Goal: Task Accomplishment & Management: Manage account settings

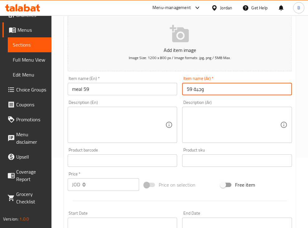
scroll to position [83, 0]
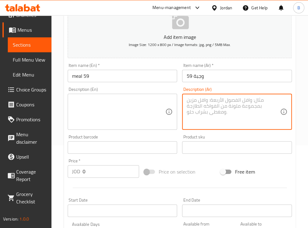
click at [218, 109] on textarea at bounding box center [232, 112] width 93 height 30
type textarea "h"
drag, startPoint x: 256, startPoint y: 101, endPoint x: 145, endPoint y: 101, distance: 110.6
click at [145, 101] on div "Add item image Image Size: 1200 x 800 px / Image formats: jpg, png / 5MB Max. I…" at bounding box center [179, 133] width 229 height 268
type textarea "الارز مع البطاطا والجزر المقلي"
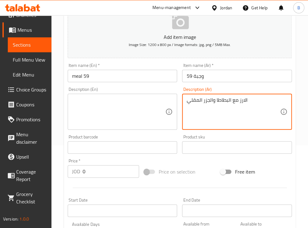
click at [121, 115] on textarea at bounding box center [118, 112] width 93 height 30
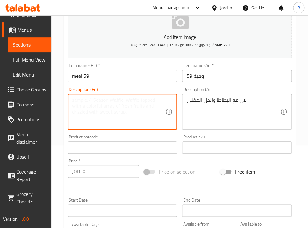
paste textarea "Rice with fried potatoes and carrots"
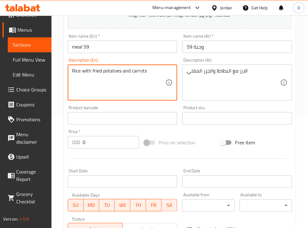
scroll to position [125, 0]
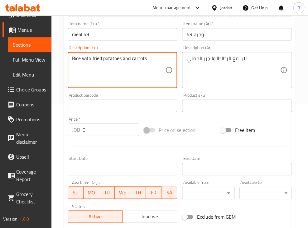
type textarea "Rice with fried potatoes and carrots"
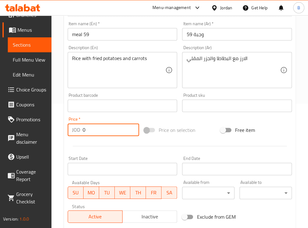
scroll to position [47, 0]
drag, startPoint x: 111, startPoint y: 131, endPoint x: -1, endPoint y: 123, distance: 112.1
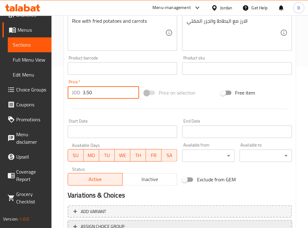
scroll to position [212, 0]
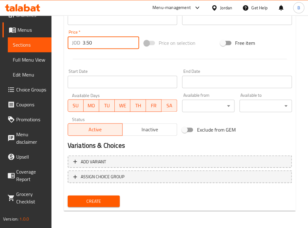
type input "3.50"
click at [112, 198] on span "Create" at bounding box center [94, 201] width 42 height 8
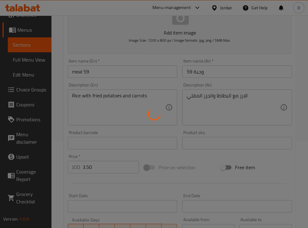
scroll to position [48, 0]
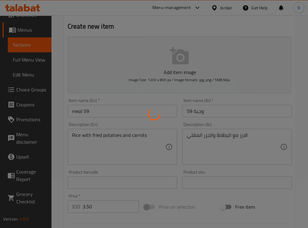
type input "0"
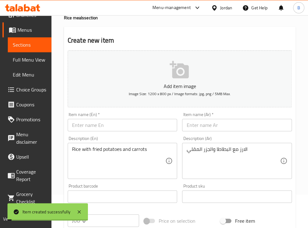
scroll to position [41, 0]
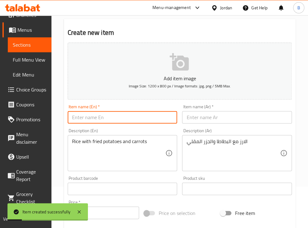
click at [130, 120] on input "text" at bounding box center [123, 117] width 110 height 12
type input "meal 60"
click at [208, 121] on input "text" at bounding box center [237, 117] width 110 height 12
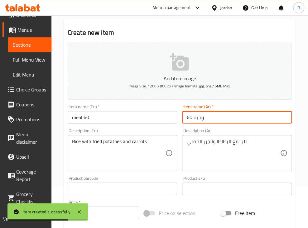
type input "وجبة 60"
click at [203, 156] on textarea "الارز مع البطاطا والجزر المقلي" at bounding box center [232, 154] width 93 height 30
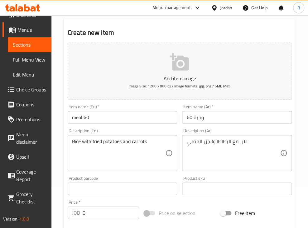
click at [224, 149] on textarea "الارز مع البطاطا والجزر المقلي" at bounding box center [232, 154] width 93 height 30
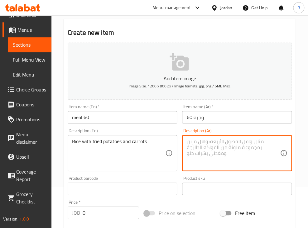
type textarea "h"
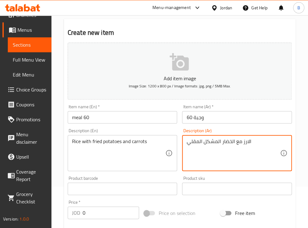
drag, startPoint x: 260, startPoint y: 141, endPoint x: 115, endPoint y: 131, distance: 145.2
click at [115, 131] on div "Add item image Image Size: 1200 x 800 px / Image formats: jpg, png / 5MB Max. I…" at bounding box center [179, 174] width 229 height 268
type textarea "الارز مع الخضار المشكل المقلي"
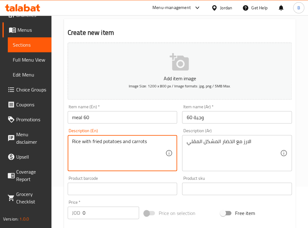
click at [113, 148] on textarea "Rice with fried potatoes and carrots" at bounding box center [118, 154] width 93 height 30
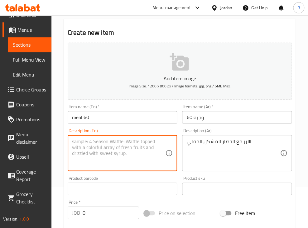
paste textarea "Fried rice with mixed vegetables"
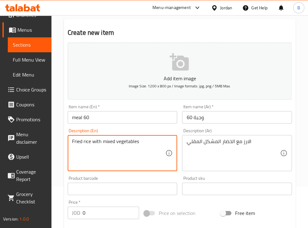
scroll to position [83, 0]
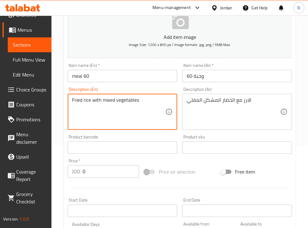
type textarea "Fried rice with mixed vegetables"
click at [108, 178] on div "Price   * JOD 0 Price *" at bounding box center [103, 168] width 76 height 24
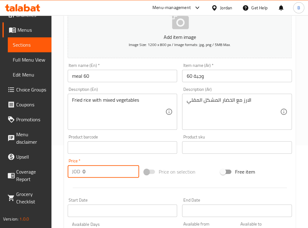
drag, startPoint x: 113, startPoint y: 176, endPoint x: 67, endPoint y: 176, distance: 46.1
click at [67, 176] on div "Price   * JOD 0 Price *" at bounding box center [103, 168] width 76 height 24
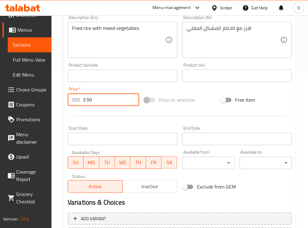
scroll to position [212, 0]
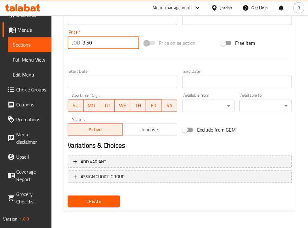
type input "3.50"
click at [93, 201] on span "Create" at bounding box center [94, 201] width 42 height 8
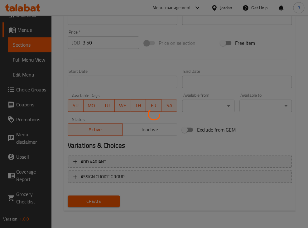
type input "0"
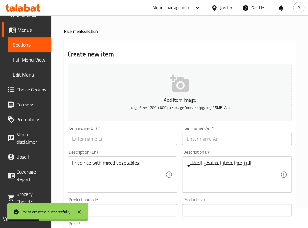
scroll to position [0, 0]
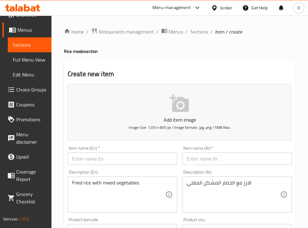
click at [150, 155] on input "text" at bounding box center [123, 159] width 110 height 12
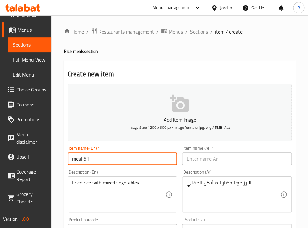
type input "meal 61"
click at [216, 163] on input "text" at bounding box center [237, 159] width 110 height 12
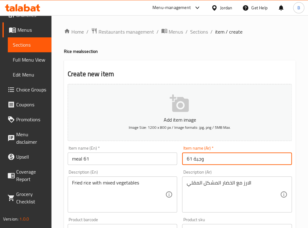
type input "وجبة 61"
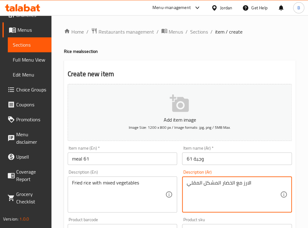
click at [192, 186] on textarea "الارز مع الخضار المشكل المقلي" at bounding box center [232, 195] width 93 height 30
click at [196, 185] on textarea "الارز مع لحم الدجاج والفلفل الاخضر المقلي" at bounding box center [232, 195] width 93 height 30
type textarea "الارز مع لحم الدجاج والفلفل الاخضر المقلي"
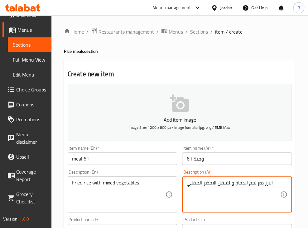
click at [133, 188] on textarea "Fried rice with mixed vegetables" at bounding box center [118, 195] width 93 height 30
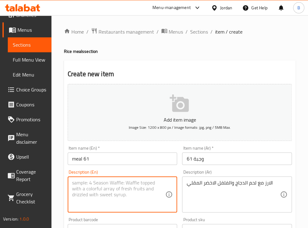
paste textarea "Rice with chicken and fried green pepper"
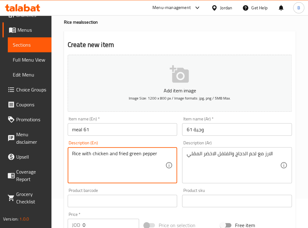
scroll to position [41, 0]
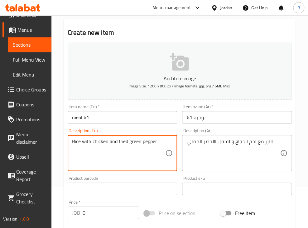
type textarea "Rice with chicken and fried green pepper"
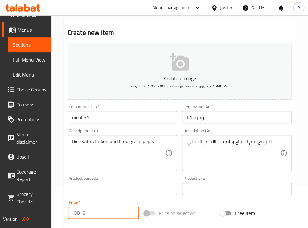
drag, startPoint x: 105, startPoint y: 213, endPoint x: 57, endPoint y: 211, distance: 48.0
click at [59, 212] on div "Home / Restaurants management / Menus / Sections / item / create Rice meals sec…" at bounding box center [179, 186] width 256 height 425
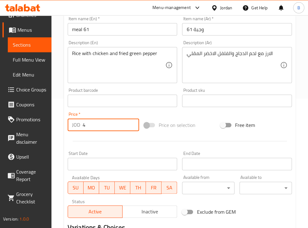
scroll to position [207, 0]
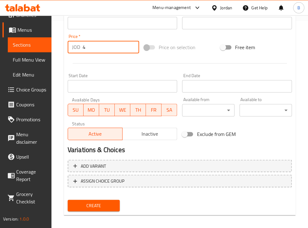
type input "4"
click at [102, 207] on span "Create" at bounding box center [94, 206] width 42 height 8
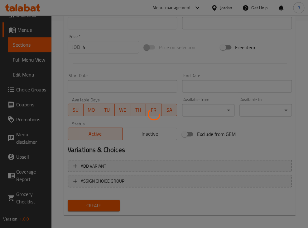
type input "0"
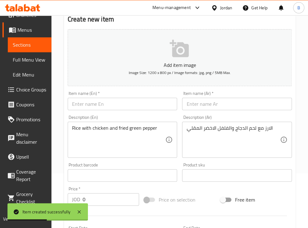
scroll to position [45, 0]
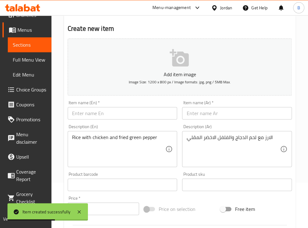
click at [123, 112] on input "text" at bounding box center [123, 113] width 110 height 12
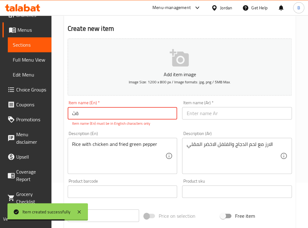
type input "ة"
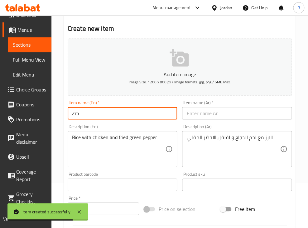
type input "Z"
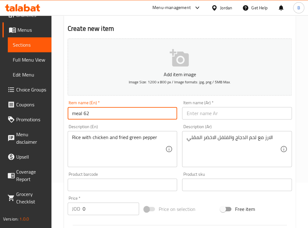
type input "meal 62"
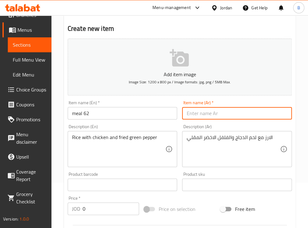
click at [205, 111] on input "text" at bounding box center [237, 113] width 110 height 12
type input "وجبة 62"
click at [200, 152] on textarea "الارز مع لحم الدجاج والفلفل الاخضر المقلي" at bounding box center [232, 150] width 93 height 30
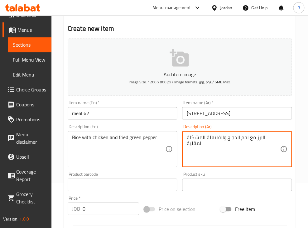
click at [244, 139] on textarea "الارز مع لحم الدجاج والفليفلة المشكلة المقلية" at bounding box center [232, 150] width 93 height 30
type textarea "الارز مع لحم الدجاج والفليفلة المشكلة المقلية"
click at [140, 164] on div "Rice with chicken and fried green pepper Description (En)" at bounding box center [123, 149] width 110 height 36
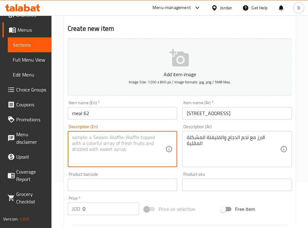
paste textarea "Rice with chicken and fried mixed peppers"
type textarea "Rice with chicken and fried mixed peppers"
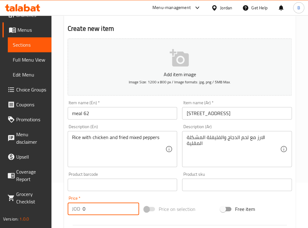
drag, startPoint x: 105, startPoint y: 211, endPoint x: 34, endPoint y: 211, distance: 70.4
click at [45, 211] on div "Edit Restaurant Branches Menus Sections Full Menu View Edit Menu Choice Groups …" at bounding box center [154, 182] width 308 height 425
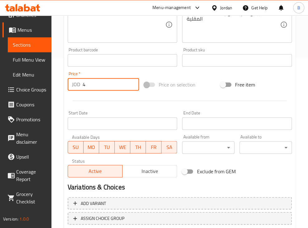
scroll to position [212, 0]
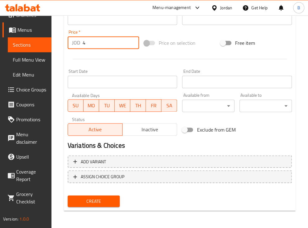
type input "4"
click at [117, 201] on button "Create" at bounding box center [94, 202] width 52 height 12
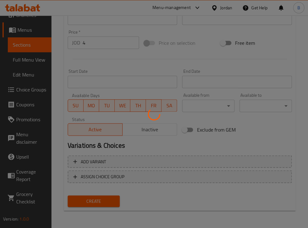
type input "0"
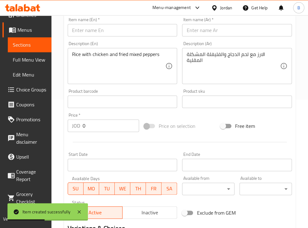
scroll to position [87, 0]
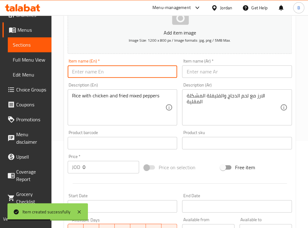
click at [112, 72] on input "text" at bounding box center [123, 71] width 110 height 12
type input "meal 63"
click at [225, 76] on input "text" at bounding box center [237, 71] width 110 height 12
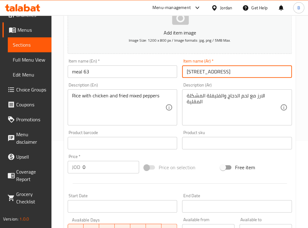
type input "وجبة 63"
click at [215, 114] on textarea "الارز مع لحم الدجاج والفليفلة المشكلة المقلية" at bounding box center [232, 108] width 93 height 30
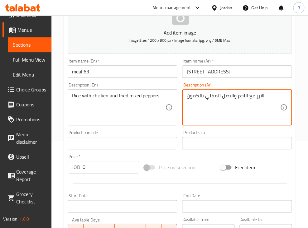
click at [232, 93] on textarea "الارز مع اللحم والبصل المقلي بالكمون" at bounding box center [232, 108] width 93 height 30
type textarea "الارز مع اللحم والبصل المقلي بالكمون"
click at [128, 104] on textarea "Rice with chicken and fried mixed peppers" at bounding box center [118, 108] width 93 height 30
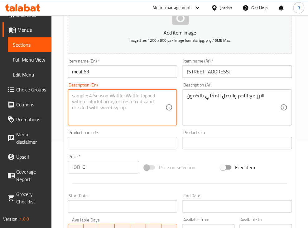
paste textarea "Rice with meat and onions fried with cumin"
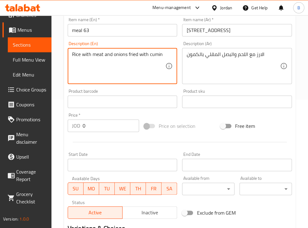
type textarea "Rice with meat and onions fried with cumin"
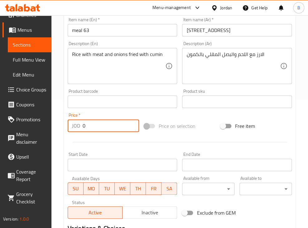
drag, startPoint x: 104, startPoint y: 126, endPoint x: 42, endPoint y: 126, distance: 62.0
click at [42, 126] on div "Edit Restaurant Branches Menus Sections Full Menu View Edit Menu Choice Groups …" at bounding box center [154, 99] width 308 height 425
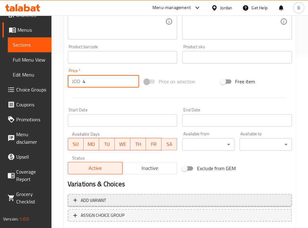
scroll to position [212, 0]
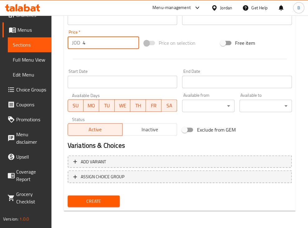
type input "4"
click at [107, 204] on span "Create" at bounding box center [94, 201] width 42 height 8
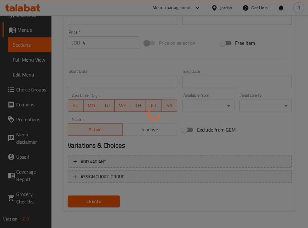
type input "0"
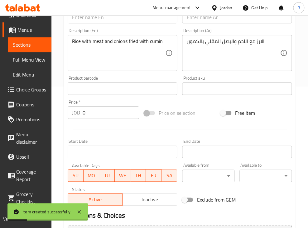
scroll to position [129, 0]
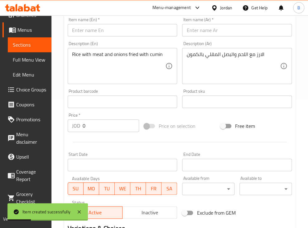
click at [97, 31] on input "text" at bounding box center [123, 30] width 110 height 12
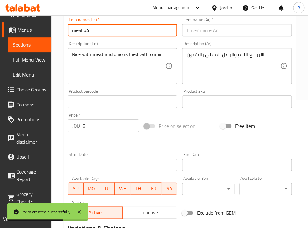
type input "meal 64"
click at [197, 31] on input "text" at bounding box center [237, 30] width 110 height 12
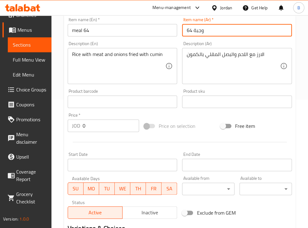
type input "وجبة 64"
drag, startPoint x: 37, startPoint y: 130, endPoint x: 22, endPoint y: 130, distance: 15.0
click at [23, 130] on div "Edit Restaurant Branches Menus Sections Full Menu View Edit Menu Choice Groups …" at bounding box center [154, 99] width 308 height 425
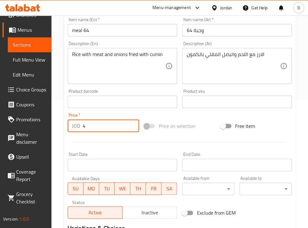
type input "4"
click at [217, 72] on textarea "الارز مع اللحم والبصل المقلي بالكمون" at bounding box center [232, 66] width 93 height 30
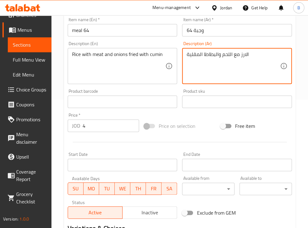
type textarea "الارز مع اللحم والبطاطا المقلية"
click at [218, 51] on div "الارز مع اللحم والبطاطا المقلية Description (Ar)" at bounding box center [237, 66] width 110 height 36
click at [218, 54] on textarea "الارز مع اللحم والبطاطا المقلية" at bounding box center [232, 66] width 93 height 30
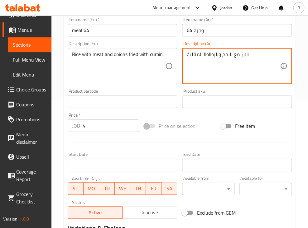
click at [218, 54] on textarea "الارز مع اللحم والبطاطا المقلية" at bounding box center [232, 66] width 93 height 30
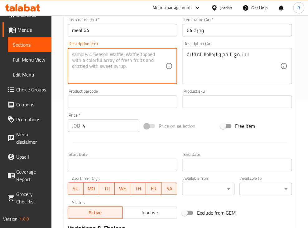
click at [126, 80] on textarea at bounding box center [118, 66] width 93 height 30
paste textarea "Rice with meat and French fries"
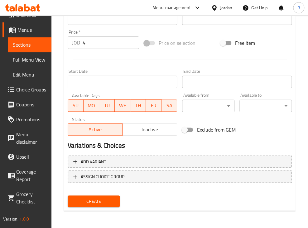
type textarea "Rice with meat and French fries"
click at [110, 202] on span "Create" at bounding box center [94, 201] width 42 height 8
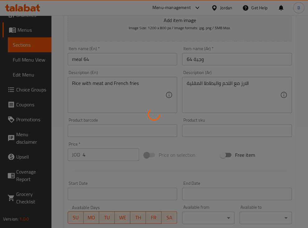
type input "0"
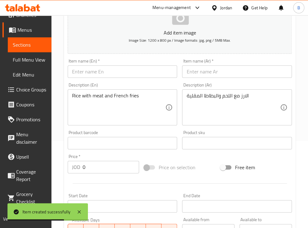
click at [142, 74] on input "text" at bounding box center [123, 71] width 110 height 12
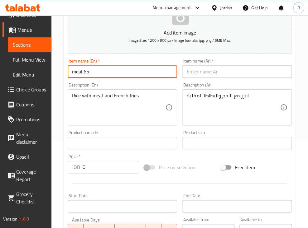
type input "meal 65"
click at [216, 71] on input "text" at bounding box center [237, 71] width 110 height 12
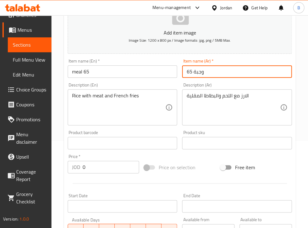
type input "وجبة 65"
click at [208, 113] on textarea "الارز مع اللحم والبطاطا المقلية" at bounding box center [232, 108] width 93 height 30
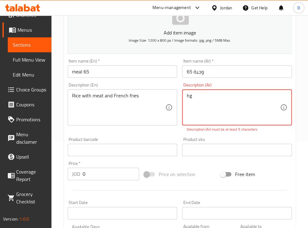
type textarea "h"
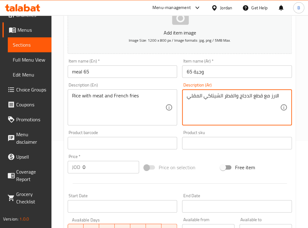
click at [209, 100] on textarea "الارز مع قطع الدجاج والفطر الشيتاكي المقلي" at bounding box center [232, 108] width 93 height 30
type textarea "الارز مع قطع الدجاج والفطر الشيتاكي المقلي"
click at [121, 105] on textarea "Rice with meat and French fries" at bounding box center [118, 108] width 93 height 30
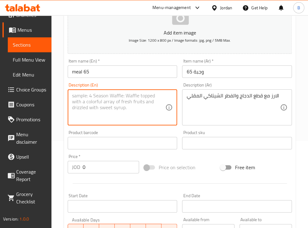
paste textarea "Rice with chicken pieces and fried shiitake mushrooms"
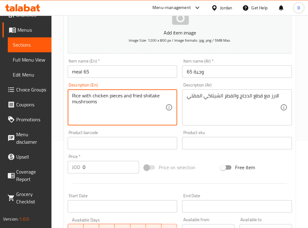
scroll to position [129, 0]
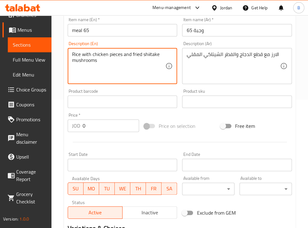
type textarea "Rice with chicken pieces and fried shiitake mushrooms"
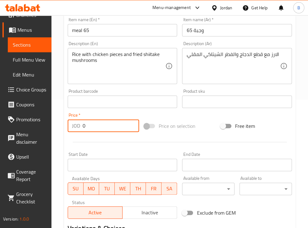
drag, startPoint x: 94, startPoint y: 130, endPoint x: 68, endPoint y: 129, distance: 25.6
click at [69, 129] on div "JOD 0 Price *" at bounding box center [103, 126] width 71 height 12
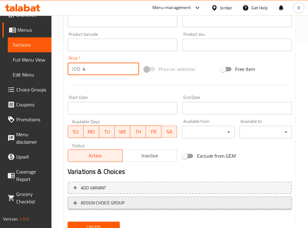
scroll to position [212, 0]
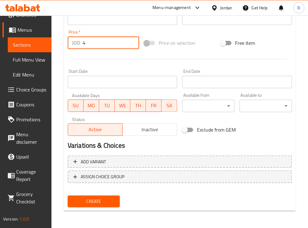
type input "4"
click at [101, 199] on span "Create" at bounding box center [94, 201] width 42 height 8
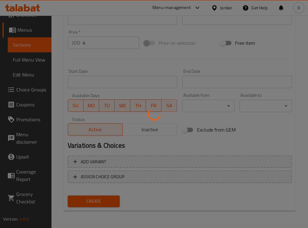
type input "0"
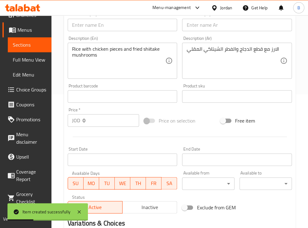
scroll to position [129, 0]
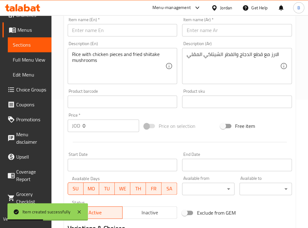
click at [127, 34] on input "text" at bounding box center [123, 30] width 110 height 12
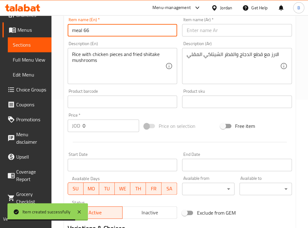
type input "meal 66"
click at [204, 31] on input "text" at bounding box center [237, 30] width 110 height 12
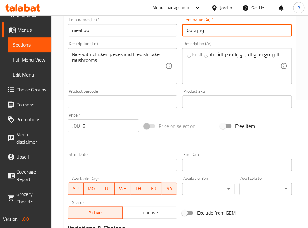
type input "وجبة 66"
click at [227, 74] on textarea "الارز مع قطع الدجاج والفطر الشيتاكي المقلي" at bounding box center [232, 66] width 93 height 30
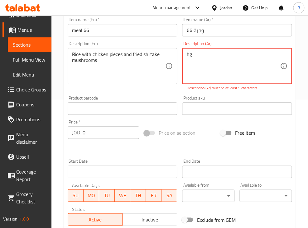
type textarea "h"
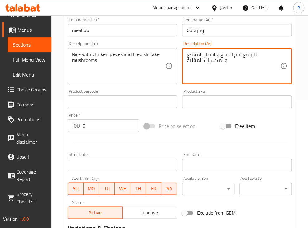
click at [212, 52] on textarea "الارز مع لحم الدجاج والخضار المقطع والمكسرات المقلية" at bounding box center [232, 66] width 93 height 30
type textarea "الارز مع لحم الدجاج والخضار المقطع والمكسرات المقلية"
click at [115, 74] on textarea "Rice with chicken pieces and fried shiitake mushrooms" at bounding box center [118, 66] width 93 height 30
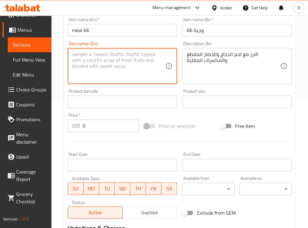
paste textarea "Rice with chicken, chopped vegetables and fried nuts"
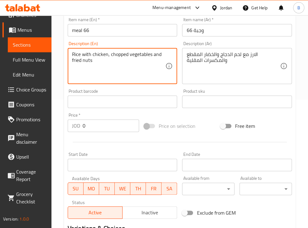
type textarea "Rice with chicken, chopped vegetables and fried nuts"
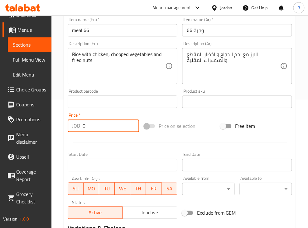
drag, startPoint x: 97, startPoint y: 129, endPoint x: 24, endPoint y: 128, distance: 72.6
click at [25, 128] on div "Edit Restaurant Branches Menus Sections Full Menu View Edit Menu Choice Groups …" at bounding box center [154, 99] width 308 height 425
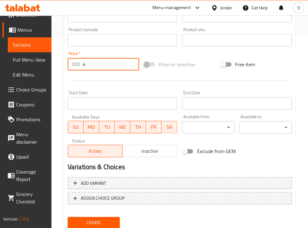
scroll to position [212, 0]
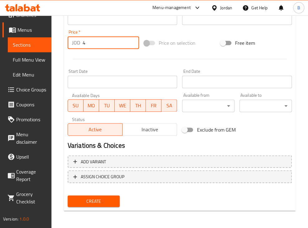
type input "4"
click at [107, 201] on span "Create" at bounding box center [94, 201] width 42 height 8
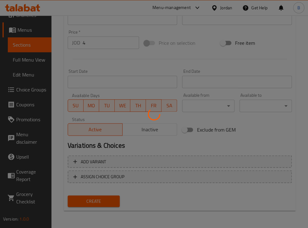
type input "0"
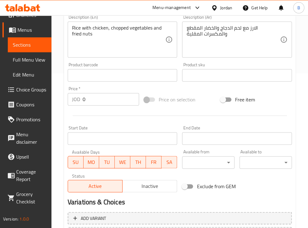
scroll to position [107, 0]
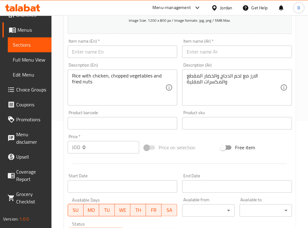
click at [122, 51] on input "text" at bounding box center [123, 51] width 110 height 12
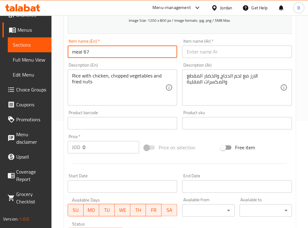
type input "meal 67"
click at [243, 48] on input "text" at bounding box center [237, 51] width 110 height 12
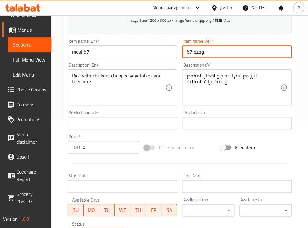
type input "وجبة 67"
click at [244, 89] on textarea "الارز مع لحم الدجاج والخضار المقطع والمكسرات المقلية" at bounding box center [232, 88] width 93 height 30
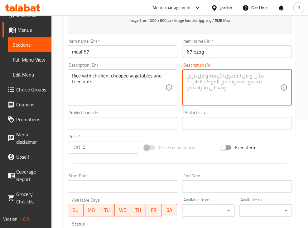
click at [243, 88] on textarea at bounding box center [232, 88] width 93 height 30
click at [206, 74] on textarea "الارز مع الدجاج بالكاري والبطاطا القلي" at bounding box center [232, 88] width 93 height 30
type textarea "الارز مع الدجاج بالكاري والبطاطا القلي"
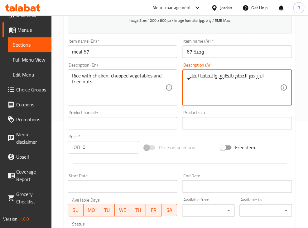
click at [123, 96] on textarea "Rice with chicken, chopped vegetables and fried nuts" at bounding box center [118, 88] width 93 height 30
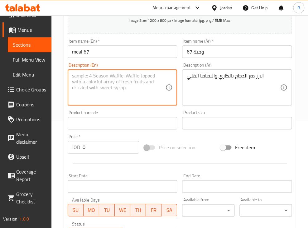
paste textarea "Rice with curry chicken and fried potatoes"
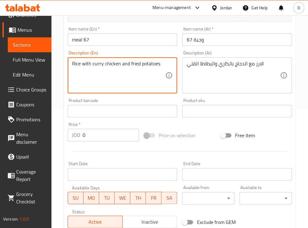
scroll to position [149, 0]
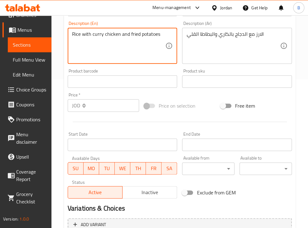
type textarea "Rice with curry chicken and fried potatoes"
drag, startPoint x: 95, startPoint y: 112, endPoint x: 58, endPoint y: 111, distance: 37.1
click at [59, 111] on div "Home / Restaurants management / Menus / Sections / item / create Rice meals sec…" at bounding box center [179, 78] width 256 height 425
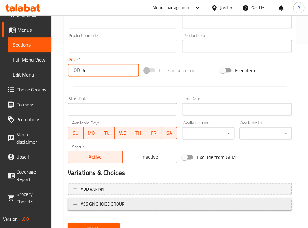
scroll to position [212, 0]
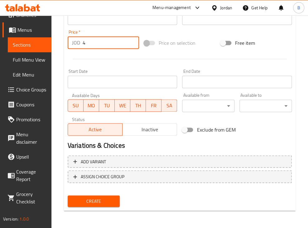
type input "4"
click at [113, 197] on button "Create" at bounding box center [94, 202] width 52 height 12
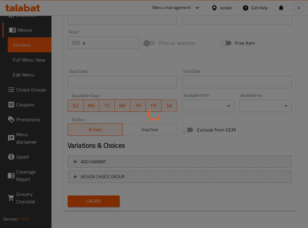
type input "0"
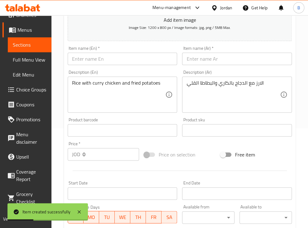
scroll to position [87, 0]
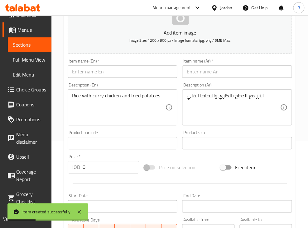
click at [105, 76] on input "text" at bounding box center [123, 71] width 110 height 12
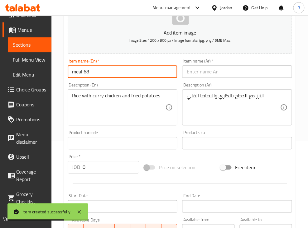
type input "meal 68"
click at [221, 73] on input "text" at bounding box center [237, 71] width 110 height 12
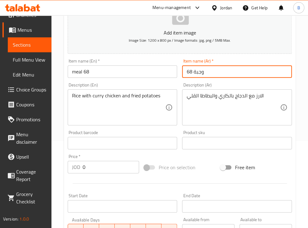
type input "وجبة 68"
click at [216, 109] on textarea "الارز مع الدجاج بالكاري والبطاطا القلي" at bounding box center [232, 108] width 93 height 30
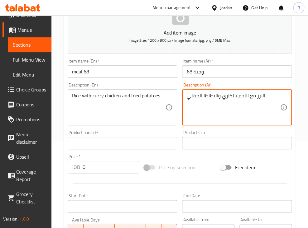
click at [213, 95] on textarea "الارز مع اللحم بالكاري والبطاطا المقلي" at bounding box center [232, 108] width 93 height 30
type textarea "الارز مع اللحم بالكاري والبطاطا المقلي"
click at [123, 104] on textarea "Rice with curry chicken and fried potatoes" at bounding box center [118, 108] width 93 height 30
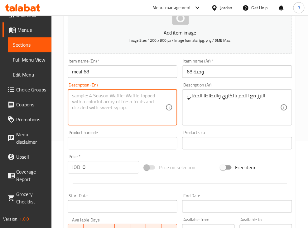
paste textarea "Rice with curry meat and fried potatoes"
type textarea "Rice with curry meat and fried potatoes"
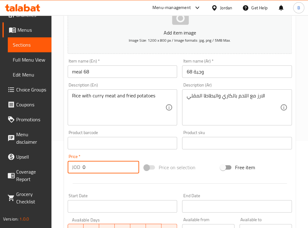
drag, startPoint x: 95, startPoint y: 166, endPoint x: 42, endPoint y: 166, distance: 52.9
click at [43, 166] on div "Edit Restaurant Branches Menus Sections Full Menu View Edit Menu Choice Groups …" at bounding box center [154, 140] width 308 height 425
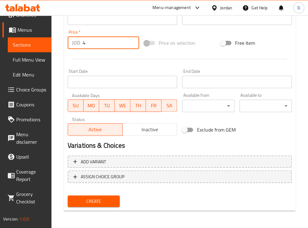
type input "4"
click at [101, 201] on span "Create" at bounding box center [94, 201] width 42 height 8
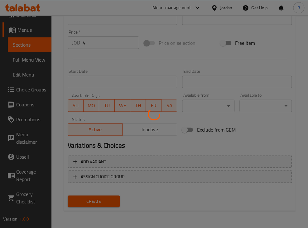
type input "0"
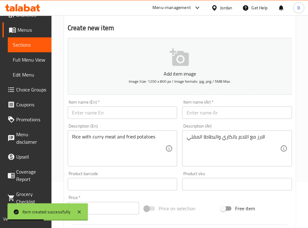
scroll to position [4, 0]
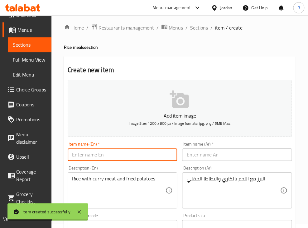
click at [116, 152] on input "text" at bounding box center [123, 155] width 110 height 12
type input "meal 69"
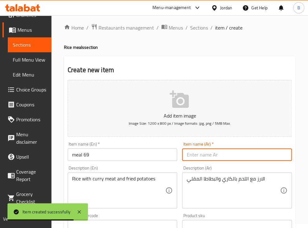
click at [217, 155] on input "text" at bounding box center [237, 155] width 110 height 12
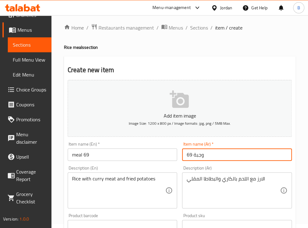
type input "وجبة 69"
click at [219, 188] on textarea "الارز مع اللحم بالكاري والبطاطا المقلي" at bounding box center [232, 191] width 93 height 30
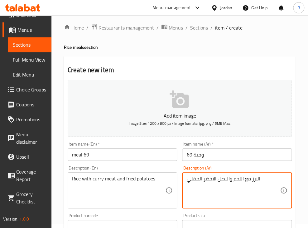
click at [224, 178] on textarea "الارز مع اللحم والبصل الاخضر المقلي" at bounding box center [232, 191] width 93 height 30
click at [224, 179] on textarea "الارز مع اللحم والبصل الاخضر المقلي" at bounding box center [232, 191] width 93 height 30
type textarea "الارز مع اللحم والبصل الاخضر المقلي"
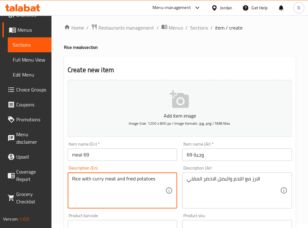
click at [111, 182] on textarea "Rice with curry meat and fried potatoes" at bounding box center [118, 191] width 93 height 30
paste textarea "Rice with meat and fried green onions"
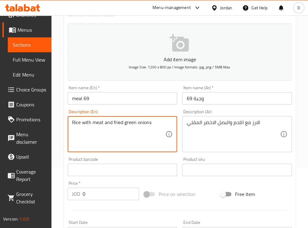
scroll to position [87, 0]
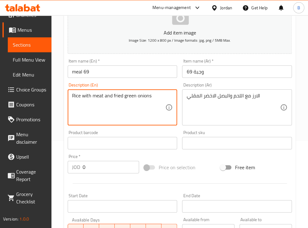
type textarea "Rice with meat and fried green onions"
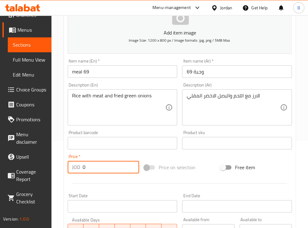
drag, startPoint x: 91, startPoint y: 170, endPoint x: 56, endPoint y: 172, distance: 34.9
click at [51, 170] on div "Edit Restaurant Branches Menus Sections Full Menu View Edit Menu Choice Groups …" at bounding box center [154, 140] width 308 height 425
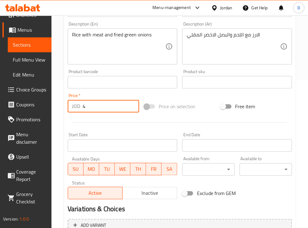
scroll to position [212, 0]
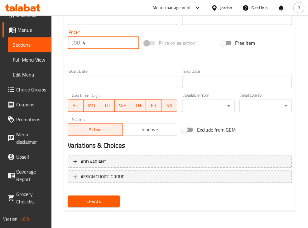
type input "4"
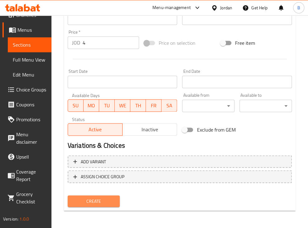
click at [107, 207] on button "Create" at bounding box center [94, 202] width 52 height 12
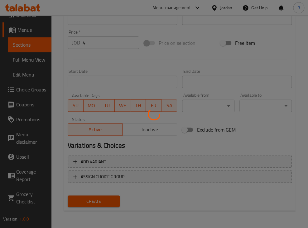
type input "0"
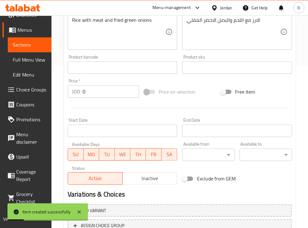
scroll to position [45, 0]
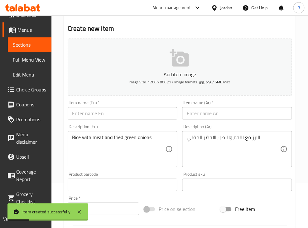
click at [116, 114] on input "text" at bounding box center [123, 113] width 110 height 12
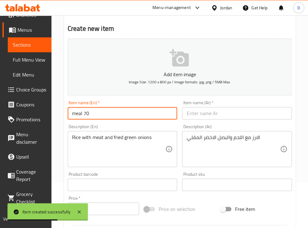
type input "meal 70"
click at [229, 113] on input "text" at bounding box center [237, 113] width 110 height 12
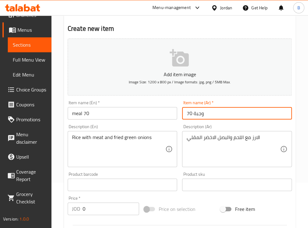
type input "وجبة 70"
click at [232, 157] on textarea "الارز مع اللحم والبصل الاخضر المقلي" at bounding box center [232, 150] width 93 height 30
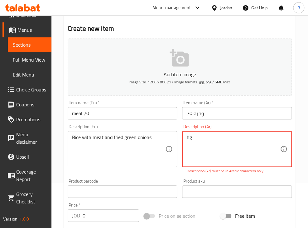
type textarea "h"
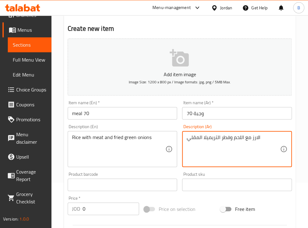
drag, startPoint x: 276, startPoint y: 137, endPoint x: 121, endPoint y: 139, distance: 154.5
click at [121, 139] on div "Add item image Image Size: 1200 x 800 px / Image formats: jpg, png / 5MB Max. I…" at bounding box center [179, 170] width 229 height 268
type textarea "الارز مع اللحم وفطر التريميلا المقلي"
click at [126, 156] on textarea "Rice with meat and fried green onions" at bounding box center [118, 150] width 93 height 30
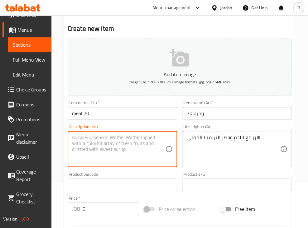
paste textarea "Rice with meat and fried tremella mushrooms"
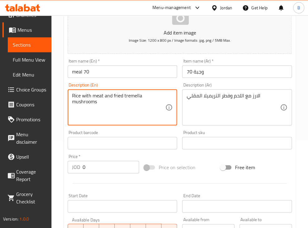
scroll to position [129, 0]
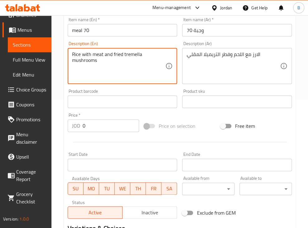
type textarea "Rice with meat and fried tremella mushrooms"
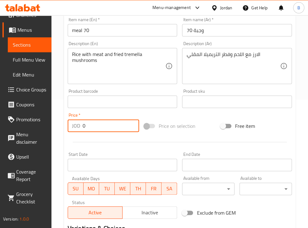
drag, startPoint x: 93, startPoint y: 131, endPoint x: 54, endPoint y: 125, distance: 39.7
click at [55, 125] on div "Home / Restaurants management / Menus / Sections / item / create Rice meals sec…" at bounding box center [179, 99] width 256 height 425
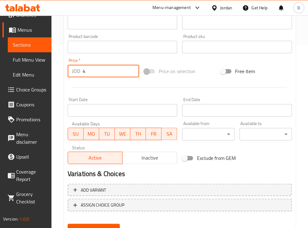
scroll to position [212, 0]
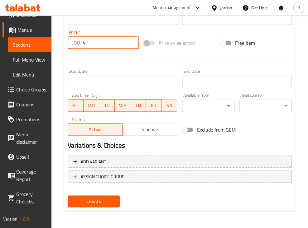
type input "4"
click at [106, 202] on span "Create" at bounding box center [94, 201] width 42 height 8
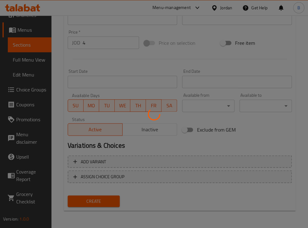
type input "0"
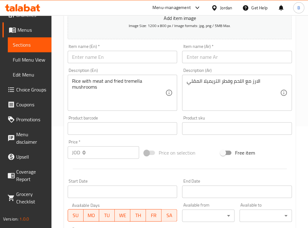
scroll to position [87, 0]
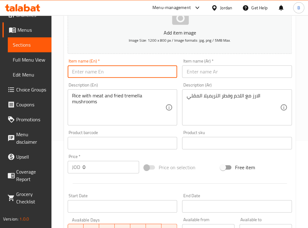
click at [114, 73] on input "text" at bounding box center [123, 71] width 110 height 12
type input "meal 71"
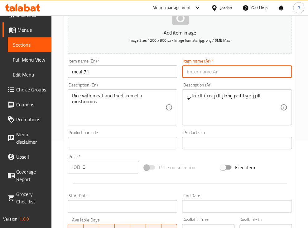
click at [192, 76] on input "text" at bounding box center [237, 71] width 110 height 12
type input "وجبة 71"
click at [219, 100] on textarea "الارز مع اللحم وفطر التريميلا المقلي" at bounding box center [232, 108] width 93 height 30
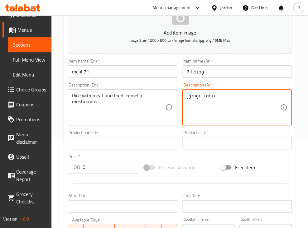
drag, startPoint x: 221, startPoint y: 94, endPoint x: 82, endPoint y: 101, distance: 138.7
click at [82, 101] on div "Add item image Image Size: 1200 x 800 px / Image formats: jpg, png / 5MB Max. I…" at bounding box center [179, 128] width 229 height 268
type textarea "بيلاف الاويفور"
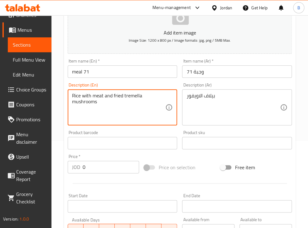
click at [108, 106] on textarea "Rice with meat and fried tremella mushrooms" at bounding box center [118, 108] width 93 height 30
paste textarea "Oyfer pilaf"
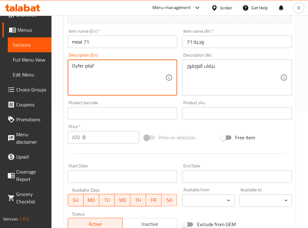
scroll to position [129, 0]
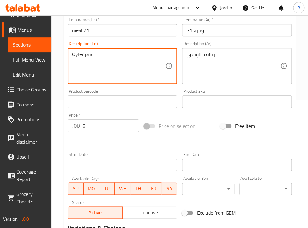
type textarea "Oyfer pilaf"
drag, startPoint x: 78, startPoint y: 126, endPoint x: 58, endPoint y: 126, distance: 19.3
click at [60, 126] on div "Home / Restaurants management / Menus / Sections / item / create Rice meals sec…" at bounding box center [179, 99] width 256 height 425
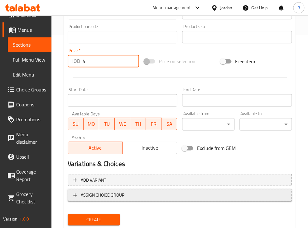
scroll to position [212, 0]
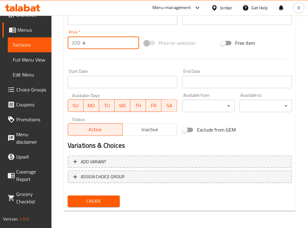
type input "4"
click at [101, 201] on span "Create" at bounding box center [94, 201] width 42 height 8
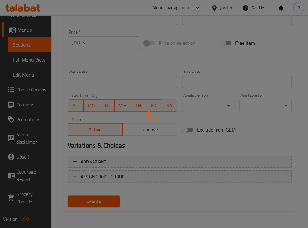
type input "0"
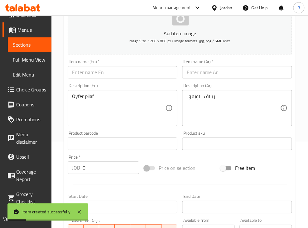
scroll to position [45, 0]
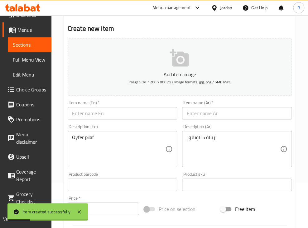
click at [109, 117] on input "text" at bounding box center [123, 113] width 110 height 12
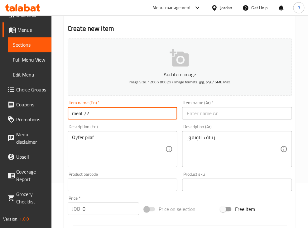
type input "meal 72"
click at [214, 113] on input "text" at bounding box center [237, 113] width 110 height 12
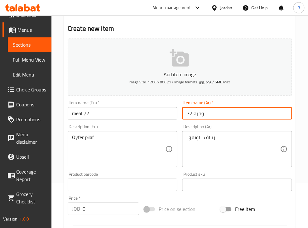
type input "وجبة 72"
click at [232, 148] on textarea "بيلاف الاويفور" at bounding box center [232, 150] width 93 height 30
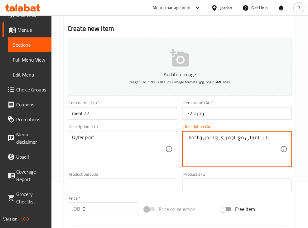
drag, startPoint x: 272, startPoint y: 137, endPoint x: 129, endPoint y: 137, distance: 142.3
click at [129, 137] on div "Add item image Image Size: 1200 x 800 px / Image formats: jpg, png / 5MB Max. I…" at bounding box center [179, 170] width 229 height 268
type textarea "الارز المقلي مع الجمبري والبيض والخضار"
click at [134, 139] on textarea "Oyfer pilaf" at bounding box center [118, 150] width 93 height 30
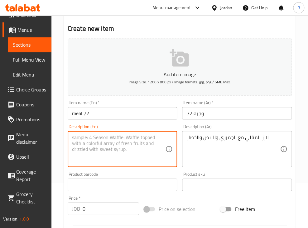
paste textarea "Fried rice with shrimp, egg and vegetables"
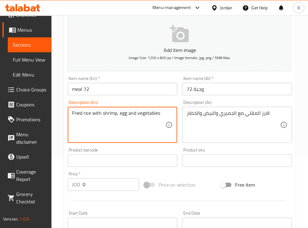
scroll to position [87, 0]
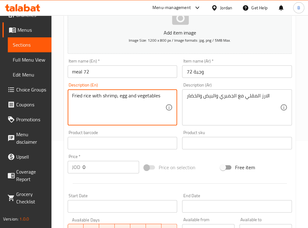
type textarea "Fried rice with shrimp, egg and vegetables"
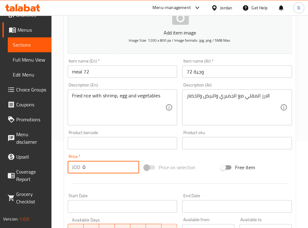
drag, startPoint x: 102, startPoint y: 166, endPoint x: 72, endPoint y: 165, distance: 29.3
click at [52, 166] on div "Home / Restaurants management / Menus / Sections / item / create Rice meals sec…" at bounding box center [179, 140] width 256 height 425
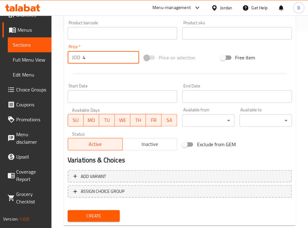
scroll to position [212, 0]
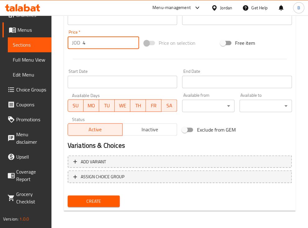
type input "4"
click at [113, 202] on span "Create" at bounding box center [94, 201] width 42 height 8
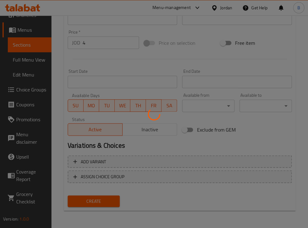
type input "0"
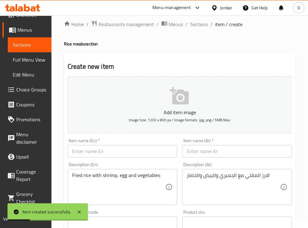
scroll to position [0, 0]
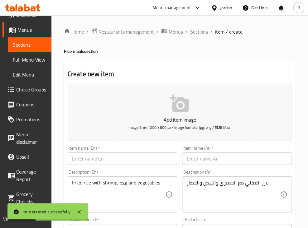
click at [194, 34] on span "Sections" at bounding box center [199, 31] width 18 height 7
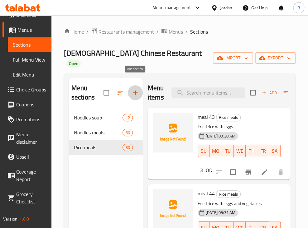
click at [139, 90] on button "button" at bounding box center [135, 92] width 15 height 15
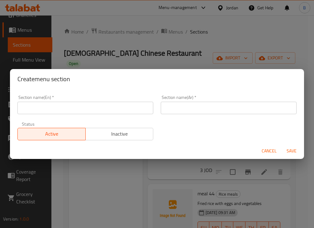
click at [111, 108] on input "text" at bounding box center [85, 108] width 136 height 12
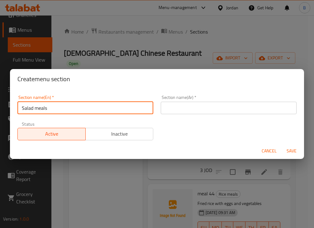
type input "Salad meals"
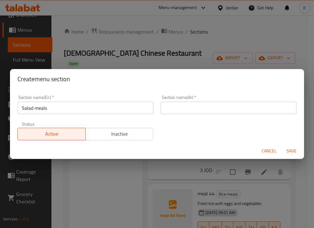
click at [173, 109] on input "text" at bounding box center [229, 108] width 136 height 12
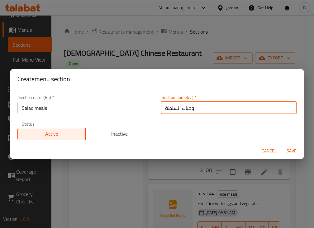
type input "وجبات السلطة"
click at [286, 154] on span "Save" at bounding box center [291, 151] width 15 height 8
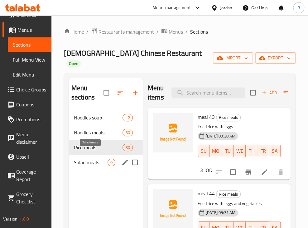
click at [94, 159] on span "Salad meals" at bounding box center [91, 162] width 34 height 7
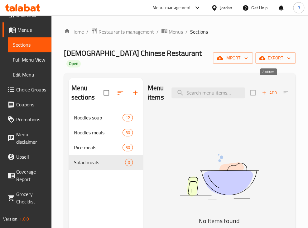
click at [270, 89] on span "Add" at bounding box center [269, 92] width 17 height 7
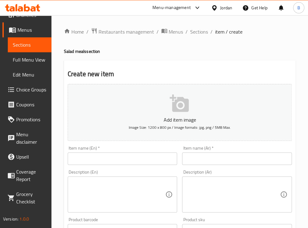
click at [105, 155] on input "text" at bounding box center [123, 159] width 110 height 12
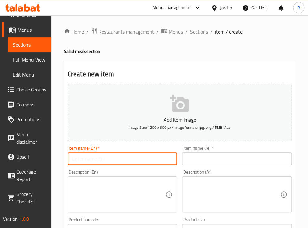
type input "ث"
type input "meal 73"
click at [235, 158] on input "text" at bounding box center [237, 159] width 110 height 12
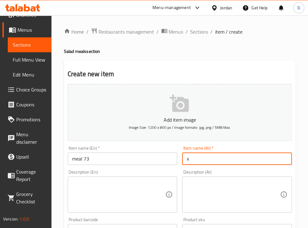
drag, startPoint x: 235, startPoint y: 158, endPoint x: 115, endPoint y: 152, distance: 120.7
click at [115, 152] on div "Add item image Image Size: 1200 x 800 px / Image formats: jpg, png / 5MB Max. I…" at bounding box center [179, 216] width 229 height 268
type input "وجبة 73"
click at [202, 197] on textarea at bounding box center [232, 195] width 93 height 30
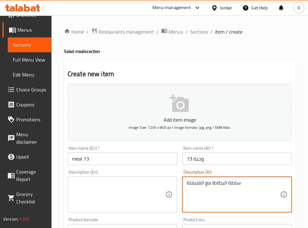
drag, startPoint x: 254, startPoint y: 187, endPoint x: 67, endPoint y: 185, distance: 187.5
click at [72, 185] on div "Add item image Image Size: 1200 x 800 px / Image formats: jpg, png / 5MB Max. I…" at bounding box center [179, 216] width 229 height 268
type textarea "سلطة البطاطا مع الفليفلة"
click at [117, 179] on div "Description (En)" at bounding box center [123, 195] width 110 height 36
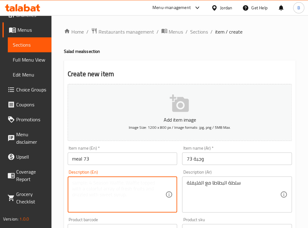
paste textarea "Potato salad with peppers"
type textarea "Potato salad with peppers"
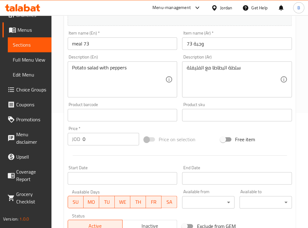
scroll to position [166, 0]
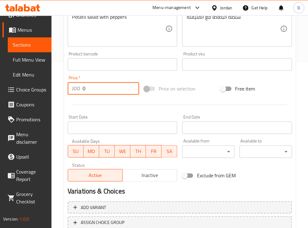
drag, startPoint x: 105, startPoint y: 88, endPoint x: -1, endPoint y: 83, distance: 105.7
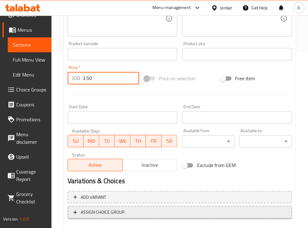
scroll to position [212, 0]
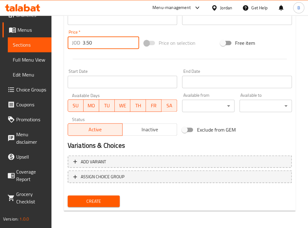
type input "3.50"
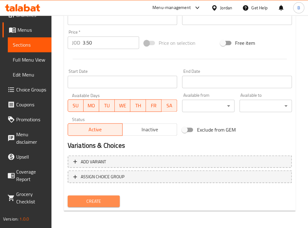
click at [95, 205] on span "Create" at bounding box center [94, 201] width 42 height 8
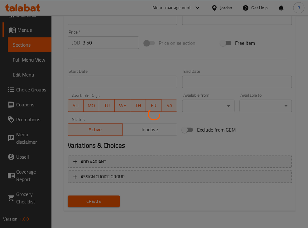
type input "0"
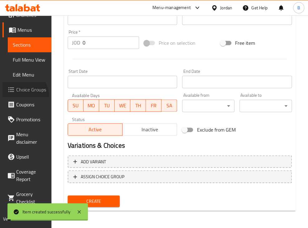
click at [24, 88] on span "Choice Groups" at bounding box center [31, 89] width 30 height 7
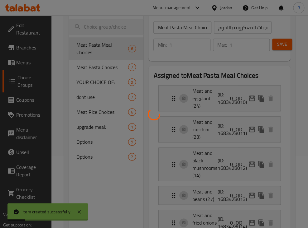
scroll to position [47, 0]
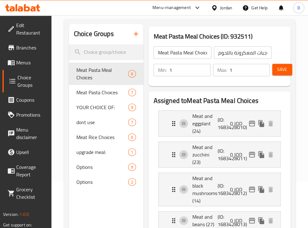
click at [133, 30] on button "button" at bounding box center [135, 33] width 15 height 15
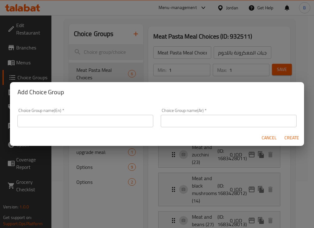
click at [118, 117] on input "text" at bounding box center [85, 121] width 136 height 12
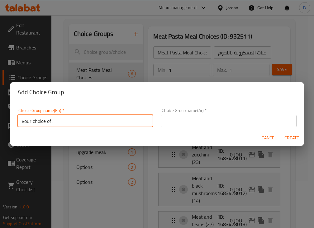
type input "your choice of :"
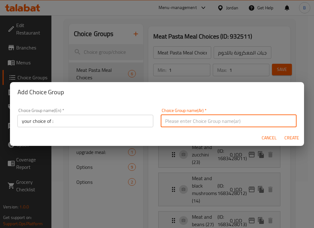
click at [175, 124] on input "text" at bounding box center [229, 121] width 136 height 12
type input "اختيارك من"
click at [289, 140] on span "Create" at bounding box center [291, 138] width 15 height 8
type input "your choice of :"
type input "اختيارك من"
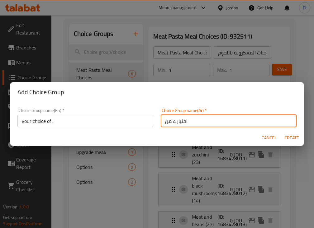
type input "0"
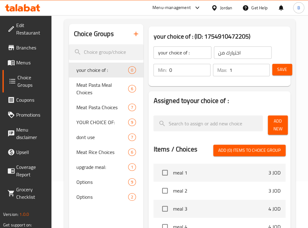
type input "1"
click at [262, 67] on input "1" at bounding box center [249, 70] width 40 height 12
click at [279, 67] on span "Save" at bounding box center [282, 70] width 10 height 8
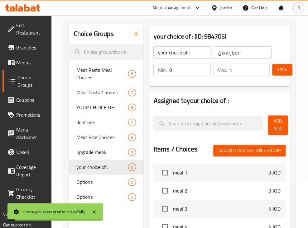
click at [274, 127] on span "Add New" at bounding box center [278, 125] width 10 height 16
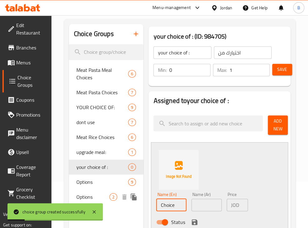
drag, startPoint x: 181, startPoint y: 206, endPoint x: 51, endPoint y: 196, distance: 130.0
type input "Fried"
click at [197, 203] on input "text" at bounding box center [206, 205] width 30 height 12
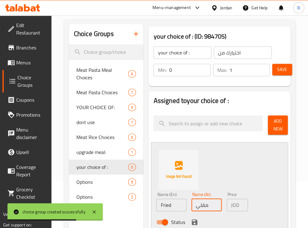
type input "مقلي"
click at [238, 207] on p "JOD" at bounding box center [235, 205] width 8 height 7
click at [239, 206] on div "JOD 0 Price" at bounding box center [236, 205] width 21 height 12
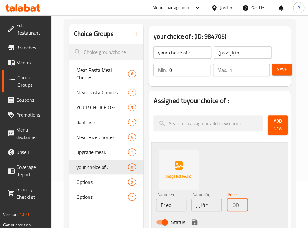
click at [239, 206] on div "JOD 01 Price" at bounding box center [236, 205] width 21 height 12
drag, startPoint x: 237, startPoint y: 205, endPoint x: 226, endPoint y: 205, distance: 10.9
click at [226, 205] on div "JOD 01 Price" at bounding box center [236, 205] width 21 height 12
type input "0"
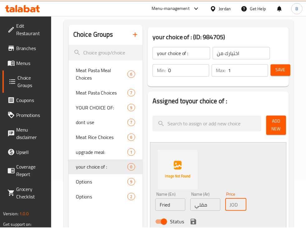
scroll to position [0, 8]
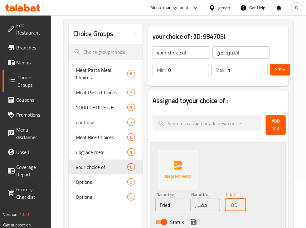
type input "1.50"
click at [231, 199] on div "JOD 1.50 Price" at bounding box center [235, 205] width 21 height 12
click at [231, 202] on p "JOD" at bounding box center [233, 205] width 8 height 7
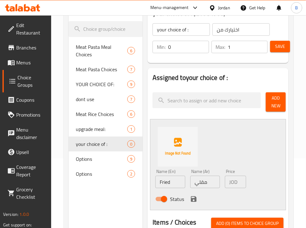
scroll to position [88, 0]
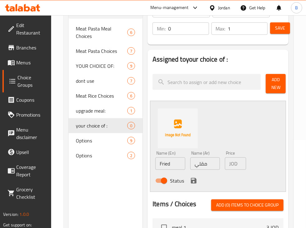
click at [192, 182] on icon "save" at bounding box center [194, 181] width 6 height 6
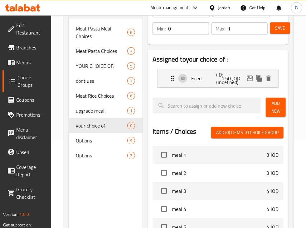
drag, startPoint x: 291, startPoint y: 45, endPoint x: 318, endPoint y: 43, distance: 27.2
click at [306, 43] on html "​ Menu-management Jordan Get Help B Edit Restaurant Branches Menus Choice Group…" at bounding box center [153, 26] width 306 height 228
click at [227, 79] on p "1.50 JOD" at bounding box center [233, 78] width 24 height 7
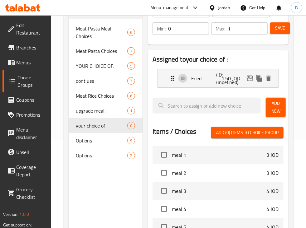
click at [276, 32] on button "Save" at bounding box center [280, 28] width 20 height 12
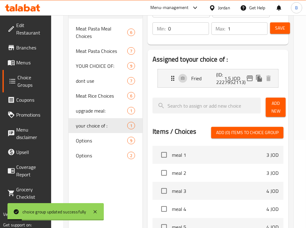
click at [21, 65] on span "Menus" at bounding box center [31, 62] width 30 height 7
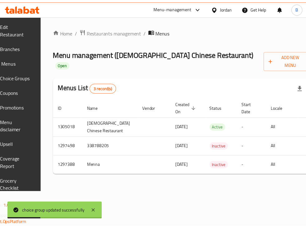
scroll to position [0, 74]
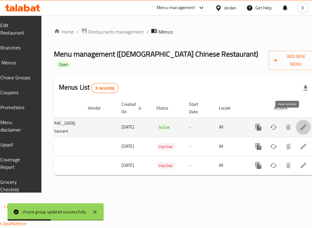
click at [300, 124] on icon "enhanced table" at bounding box center [303, 127] width 7 height 7
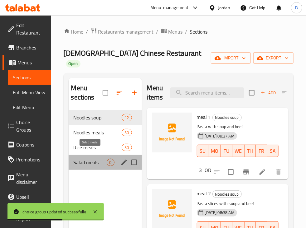
click at [77, 159] on span "Salad meals" at bounding box center [90, 162] width 33 height 7
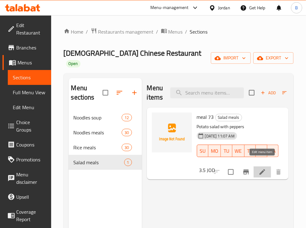
click at [258, 168] on icon at bounding box center [261, 171] width 7 height 7
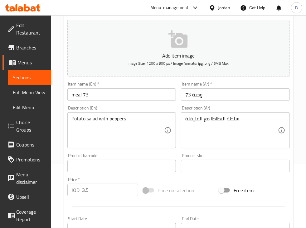
scroll to position [212, 0]
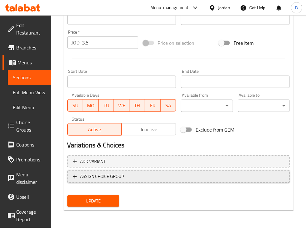
click at [111, 179] on span "ASSIGN CHOICE GROUP" at bounding box center [102, 177] width 44 height 8
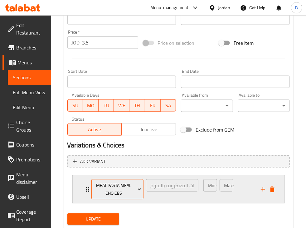
click at [135, 188] on span "Meat Pasta Meal Choices" at bounding box center [117, 190] width 48 height 16
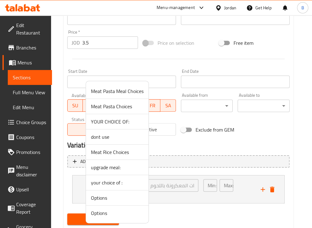
click at [121, 185] on span "your choice of :" at bounding box center [117, 182] width 53 height 7
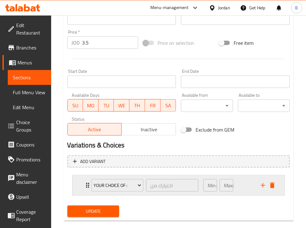
click at [248, 187] on div "Min: 0 ​ Max: 1 ​" at bounding box center [227, 186] width 57 height 20
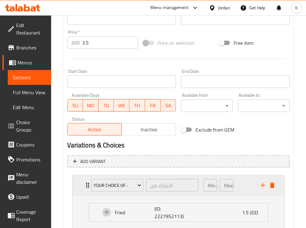
scroll to position [259, 0]
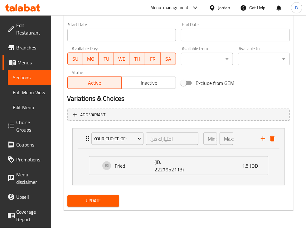
click at [114, 198] on button "Update" at bounding box center [93, 202] width 52 height 12
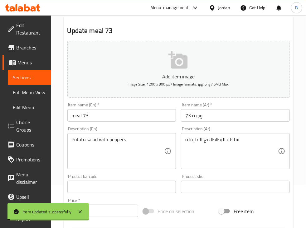
scroll to position [0, 0]
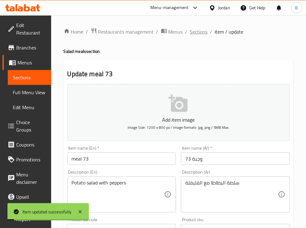
click at [192, 32] on span "Sections" at bounding box center [199, 31] width 18 height 7
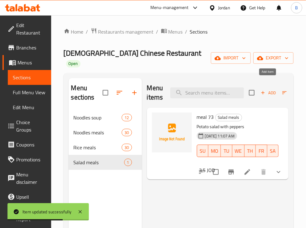
click at [264, 90] on icon "button" at bounding box center [263, 93] width 6 height 6
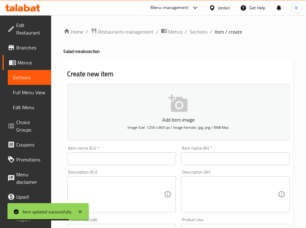
click at [142, 161] on input "text" at bounding box center [121, 159] width 109 height 12
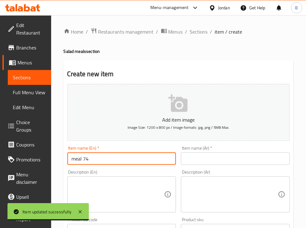
type input "meal 74"
click at [267, 157] on input "text" at bounding box center [235, 159] width 109 height 12
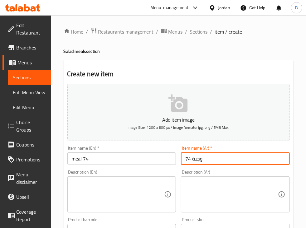
type input "وجبة 74"
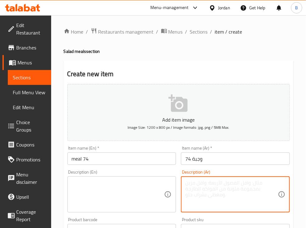
click at [196, 196] on textarea at bounding box center [231, 195] width 93 height 30
drag, startPoint x: 245, startPoint y: 189, endPoint x: 120, endPoint y: 197, distance: 125.4
click at [120, 197] on div "Add item image Image Size: 1200 x 800 px / Image formats: jpg, png / 5MB Max. I…" at bounding box center [178, 216] width 227 height 268
type textarea "سلطة الخيار مع الخضار"
click at [126, 187] on textarea at bounding box center [118, 195] width 93 height 30
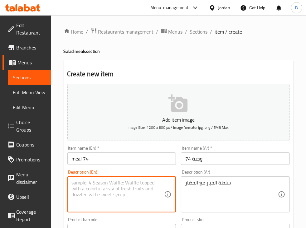
paste textarea "Cucumber salad with vegetables"
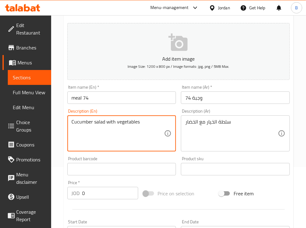
scroll to position [83, 0]
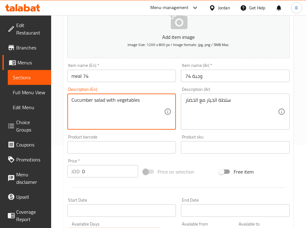
type textarea "Cucumber salad with vegetables"
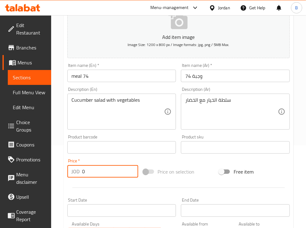
drag, startPoint x: 99, startPoint y: 169, endPoint x: 7, endPoint y: 174, distance: 92.0
click at [10, 173] on div "Edit Restaurant Branches Menus Sections Full Menu View Edit Menu Choice Groups …" at bounding box center [153, 144] width 306 height 425
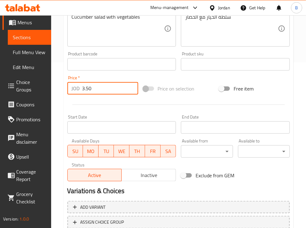
scroll to position [212, 0]
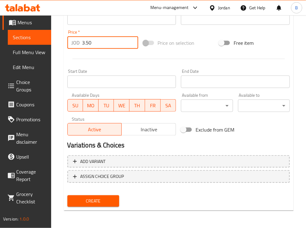
type input "3.50"
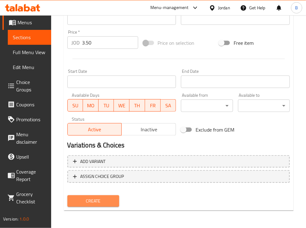
click at [105, 203] on span "Create" at bounding box center [93, 201] width 42 height 8
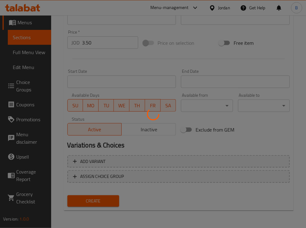
type input "0"
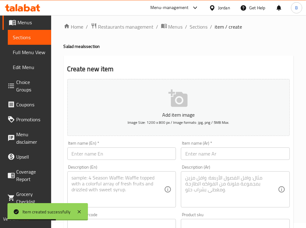
scroll to position [0, 0]
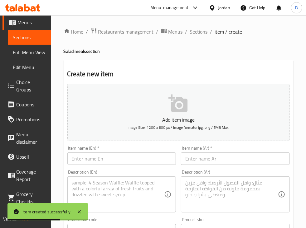
click at [187, 33] on ol "Home / Restaurants management / Menus / Sections / item / create" at bounding box center [179, 32] width 230 height 8
click at [193, 33] on span "Sections" at bounding box center [199, 31] width 18 height 7
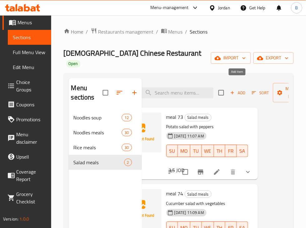
click at [242, 89] on span "Add" at bounding box center [237, 92] width 17 height 7
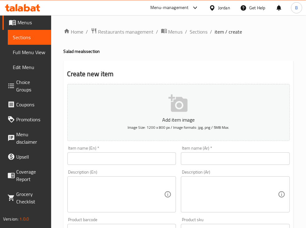
click at [157, 159] on input "text" at bounding box center [121, 159] width 109 height 12
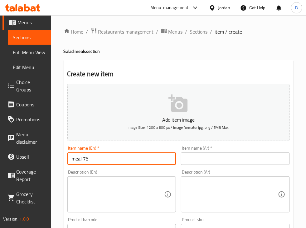
type input "meal 75"
click at [241, 164] on input "text" at bounding box center [235, 159] width 109 height 12
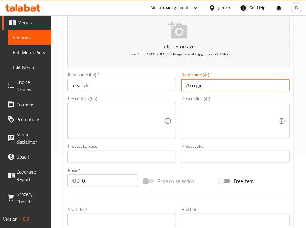
scroll to position [83, 0]
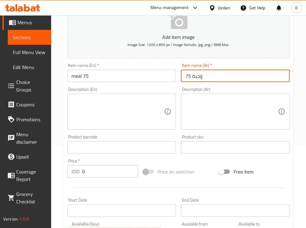
type input "وجبة 75"
drag, startPoint x: 93, startPoint y: 177, endPoint x: 7, endPoint y: 170, distance: 85.9
click at [17, 170] on div "Edit Restaurant Branches Menus Sections Full Menu View Edit Menu Choice Groups …" at bounding box center [153, 144] width 306 height 425
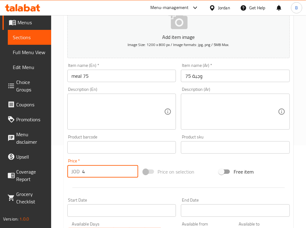
type input "4"
click at [237, 118] on textarea at bounding box center [231, 112] width 93 height 30
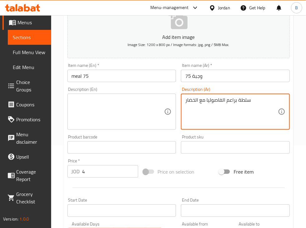
drag, startPoint x: 251, startPoint y: 111, endPoint x: 62, endPoint y: 108, distance: 189.4
click at [76, 111] on div "Add item image Image Size: 1200 x 800 px / Image formats: jpg, png / 5MB Max. I…" at bounding box center [178, 133] width 227 height 268
type textarea "سلطة براعم الفاصوليا مع الخضار"
click at [129, 152] on input "text" at bounding box center [121, 147] width 109 height 12
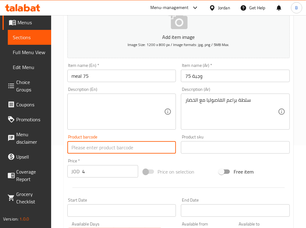
click at [128, 128] on div "Description (En)" at bounding box center [121, 112] width 109 height 36
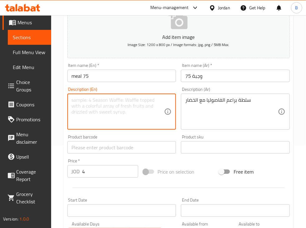
paste textarea "Bean sprout salad with vegetables"
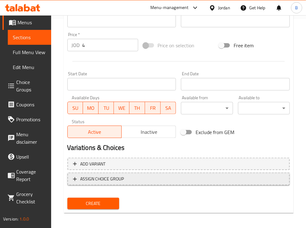
scroll to position [212, 0]
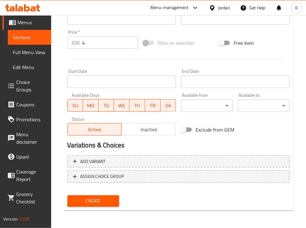
type textarea "Bean sprout salad with vegetables"
click at [110, 197] on button "Create" at bounding box center [93, 202] width 52 height 12
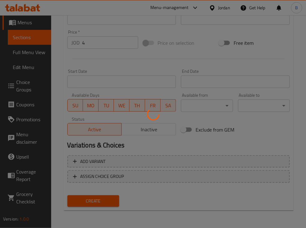
type input "0"
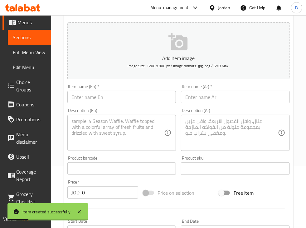
scroll to position [4, 0]
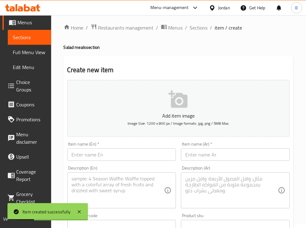
click at [119, 159] on input "text" at bounding box center [121, 155] width 109 height 12
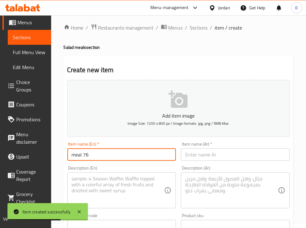
type input "meal 76"
click at [217, 153] on input "text" at bounding box center [235, 155] width 109 height 12
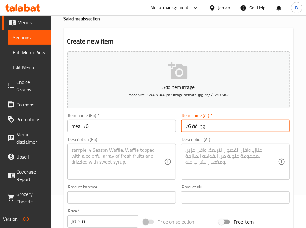
scroll to position [45, 0]
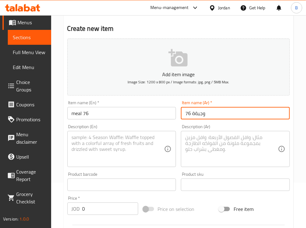
type input "وجبةة 76"
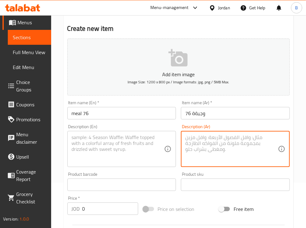
click at [222, 153] on textarea at bounding box center [231, 150] width 93 height 30
drag, startPoint x: 259, startPoint y: 138, endPoint x: 88, endPoint y: 143, distance: 170.8
click at [88, 143] on div "Add item image Image Size: 1200 x 800 px / Image formats: jpg, png / 5MB Max. I…" at bounding box center [178, 170] width 227 height 268
type textarea "سلطة الفطر الاسود مع الخضار"
click at [112, 153] on textarea at bounding box center [118, 150] width 93 height 30
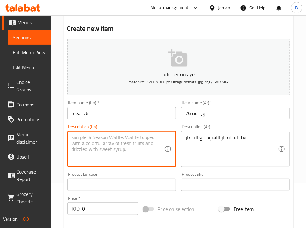
paste textarea "Black mushroom salad with vegetables"
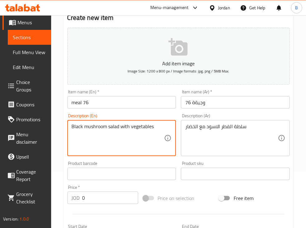
scroll to position [87, 0]
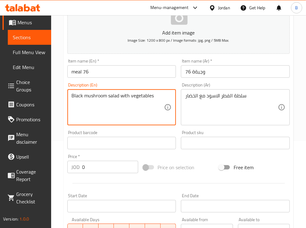
type textarea "Black mushroom salad with vegetables"
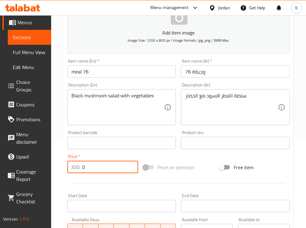
drag, startPoint x: 97, startPoint y: 173, endPoint x: 1, endPoint y: 173, distance: 96.2
click at [18, 173] on div "Edit Restaurant Branches Menus Sections Full Menu View Edit Menu Choice Groups …" at bounding box center [153, 140] width 306 height 425
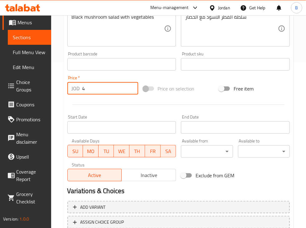
scroll to position [212, 0]
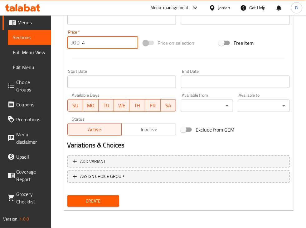
type input "4"
click at [115, 202] on button "Create" at bounding box center [93, 202] width 52 height 12
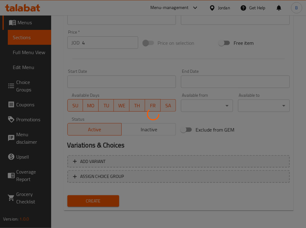
type input "0"
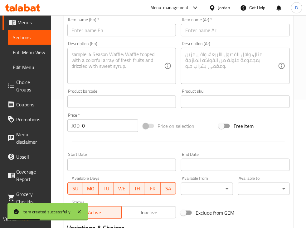
scroll to position [87, 0]
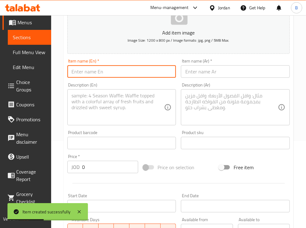
click at [106, 72] on input "text" at bounding box center [121, 71] width 109 height 12
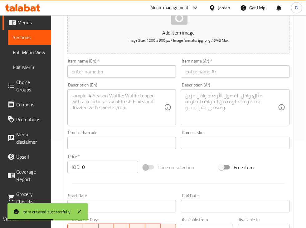
click at [118, 74] on input "text" at bounding box center [121, 71] width 109 height 12
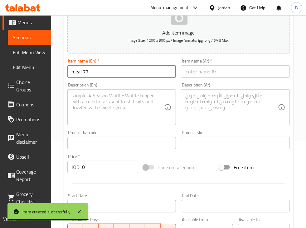
type input "meal 77"
click at [249, 69] on input "text" at bounding box center [235, 71] width 109 height 12
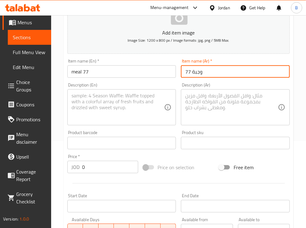
type input "وجبة 77"
click at [207, 113] on textarea at bounding box center [231, 108] width 93 height 30
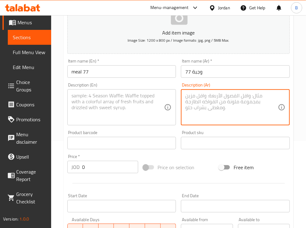
type textarea "ق"
drag, startPoint x: 248, startPoint y: 101, endPoint x: 85, endPoint y: 104, distance: 163.2
click at [85, 104] on div "Add item image Image Size: 1200 x 800 px / Image formats: jpg, png / 5MB Max. I…" at bounding box center [178, 128] width 227 height 268
type textarea "فلفل حار مقلي مع بيض"
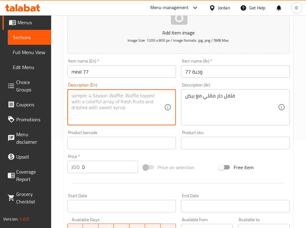
click at [103, 119] on textarea at bounding box center [118, 108] width 93 height 30
paste textarea "Fried chili peppers with eggs"
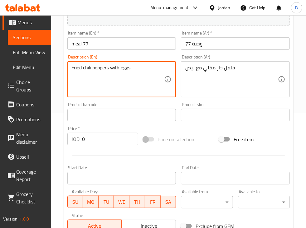
scroll to position [129, 0]
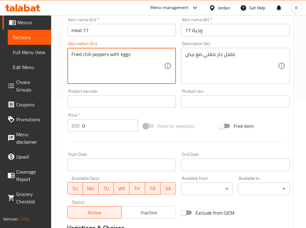
type textarea "Fried chili peppers with eggs"
drag, startPoint x: 82, startPoint y: 124, endPoint x: 50, endPoint y: 123, distance: 31.8
click at [51, 123] on div "Home / Restaurants management / Menus / Sections / item / create Salad meals se…" at bounding box center [178, 99] width 254 height 425
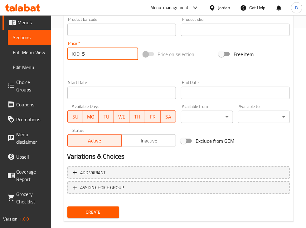
scroll to position [212, 0]
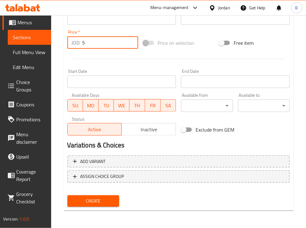
type input "5"
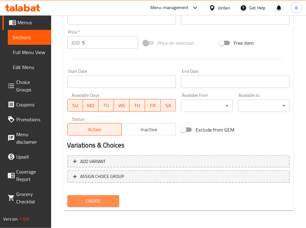
click at [100, 201] on span "Create" at bounding box center [93, 201] width 42 height 8
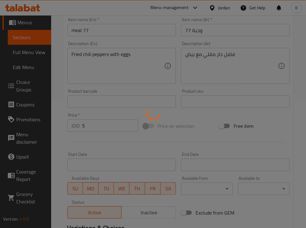
type input "0"
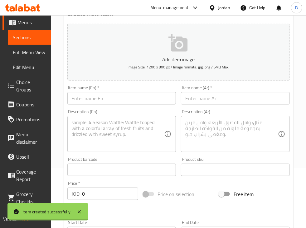
scroll to position [0, 0]
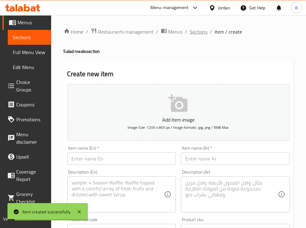
click at [199, 34] on span "Sections" at bounding box center [199, 31] width 18 height 7
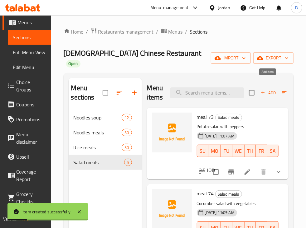
click at [267, 89] on span "Add" at bounding box center [267, 92] width 17 height 7
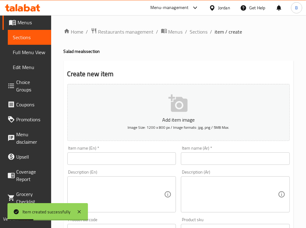
click at [129, 155] on input "text" at bounding box center [121, 159] width 109 height 12
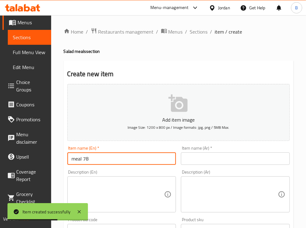
type input "meal 78"
click at [217, 162] on input "text" at bounding box center [235, 159] width 109 height 12
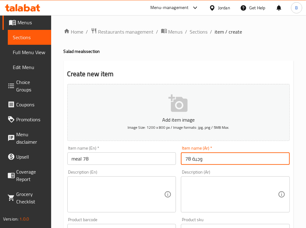
type input "وجبة 78"
click at [237, 200] on textarea at bounding box center [231, 195] width 93 height 30
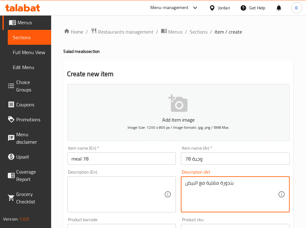
drag, startPoint x: 239, startPoint y: 187, endPoint x: 145, endPoint y: 176, distance: 95.3
click at [145, 177] on div "Add item image Image Size: 1200 x 800 px / Image formats: jpg, png / 5MB Max. I…" at bounding box center [178, 216] width 227 height 268
type textarea "بندورة مقلية مع البيض"
click at [103, 184] on textarea at bounding box center [118, 195] width 93 height 30
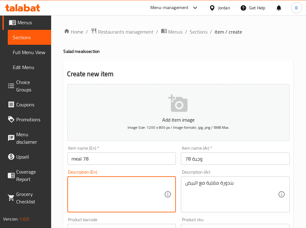
paste textarea "Fried tomatoes with eggs"
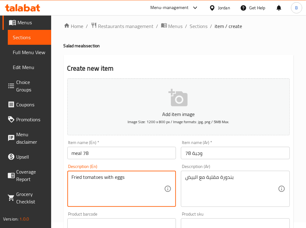
scroll to position [41, 0]
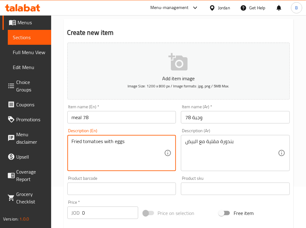
type textarea "Fried tomatoes with eggs"
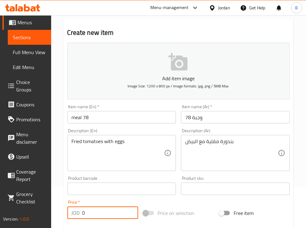
drag, startPoint x: 92, startPoint y: 211, endPoint x: 50, endPoint y: 210, distance: 41.7
click at [52, 210] on div "Home / Restaurants management / Menus / Sections / item / create Salad meals se…" at bounding box center [178, 186] width 254 height 425
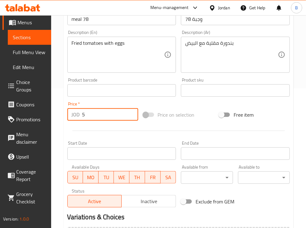
scroll to position [212, 0]
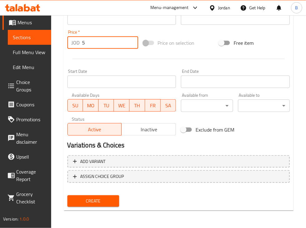
type input "5"
click at [96, 202] on span "Create" at bounding box center [93, 201] width 42 height 8
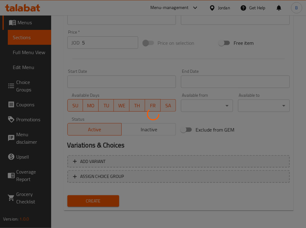
type input "0"
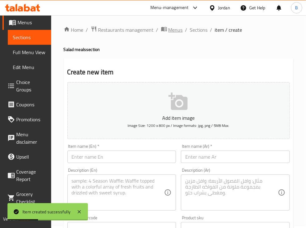
scroll to position [0, 0]
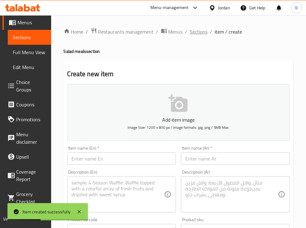
click at [197, 34] on span "Sections" at bounding box center [199, 31] width 18 height 7
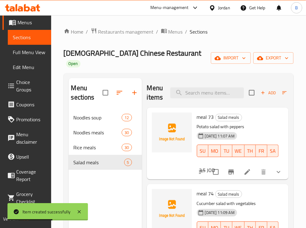
click at [133, 89] on button "button" at bounding box center [134, 92] width 15 height 15
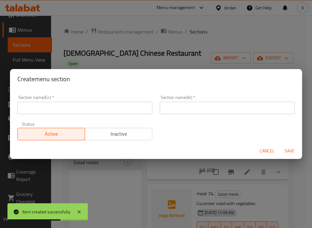
click at [105, 113] on input "text" at bounding box center [84, 108] width 135 height 12
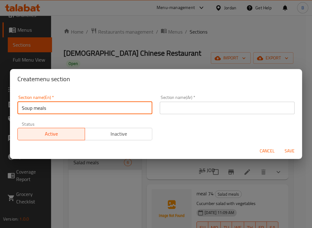
type input "Soup meals"
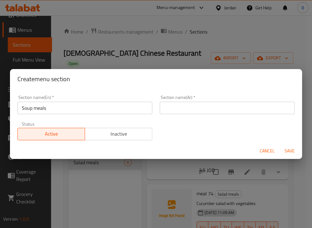
drag, startPoint x: 213, startPoint y: 108, endPoint x: 202, endPoint y: 109, distance: 10.9
click at [213, 108] on input "text" at bounding box center [227, 108] width 135 height 12
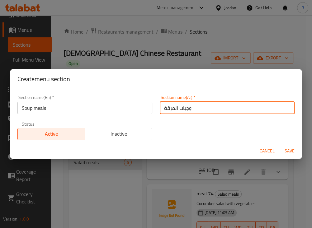
type input "وجبات المرقة"
click at [293, 153] on span "Save" at bounding box center [289, 151] width 15 height 8
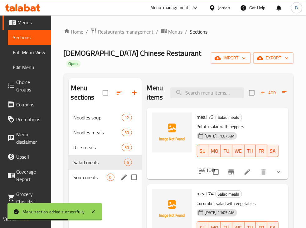
click at [91, 174] on span "Soup meals" at bounding box center [90, 177] width 33 height 7
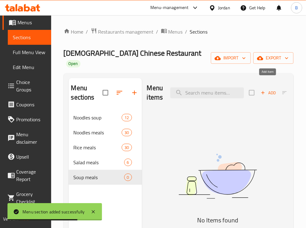
click at [266, 89] on span "Add" at bounding box center [267, 92] width 17 height 7
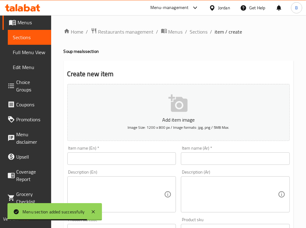
click at [129, 161] on input "text" at bounding box center [121, 159] width 109 height 12
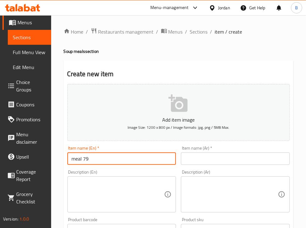
type input "meal 79"
click at [209, 162] on input "text" at bounding box center [235, 159] width 109 height 12
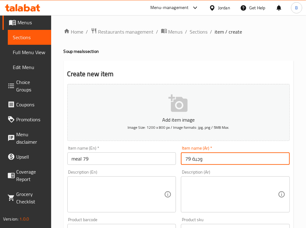
type input "وجبة 79"
click at [220, 200] on textarea at bounding box center [231, 195] width 93 height 30
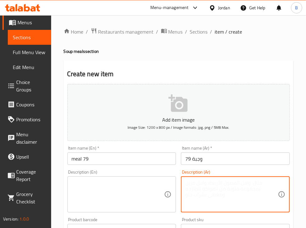
type textarea "l"
drag, startPoint x: 244, startPoint y: 185, endPoint x: 130, endPoint y: 185, distance: 114.9
click at [130, 185] on div "Add item image Image Size: 1200 x 800 px / Image formats: jpg, png / 5MB Max. I…" at bounding box center [178, 216] width 227 height 268
type textarea "مرقة البندورة مع البيض"
click at [102, 195] on textarea at bounding box center [118, 195] width 93 height 30
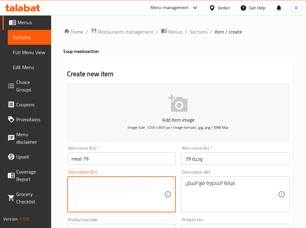
paste textarea "Tomato soup with eggs"
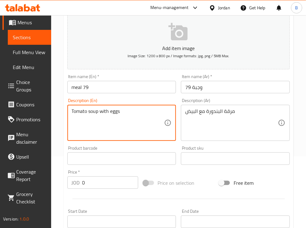
scroll to position [83, 0]
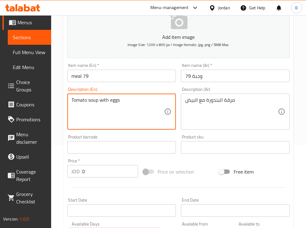
type textarea "Tomato soup with eggs"
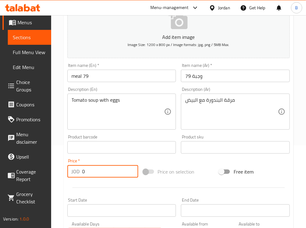
drag, startPoint x: 93, startPoint y: 173, endPoint x: 16, endPoint y: 167, distance: 78.1
click at [22, 167] on div "Edit Restaurant Branches Menus Sections Full Menu View Edit Menu Choice Groups …" at bounding box center [153, 144] width 306 height 425
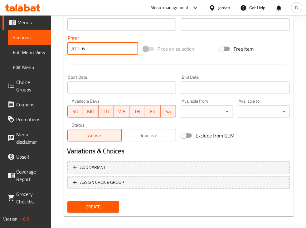
scroll to position [207, 0]
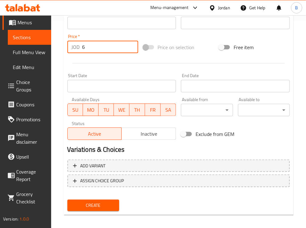
type input "6"
click at [104, 200] on div "Create" at bounding box center [93, 205] width 57 height 17
click at [104, 202] on span "Create" at bounding box center [93, 206] width 42 height 8
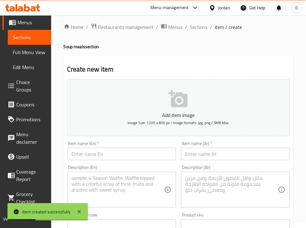
scroll to position [0, 0]
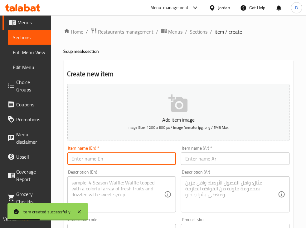
click at [116, 160] on input "text" at bounding box center [121, 159] width 109 height 12
click at [205, 158] on input "text" at bounding box center [235, 159] width 109 height 12
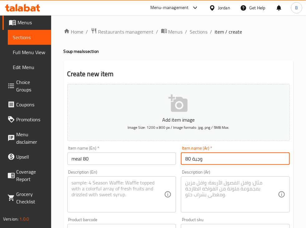
click at [226, 196] on textarea at bounding box center [231, 195] width 93 height 30
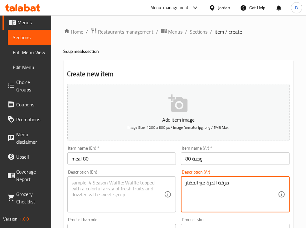
drag, startPoint x: 249, startPoint y: 194, endPoint x: 95, endPoint y: 196, distance: 154.2
click at [95, 196] on div "Add item image Image Size: 1200 x 800 px / Image formats: jpg, png / 5MB Max. I…" at bounding box center [178, 216] width 227 height 268
click at [110, 211] on div "Description (En)" at bounding box center [121, 195] width 109 height 36
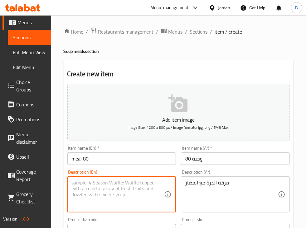
paste textarea "Corn soup with vegetables"
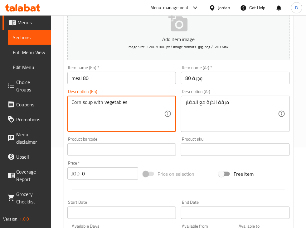
scroll to position [83, 0]
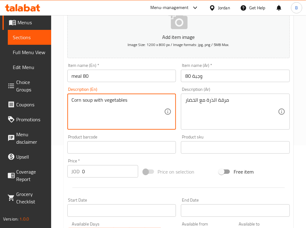
drag, startPoint x: 103, startPoint y: 175, endPoint x: 39, endPoint y: 170, distance: 63.8
click at [45, 171] on div "Edit Restaurant Branches Menus Sections Full Menu View Edit Menu Choice Groups …" at bounding box center [153, 144] width 306 height 425
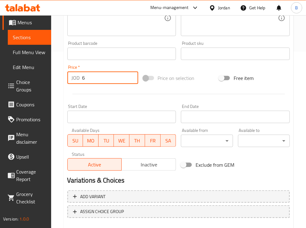
scroll to position [212, 0]
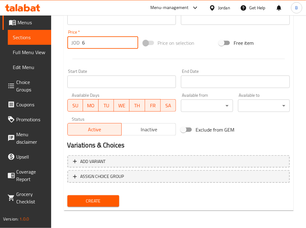
click at [113, 199] on span "Create" at bounding box center [93, 201] width 42 height 8
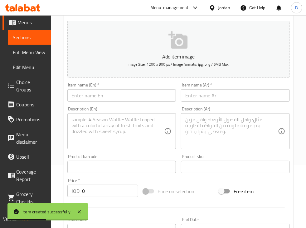
scroll to position [4, 0]
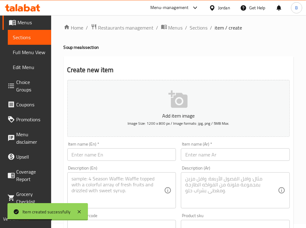
click at [105, 154] on input "text" at bounding box center [121, 155] width 109 height 12
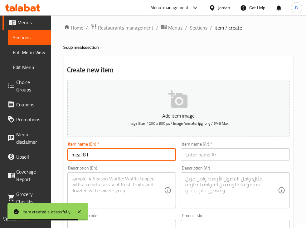
click at [212, 156] on input "text" at bounding box center [235, 155] width 109 height 12
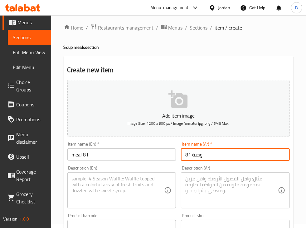
click at [243, 193] on textarea at bounding box center [231, 191] width 93 height 30
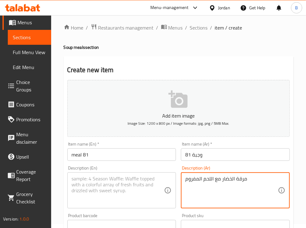
drag, startPoint x: 256, startPoint y: 186, endPoint x: 110, endPoint y: 186, distance: 146.1
click at [110, 186] on div "Add item image Image Size: 1200 x 800 px / Image formats: jpg, png / 5MB Max. I…" at bounding box center [178, 212] width 227 height 268
click at [119, 193] on textarea at bounding box center [118, 191] width 93 height 30
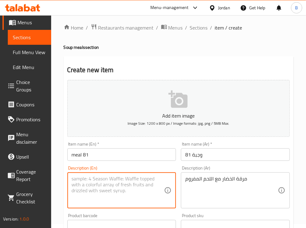
paste textarea "Vegetable broth with minced meat"
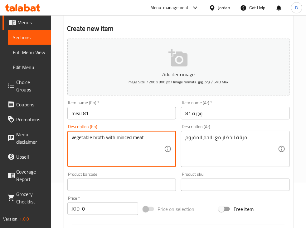
drag, startPoint x: 89, startPoint y: 209, endPoint x: 45, endPoint y: 206, distance: 44.4
click at [53, 206] on div "Home / Restaurants management / Menus / Sections / item / create Soup meals sec…" at bounding box center [178, 182] width 254 height 425
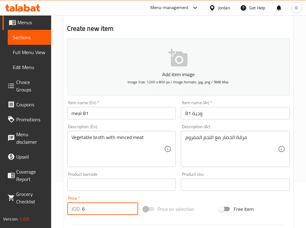
scroll to position [212, 0]
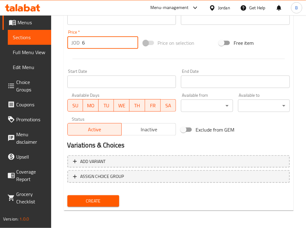
click at [107, 203] on span "Create" at bounding box center [93, 201] width 42 height 8
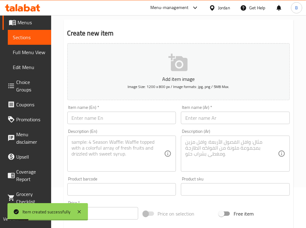
scroll to position [4, 0]
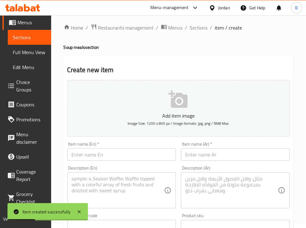
click at [111, 157] on input "text" at bounding box center [121, 155] width 109 height 12
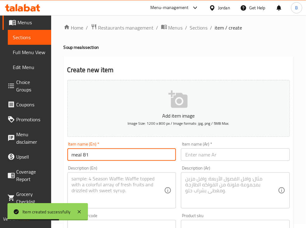
click at [200, 157] on input "text" at bounding box center [235, 155] width 109 height 12
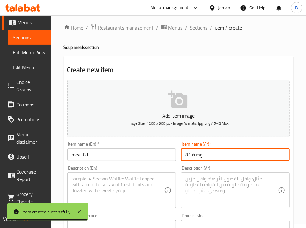
click at [238, 186] on textarea at bounding box center [231, 191] width 93 height 30
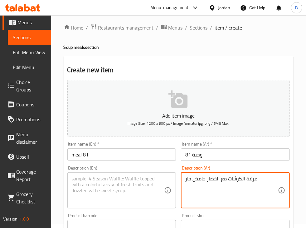
drag, startPoint x: 269, startPoint y: 183, endPoint x: 131, endPoint y: 182, distance: 138.6
click at [131, 182] on div "Add item image Image Size: 1200 x 800 px / Image formats: jpg, png / 5MB Max. I…" at bounding box center [178, 212] width 227 height 268
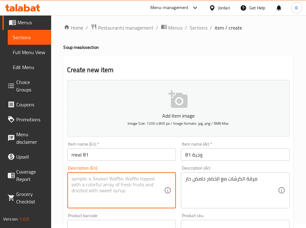
click at [100, 194] on textarea at bounding box center [118, 191] width 93 height 30
paste textarea "Spicy and sour tripe soup with vegetables"
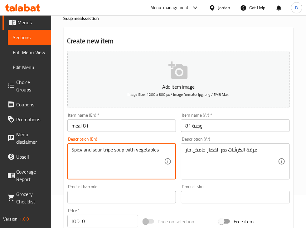
scroll to position [45, 0]
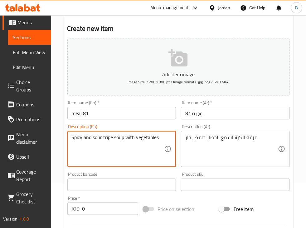
drag, startPoint x: 94, startPoint y: 206, endPoint x: 61, endPoint y: 208, distance: 33.7
click at [61, 208] on div "Home / Restaurants management / Menus / Sections / item / create Soup meals sec…" at bounding box center [178, 182] width 254 height 425
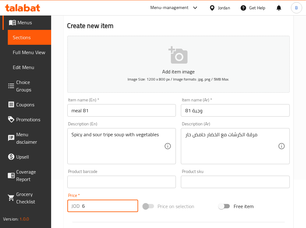
scroll to position [212, 0]
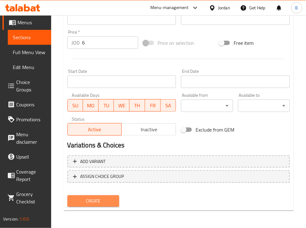
click at [109, 204] on span "Create" at bounding box center [93, 201] width 42 height 8
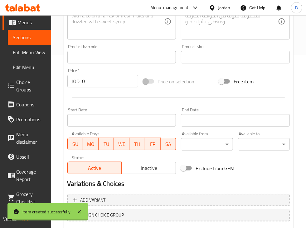
scroll to position [87, 0]
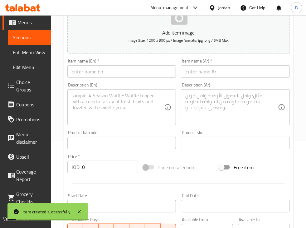
click at [117, 71] on input "text" at bounding box center [121, 71] width 109 height 12
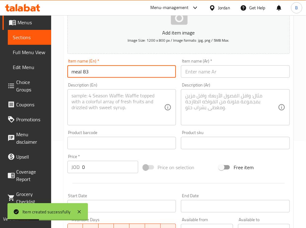
click at [214, 71] on input "text" at bounding box center [235, 71] width 109 height 12
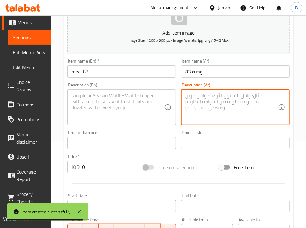
click at [232, 110] on textarea at bounding box center [231, 108] width 93 height 30
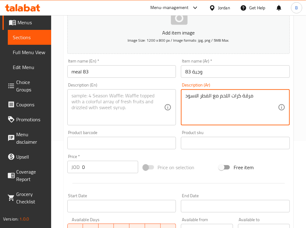
drag, startPoint x: 272, startPoint y: 96, endPoint x: 75, endPoint y: 102, distance: 197.3
click at [75, 102] on div "Add item image Image Size: 1200 x 800 px / Image formats: jpg, png / 5MB Max. I…" at bounding box center [178, 128] width 227 height 268
click at [114, 123] on div "Description (En)" at bounding box center [121, 107] width 109 height 36
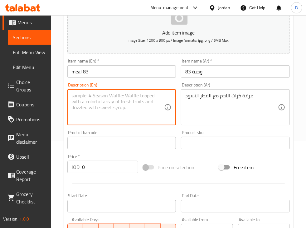
paste textarea "Meatball broth with black mushrooms"
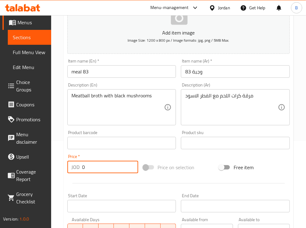
drag, startPoint x: 99, startPoint y: 168, endPoint x: 47, endPoint y: 167, distance: 52.3
click at [51, 167] on div "Home / Restaurants management / Menus / Sections / item / create Soup meals sec…" at bounding box center [178, 140] width 254 height 425
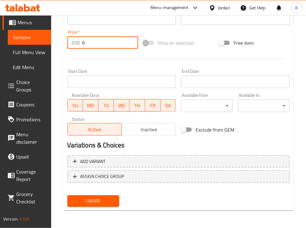
click at [107, 198] on span "Create" at bounding box center [93, 201] width 42 height 8
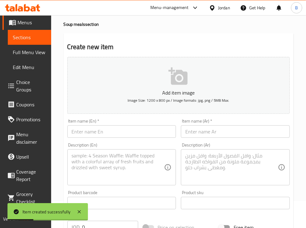
scroll to position [4, 0]
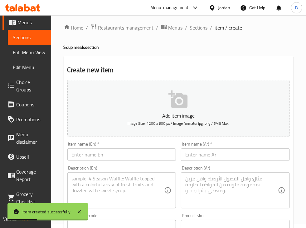
click at [108, 156] on input "text" at bounding box center [121, 155] width 109 height 12
click at [108, 156] on input "mea;" at bounding box center [121, 155] width 109 height 12
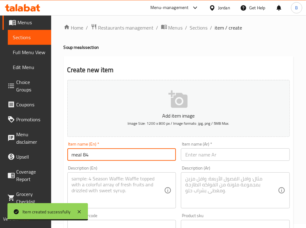
click at [195, 158] on input "text" at bounding box center [235, 155] width 109 height 12
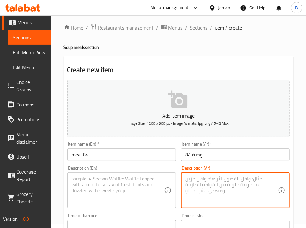
click at [222, 191] on textarea at bounding box center [231, 191] width 93 height 30
drag, startPoint x: 147, startPoint y: 186, endPoint x: 154, endPoint y: 188, distance: 7.8
click at [147, 186] on textarea at bounding box center [118, 191] width 93 height 30
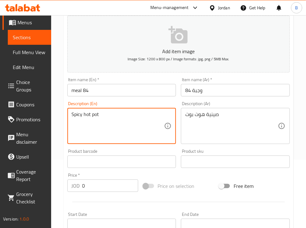
scroll to position [87, 0]
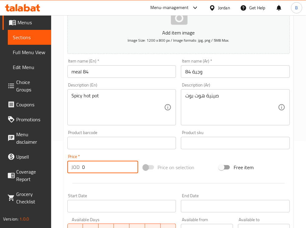
drag, startPoint x: 93, startPoint y: 173, endPoint x: 52, endPoint y: 171, distance: 40.2
click at [53, 171] on div "Home / Restaurants management / Menus / Sections / item / create Soup meals sec…" at bounding box center [178, 140] width 254 height 425
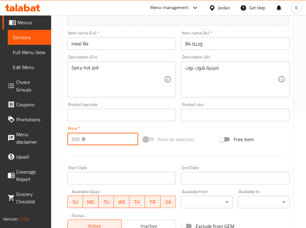
scroll to position [212, 0]
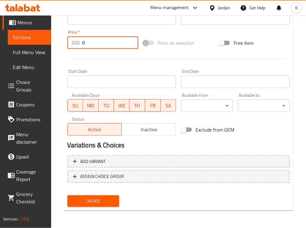
click at [99, 200] on span "Create" at bounding box center [93, 201] width 42 height 8
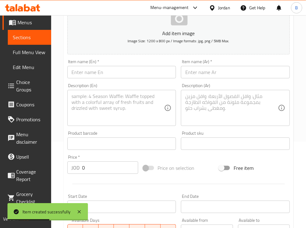
scroll to position [0, 0]
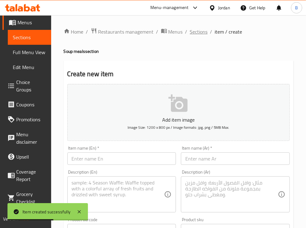
click at [196, 31] on span "Sections" at bounding box center [199, 31] width 18 height 7
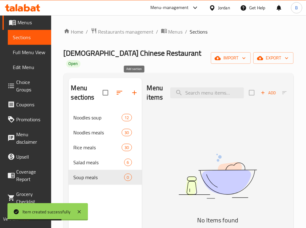
click at [131, 89] on icon "button" at bounding box center [134, 92] width 7 height 7
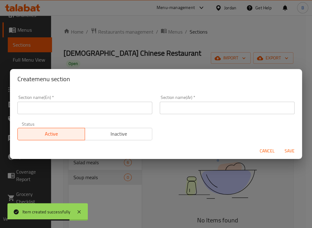
click at [110, 110] on input "text" at bounding box center [84, 108] width 135 height 12
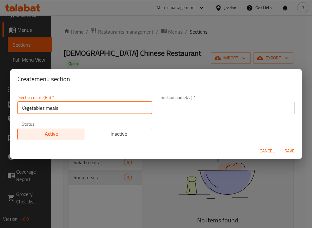
click at [229, 112] on input "text" at bounding box center [227, 108] width 135 height 12
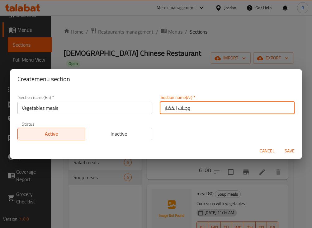
click at [290, 147] on span "Save" at bounding box center [289, 151] width 15 height 8
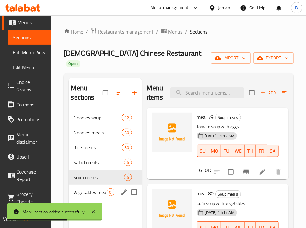
drag, startPoint x: 77, startPoint y: 182, endPoint x: 82, endPoint y: 181, distance: 4.8
click at [77, 189] on span "Vegetables meals" at bounding box center [90, 192] width 33 height 7
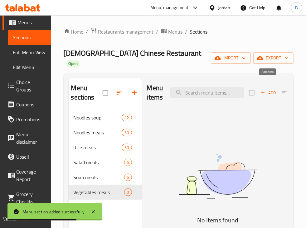
click at [268, 89] on span "Add" at bounding box center [267, 92] width 17 height 7
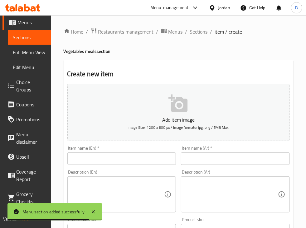
click at [123, 157] on input "text" at bounding box center [121, 159] width 109 height 12
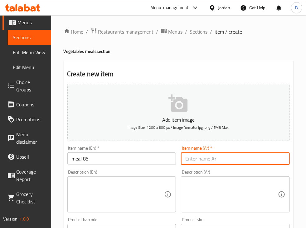
click at [216, 163] on input "text" at bounding box center [235, 159] width 109 height 12
click at [146, 186] on textarea at bounding box center [118, 195] width 93 height 30
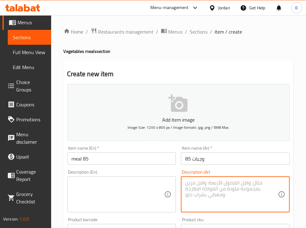
click at [194, 193] on textarea at bounding box center [231, 195] width 93 height 30
drag, startPoint x: 246, startPoint y: 185, endPoint x: 123, endPoint y: 186, distance: 122.4
click at [126, 185] on div "Add item image Image Size: 1200 x 800 px / Image formats: jpg, png / 5MB Max. I…" at bounding box center [178, 216] width 227 height 268
click at [122, 193] on textarea at bounding box center [118, 195] width 93 height 30
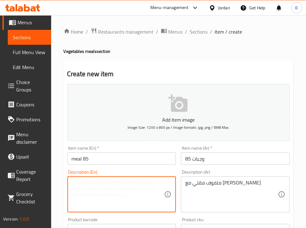
paste textarea "Fried cabbage with hot peppers"
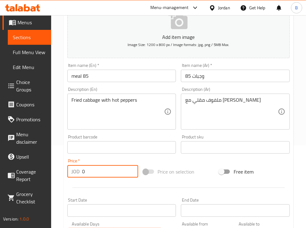
drag, startPoint x: 102, startPoint y: 171, endPoint x: 16, endPoint y: 170, distance: 86.6
click at [16, 170] on div "Edit Restaurant Branches Menus Sections Full Menu View Edit Menu Choice Groups …" at bounding box center [153, 144] width 306 height 425
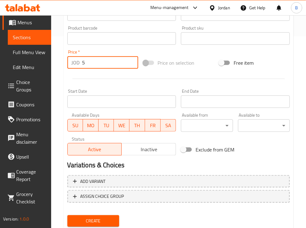
scroll to position [207, 0]
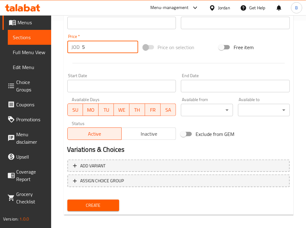
click at [102, 205] on span "Create" at bounding box center [93, 206] width 42 height 8
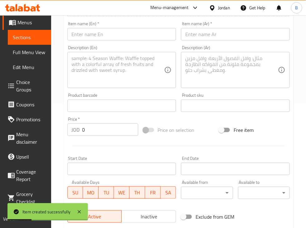
scroll to position [41, 0]
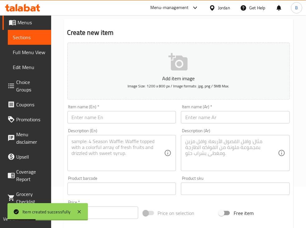
click at [107, 119] on input "text" at bounding box center [121, 117] width 109 height 12
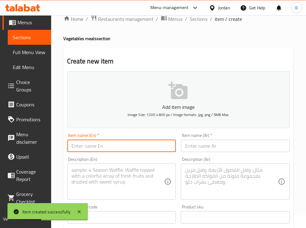
scroll to position [0, 0]
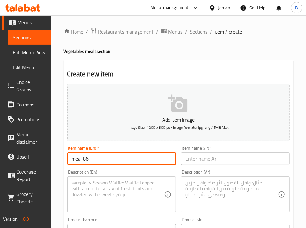
click at [214, 159] on input "text" at bounding box center [235, 159] width 109 height 12
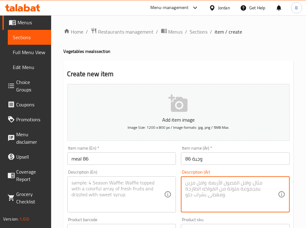
click at [224, 193] on textarea at bounding box center [231, 195] width 93 height 30
drag, startPoint x: 236, startPoint y: 184, endPoint x: 97, endPoint y: 184, distance: 139.5
click at [97, 184] on div "Add item image Image Size: 1200 x 800 px / Image formats: jpg, png / 5MB Max. I…" at bounding box center [178, 216] width 227 height 268
click at [112, 181] on textarea at bounding box center [118, 195] width 93 height 30
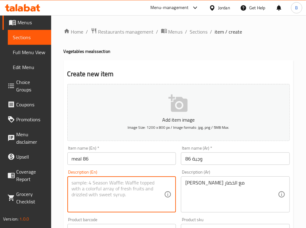
paste textarea "Fried flower with vegetables"
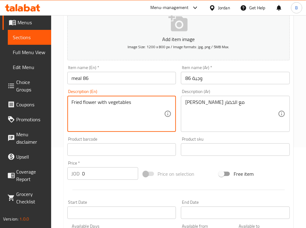
scroll to position [83, 0]
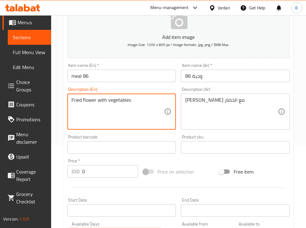
drag, startPoint x: 102, startPoint y: 173, endPoint x: 37, endPoint y: 168, distance: 65.0
click at [37, 168] on div "Edit Restaurant Branches Menus Sections Full Menu View Edit Menu Choice Groups …" at bounding box center [153, 144] width 306 height 425
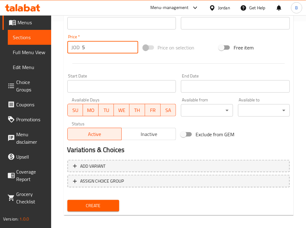
scroll to position [207, 0]
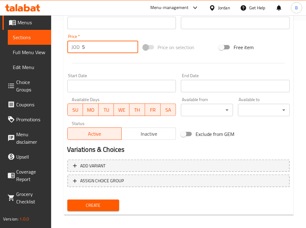
click at [100, 204] on span "Create" at bounding box center [93, 206] width 42 height 8
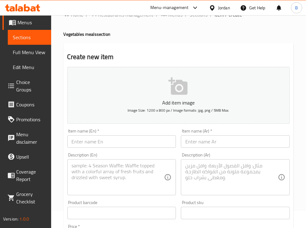
scroll to position [4, 0]
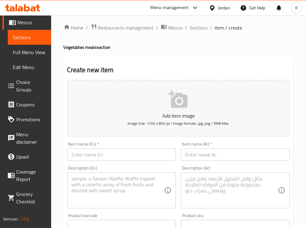
click at [116, 153] on input "text" at bounding box center [121, 155] width 109 height 12
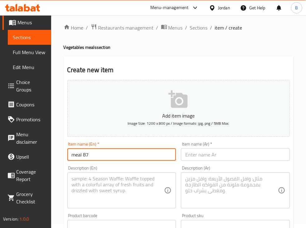
click at [226, 159] on input "text" at bounding box center [235, 155] width 109 height 12
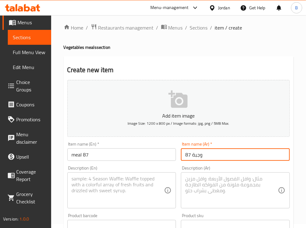
click at [240, 185] on textarea at bounding box center [231, 191] width 93 height 30
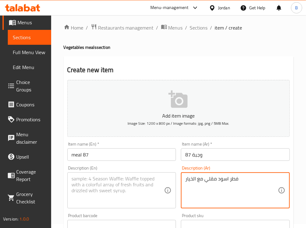
drag, startPoint x: 203, startPoint y: 180, endPoint x: 125, endPoint y: 179, distance: 77.6
click at [126, 179] on div "Add item image Image Size: 1200 x 800 px / Image formats: jpg, png / 5MB Max. I…" at bounding box center [178, 212] width 227 height 268
click at [109, 198] on textarea at bounding box center [118, 191] width 93 height 30
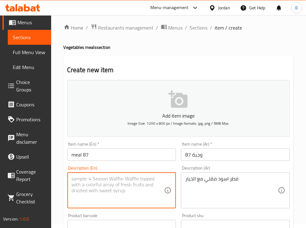
paste textarea "Fried black mushrooms with cucumber"
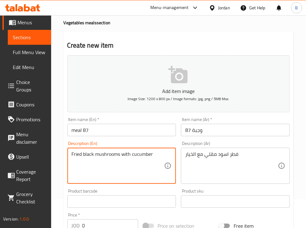
scroll to position [45, 0]
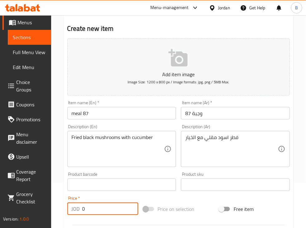
drag, startPoint x: 95, startPoint y: 206, endPoint x: 62, endPoint y: 205, distance: 33.0
click at [62, 205] on div "Home / Restaurants management / Menus / Sections / item / create Vegetables mea…" at bounding box center [178, 182] width 254 height 425
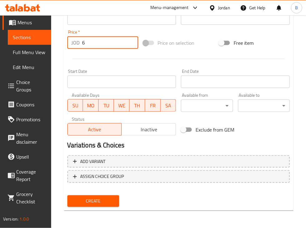
click at [106, 205] on span "Create" at bounding box center [93, 201] width 42 height 8
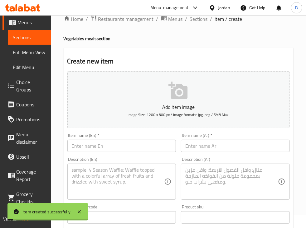
scroll to position [0, 0]
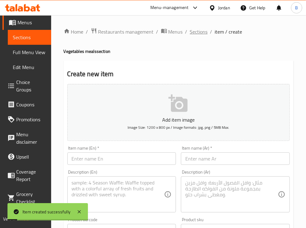
click at [192, 30] on span "Sections" at bounding box center [199, 31] width 18 height 7
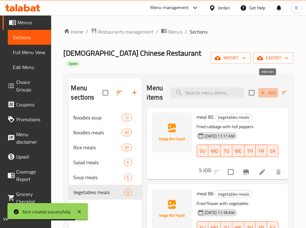
click at [265, 89] on span "Add" at bounding box center [267, 92] width 17 height 7
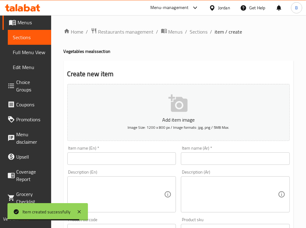
click at [155, 160] on input "text" at bounding box center [121, 159] width 109 height 12
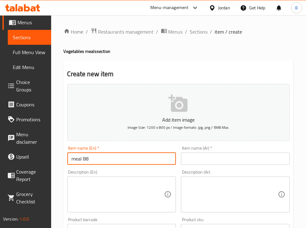
click at [214, 159] on input "text" at bounding box center [235, 159] width 109 height 12
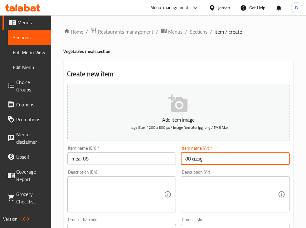
click at [252, 192] on textarea at bounding box center [231, 195] width 93 height 30
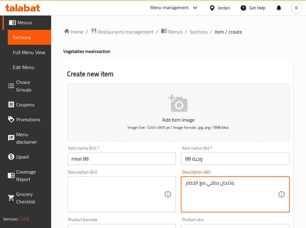
drag, startPoint x: 258, startPoint y: 171, endPoint x: 249, endPoint y: 174, distance: 9.2
click at [249, 174] on div "Description (Ar) باذنجان مقلي مع الخضار Description (Ar)" at bounding box center [235, 191] width 109 height 43
drag, startPoint x: 239, startPoint y: 182, endPoint x: 142, endPoint y: 183, distance: 96.6
click at [120, 184] on textarea at bounding box center [118, 195] width 93 height 30
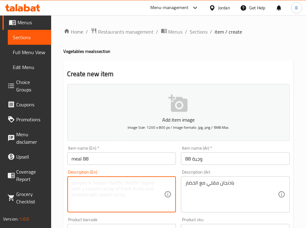
paste textarea "Fried eggplant with vegetables"
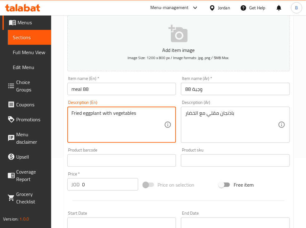
scroll to position [83, 0]
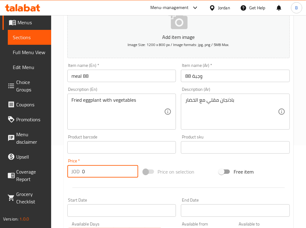
drag, startPoint x: 87, startPoint y: 171, endPoint x: 46, endPoint y: 171, distance: 40.8
click at [56, 171] on div "Home / Restaurants management / Menus / Sections / item / create Vegetables mea…" at bounding box center [178, 144] width 254 height 425
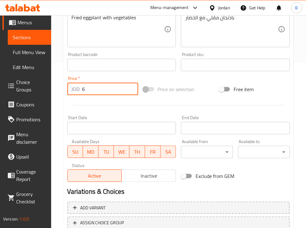
scroll to position [212, 0]
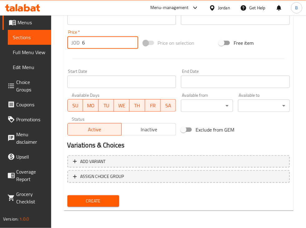
click at [100, 201] on span "Create" at bounding box center [93, 201] width 42 height 8
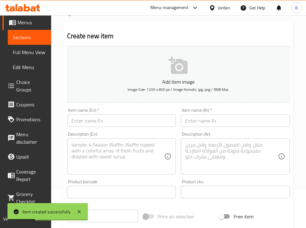
scroll to position [4, 0]
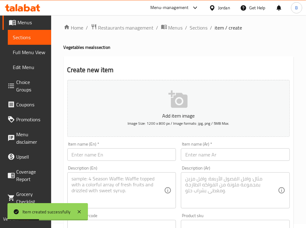
click at [102, 156] on input "text" at bounding box center [121, 155] width 109 height 12
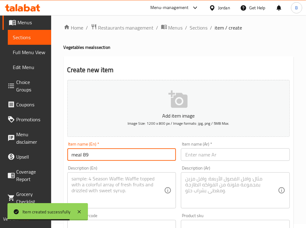
click at [230, 155] on input "text" at bounding box center [235, 155] width 109 height 12
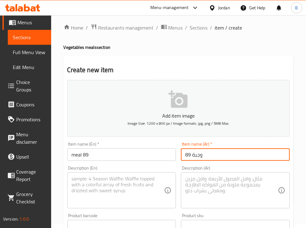
scroll to position [129, 0]
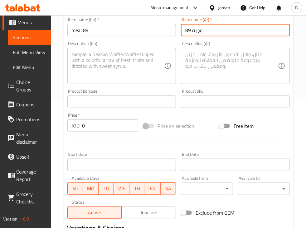
drag, startPoint x: 96, startPoint y: 130, endPoint x: 44, endPoint y: 128, distance: 51.7
click at [46, 128] on div "Edit Restaurant Branches Menus Sections Full Menu View Edit Menu Choice Groups …" at bounding box center [153, 99] width 306 height 425
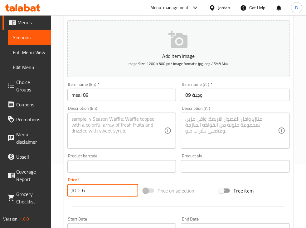
scroll to position [45, 0]
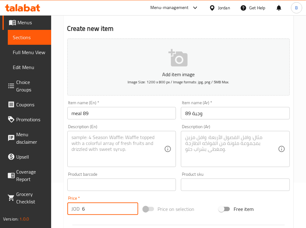
click at [228, 149] on textarea at bounding box center [231, 150] width 93 height 30
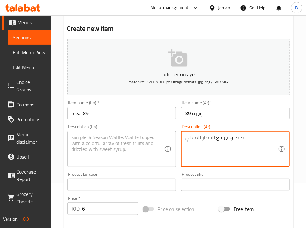
drag, startPoint x: 255, startPoint y: 140, endPoint x: 121, endPoint y: 142, distance: 134.6
click at [126, 141] on div "Add item image Image Size: 1200 x 800 px / Image formats: jpg, png / 5MB Max. I…" at bounding box center [178, 170] width 227 height 268
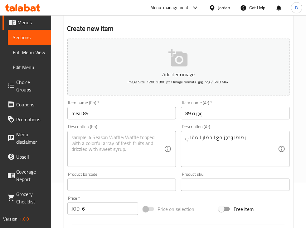
click at [109, 131] on div "Description (En)" at bounding box center [121, 149] width 109 height 36
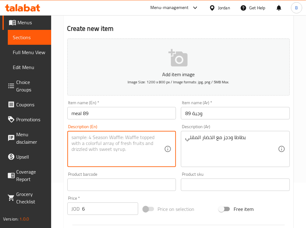
paste textarea "Potato wedges with stir-fried vegetables"
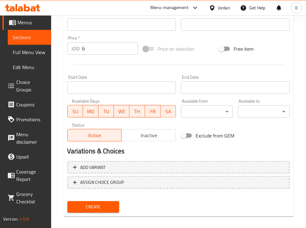
scroll to position [212, 0]
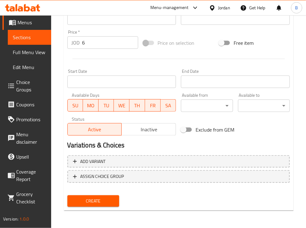
click at [109, 199] on span "Create" at bounding box center [93, 201] width 42 height 8
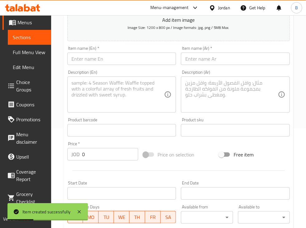
scroll to position [87, 0]
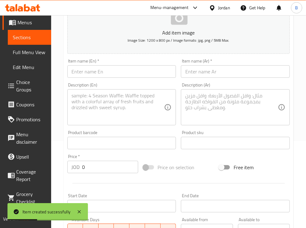
click at [111, 72] on input "text" at bounding box center [121, 71] width 109 height 12
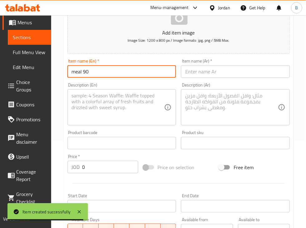
click at [206, 77] on input "text" at bounding box center [235, 71] width 109 height 12
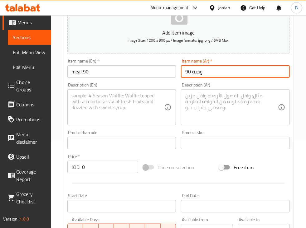
click at [229, 105] on textarea at bounding box center [231, 108] width 93 height 30
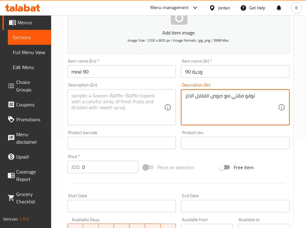
drag, startPoint x: 265, startPoint y: 96, endPoint x: 114, endPoint y: 96, distance: 151.4
click at [135, 96] on div "Add item image Image Size: 1200 x 800 px / Image formats: jpg, png / 5MB Max. I…" at bounding box center [178, 128] width 227 height 268
click at [124, 111] on textarea at bounding box center [118, 108] width 93 height 30
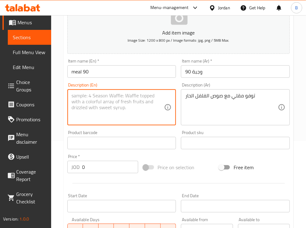
paste textarea "Fried tofu with chili sauce"
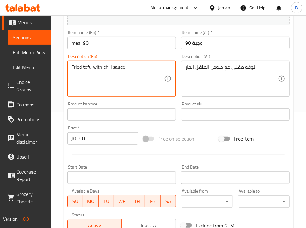
scroll to position [129, 0]
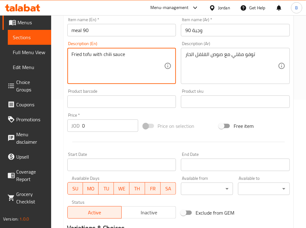
drag, startPoint x: 94, startPoint y: 131, endPoint x: 55, endPoint y: 126, distance: 39.6
click at [64, 128] on div "Create new item Add item image Image Size: 1200 x 800 px / Image formats: jpg, …" at bounding box center [179, 113] width 230 height 363
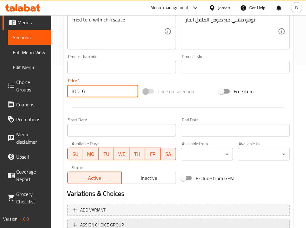
scroll to position [212, 0]
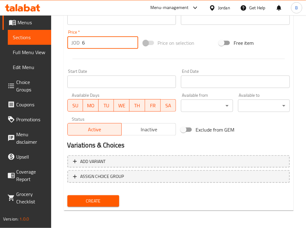
click at [107, 197] on span "Create" at bounding box center [93, 201] width 42 height 8
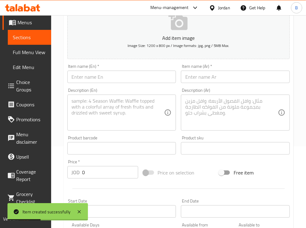
scroll to position [45, 0]
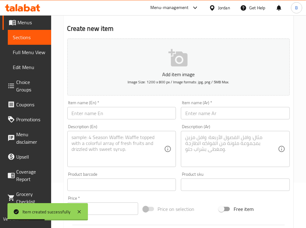
click at [125, 114] on input "text" at bounding box center [121, 113] width 109 height 12
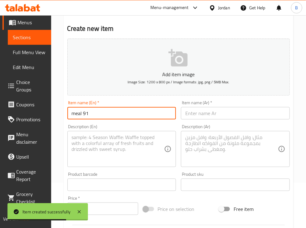
click at [212, 113] on input "text" at bounding box center [235, 113] width 109 height 12
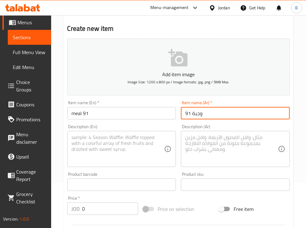
click at [208, 153] on textarea at bounding box center [231, 150] width 93 height 30
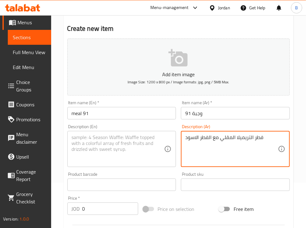
drag, startPoint x: 273, startPoint y: 141, endPoint x: 134, endPoint y: 140, distance: 138.6
click at [134, 140] on div "Add item image Image Size: 1200 x 800 px / Image formats: jpg, png / 5MB Max. I…" at bounding box center [178, 170] width 227 height 268
click at [122, 154] on textarea at bounding box center [118, 150] width 93 height 30
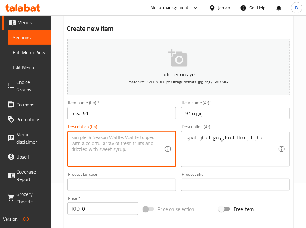
paste textarea "Fried tremella with black mushrooms"
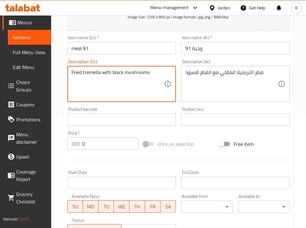
scroll to position [129, 0]
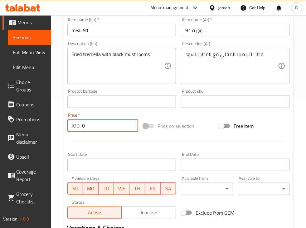
drag, startPoint x: 82, startPoint y: 128, endPoint x: 67, endPoint y: 130, distance: 15.2
click at [61, 127] on div "Home / Restaurants management / Menus / Sections / item / create Vegetables mea…" at bounding box center [178, 99] width 254 height 425
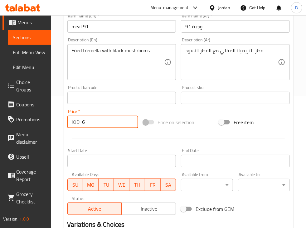
scroll to position [212, 0]
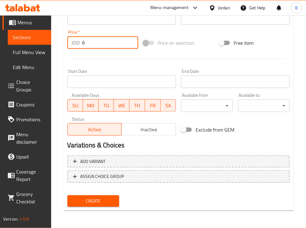
click at [112, 198] on span "Create" at bounding box center [93, 201] width 42 height 8
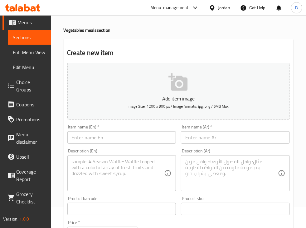
scroll to position [4, 0]
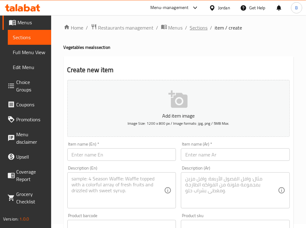
click at [197, 29] on span "Sections" at bounding box center [199, 27] width 18 height 7
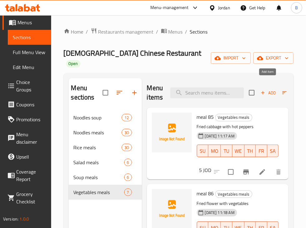
click at [264, 91] on icon "button" at bounding box center [262, 92] width 3 height 3
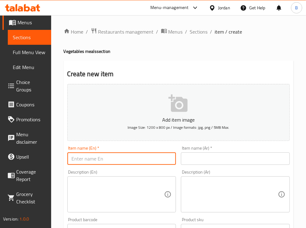
click at [142, 157] on input "text" at bounding box center [121, 159] width 109 height 12
click at [214, 160] on input "text" at bounding box center [235, 159] width 109 height 12
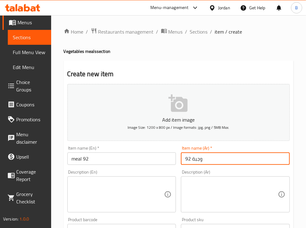
click at [239, 196] on textarea at bounding box center [231, 195] width 93 height 30
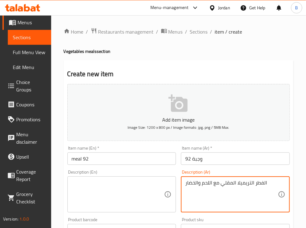
drag, startPoint x: 271, startPoint y: 188, endPoint x: 146, endPoint y: 188, distance: 125.5
click at [146, 188] on div "Add item image Image Size: 1200 x 800 px / Image formats: jpg, png / 5MB Max. I…" at bounding box center [178, 216] width 227 height 268
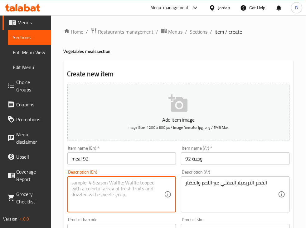
click at [131, 183] on textarea at bounding box center [118, 195] width 93 height 30
paste textarea "Fried tremella mushrooms with meat and vegetables"
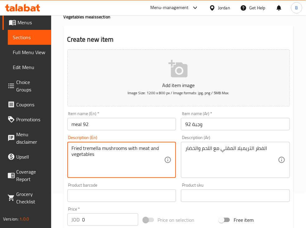
scroll to position [83, 0]
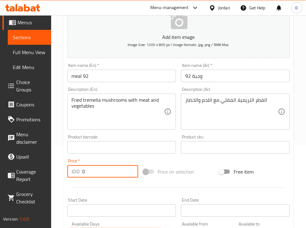
drag, startPoint x: 117, startPoint y: 175, endPoint x: 21, endPoint y: 174, distance: 96.6
click at [21, 174] on div "Edit Restaurant Branches Menus Sections Full Menu View Edit Menu Choice Groups …" at bounding box center [153, 144] width 306 height 425
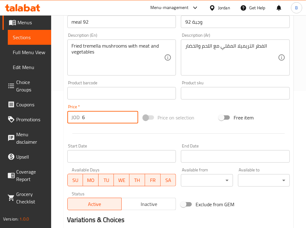
scroll to position [212, 0]
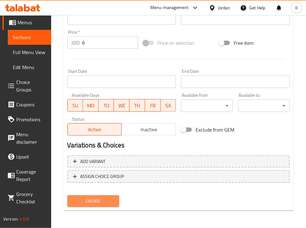
click at [98, 201] on span "Create" at bounding box center [93, 201] width 42 height 8
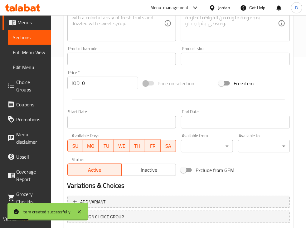
scroll to position [87, 0]
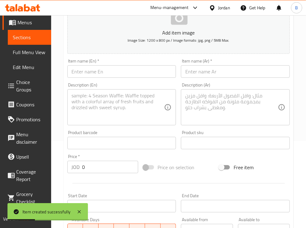
click at [116, 74] on input "text" at bounding box center [121, 71] width 109 height 12
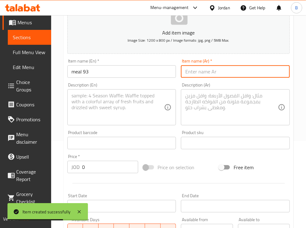
drag, startPoint x: 221, startPoint y: 73, endPoint x: 217, endPoint y: 73, distance: 3.5
click at [221, 73] on input "text" at bounding box center [235, 71] width 109 height 12
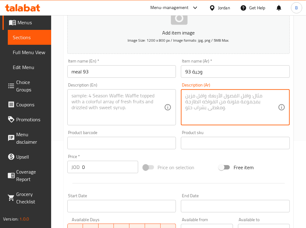
click at [224, 106] on textarea at bounding box center [231, 108] width 93 height 30
click at [269, 96] on textarea "افاصوليا الخضراء المقلية مع اللحم والخضار" at bounding box center [231, 108] width 93 height 30
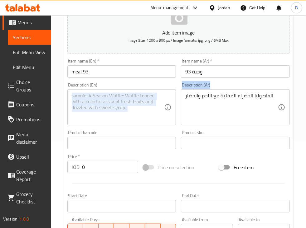
drag, startPoint x: 278, startPoint y: 97, endPoint x: 93, endPoint y: 93, distance: 185.4
click at [93, 93] on div "Add item image Image Size: 1200 x 800 px / Image formats: jpg, png / 5MB Max. I…" at bounding box center [178, 128] width 227 height 268
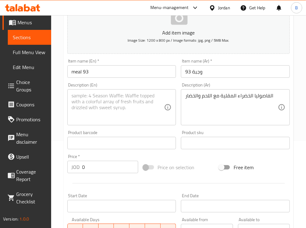
click at [208, 98] on textarea "الفاصوليا الخضراء المقلية مع اللحم والخضار" at bounding box center [231, 108] width 93 height 30
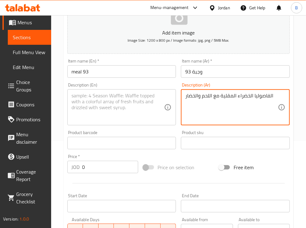
click at [208, 98] on textarea "الفاصوليا الخضراء المقلية مع اللحم والخضار" at bounding box center [231, 108] width 93 height 30
click at [107, 115] on textarea at bounding box center [118, 108] width 93 height 30
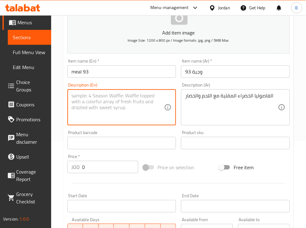
paste textarea "Stir-fried green beans with meat and vegetables"
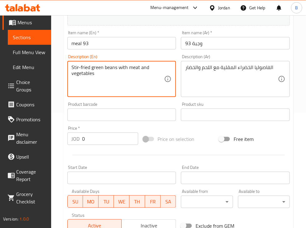
scroll to position [129, 0]
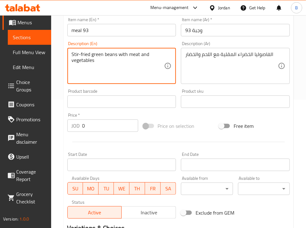
drag, startPoint x: 105, startPoint y: 130, endPoint x: 52, endPoint y: 128, distance: 53.0
click at [52, 128] on div "Home / Restaurants management / Menus / Sections / item / create Vegetables mea…" at bounding box center [178, 99] width 254 height 425
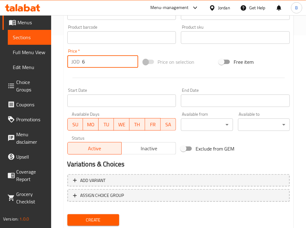
scroll to position [212, 0]
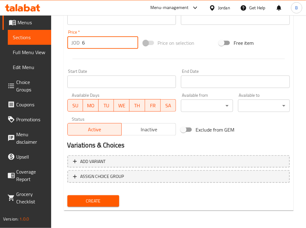
click at [108, 199] on span "Create" at bounding box center [93, 201] width 42 height 8
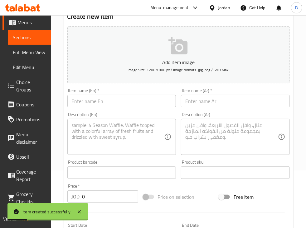
scroll to position [4, 0]
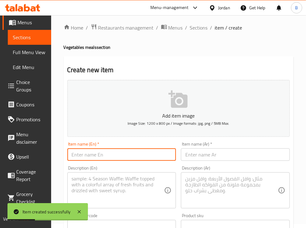
click at [99, 156] on input "text" at bounding box center [121, 155] width 109 height 12
click at [201, 153] on input "text" at bounding box center [235, 155] width 109 height 12
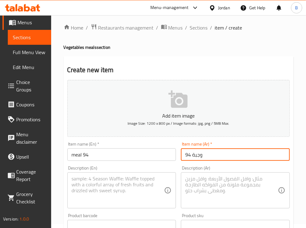
click at [253, 186] on textarea at bounding box center [231, 191] width 93 height 30
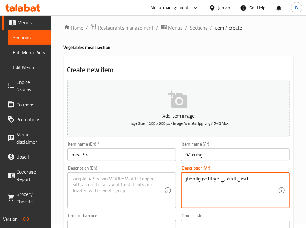
drag, startPoint x: 258, startPoint y: 185, endPoint x: 134, endPoint y: 186, distance: 124.0
click at [135, 186] on div "Add item image Image Size: 1200 x 800 px / Image formats: jpg, png / 5MB Max. I…" at bounding box center [178, 212] width 227 height 268
click at [105, 194] on textarea at bounding box center [118, 191] width 93 height 30
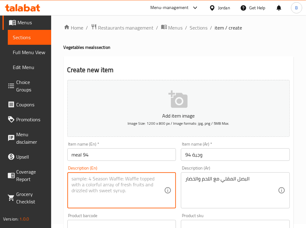
paste textarea "Fried onions with meat and vegetables"
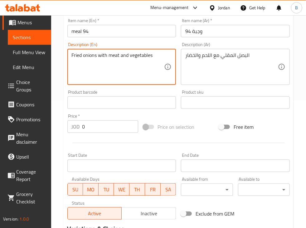
scroll to position [129, 0]
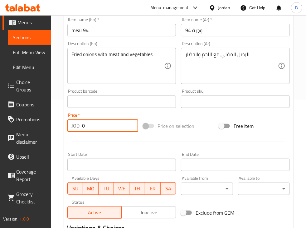
drag, startPoint x: 102, startPoint y: 131, endPoint x: 67, endPoint y: 128, distance: 34.4
click at [71, 128] on div "JOD 0 Price *" at bounding box center [102, 126] width 71 height 12
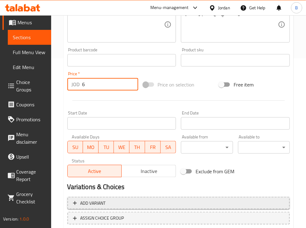
scroll to position [212, 0]
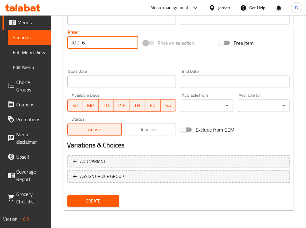
click at [108, 200] on span "Create" at bounding box center [93, 201] width 42 height 8
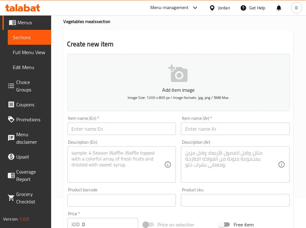
scroll to position [0, 0]
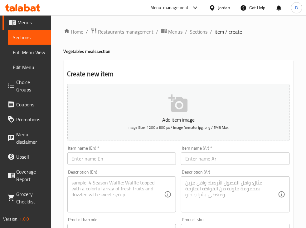
click at [196, 33] on span "Sections" at bounding box center [199, 31] width 18 height 7
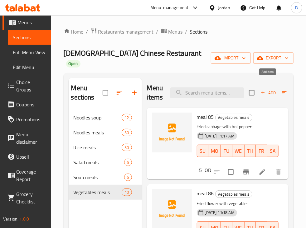
click at [267, 89] on span "Add" at bounding box center [267, 92] width 17 height 7
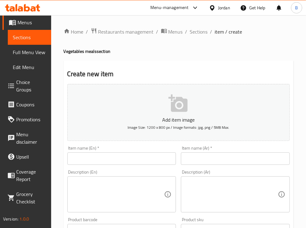
click at [131, 158] on input "text" at bounding box center [121, 159] width 109 height 12
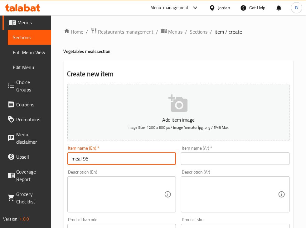
click at [217, 155] on input "text" at bounding box center [235, 159] width 109 height 12
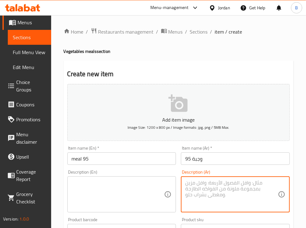
click at [245, 200] on textarea at bounding box center [231, 195] width 93 height 30
drag, startPoint x: 270, startPoint y: 185, endPoint x: 105, endPoint y: 184, distance: 165.7
click at [105, 184] on div "Add item image Image Size: 1200 x 800 px / Image formats: jpg, png / 5MB Max. I…" at bounding box center [178, 216] width 227 height 268
click at [106, 191] on textarea at bounding box center [118, 195] width 93 height 30
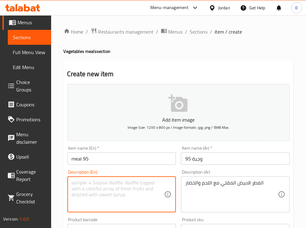
paste textarea "Fried white mushrooms with meat and vegetables"
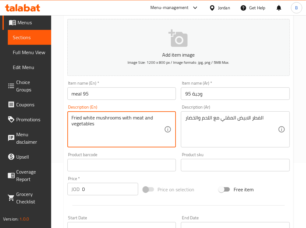
scroll to position [83, 0]
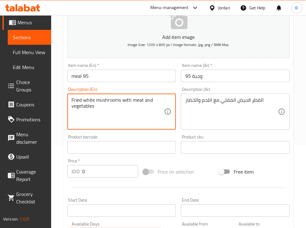
drag, startPoint x: 87, startPoint y: 170, endPoint x: 71, endPoint y: 170, distance: 16.2
click at [72, 170] on div "JOD 0 Price *" at bounding box center [102, 171] width 71 height 12
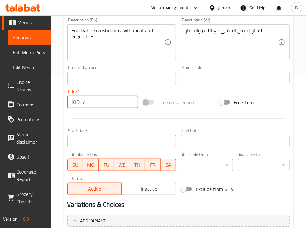
scroll to position [212, 0]
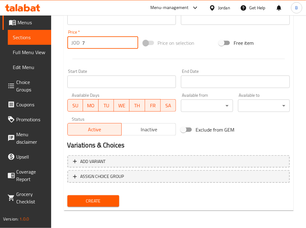
click at [104, 200] on span "Create" at bounding box center [93, 201] width 42 height 8
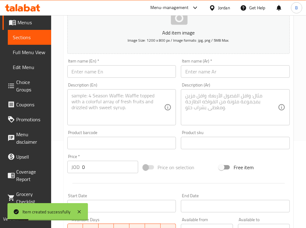
scroll to position [45, 0]
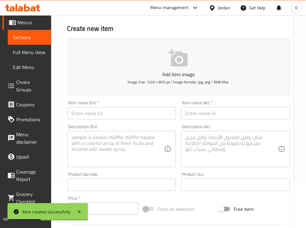
click at [128, 113] on input "text" at bounding box center [121, 113] width 109 height 12
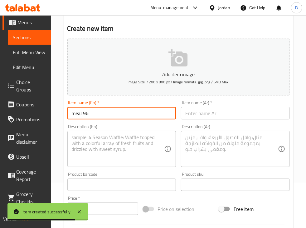
click at [221, 116] on input "text" at bounding box center [235, 113] width 109 height 12
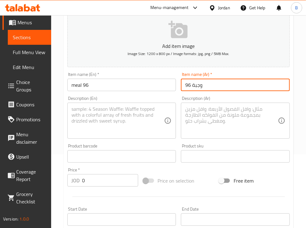
scroll to position [87, 0]
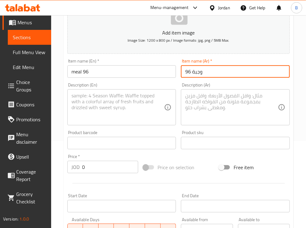
drag, startPoint x: 97, startPoint y: 173, endPoint x: 79, endPoint y: 172, distance: 17.5
click at [79, 172] on div "JOD 0 Price *" at bounding box center [102, 167] width 71 height 12
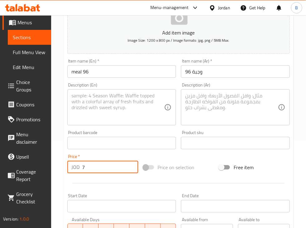
click at [206, 108] on textarea at bounding box center [231, 108] width 93 height 30
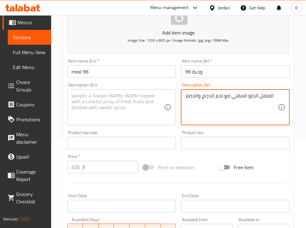
drag, startPoint x: 277, startPoint y: 98, endPoint x: 124, endPoint y: 97, distance: 153.2
click at [132, 97] on div "Add item image Image Size: 1200 x 800 px / Image formats: jpg, png / 5MB Max. I…" at bounding box center [178, 128] width 227 height 268
click at [114, 107] on textarea at bounding box center [118, 108] width 93 height 30
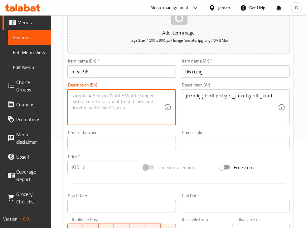
paste textarea "Fried sweet peppers with chicken and vegetables"
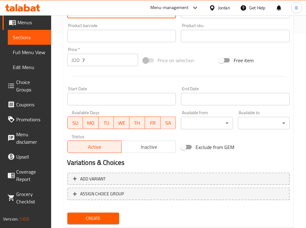
scroll to position [212, 0]
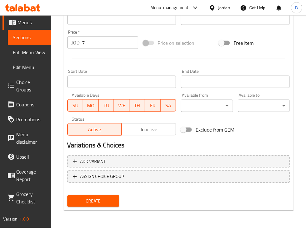
click at [100, 198] on span "Create" at bounding box center [93, 201] width 42 height 8
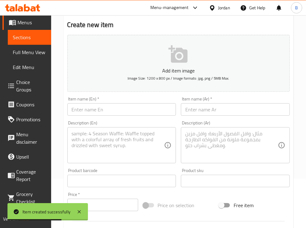
scroll to position [45, 0]
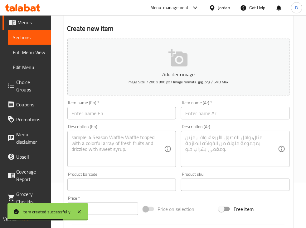
click at [107, 113] on input "text" at bounding box center [121, 113] width 109 height 12
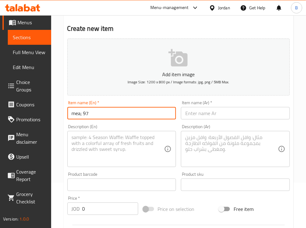
click at [82, 114] on input "mea; 97" at bounding box center [121, 113] width 109 height 12
click at [229, 118] on input "text" at bounding box center [235, 113] width 109 height 12
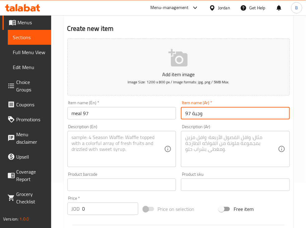
drag, startPoint x: 90, startPoint y: 210, endPoint x: 52, endPoint y: 207, distance: 37.4
click at [57, 208] on div "Home / Restaurants management / Menus / Sections / item / create Vegetables mea…" at bounding box center [178, 182] width 254 height 425
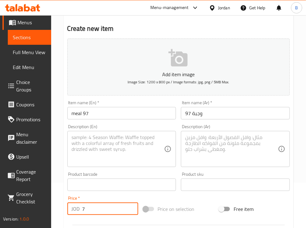
click at [222, 149] on textarea at bounding box center [231, 150] width 93 height 30
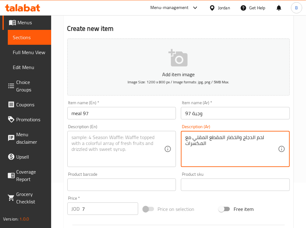
drag, startPoint x: 216, startPoint y: 142, endPoint x: 146, endPoint y: 124, distance: 72.0
click at [146, 124] on div "Add item image Image Size: 1200 x 800 px / Image formats: jpg, png / 5MB Max. I…" at bounding box center [178, 170] width 227 height 268
click at [190, 140] on textarea "لحم الدجاج والخضار المقطع المقلي مع المكسرات" at bounding box center [231, 150] width 93 height 30
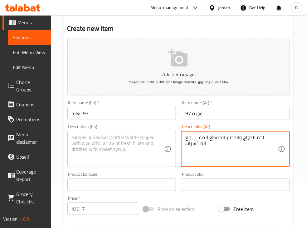
click at [190, 140] on textarea "لحم الدجاج والخضار المقطع المقلي مع المكسرات" at bounding box center [231, 150] width 93 height 30
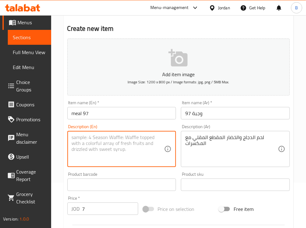
click at [140, 153] on textarea at bounding box center [118, 150] width 93 height 30
paste textarea "Fried chicken and vegetables with nuts"
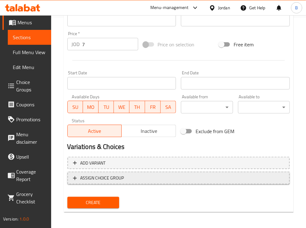
scroll to position [212, 0]
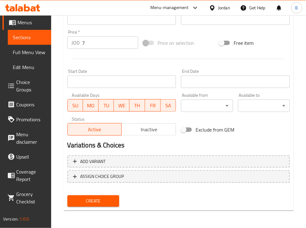
click at [104, 199] on span "Create" at bounding box center [93, 201] width 42 height 8
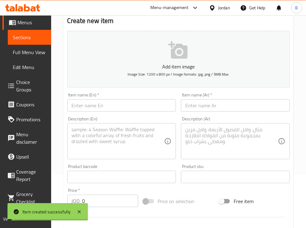
scroll to position [45, 0]
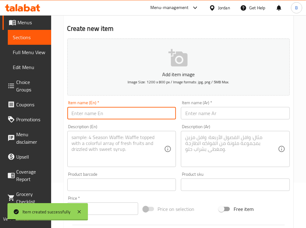
click at [131, 117] on input "text" at bounding box center [121, 113] width 109 height 12
click at [219, 113] on input "text" at bounding box center [235, 113] width 109 height 12
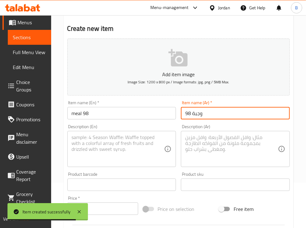
click at [246, 155] on textarea at bounding box center [231, 150] width 93 height 30
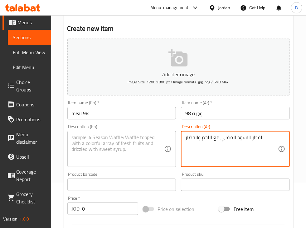
drag, startPoint x: 273, startPoint y: 137, endPoint x: 182, endPoint y: 139, distance: 91.3
click at [182, 139] on div "الفطر الاسود المقلي مع اللحم والخضار Description (Ar)" at bounding box center [235, 149] width 109 height 36
click at [140, 158] on textarea at bounding box center [118, 150] width 93 height 30
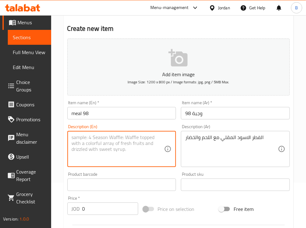
paste textarea "Fried black mushrooms with meat and vegetables"
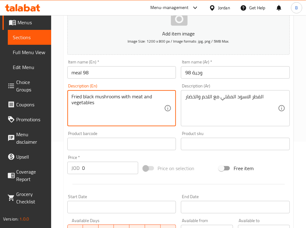
scroll to position [170, 0]
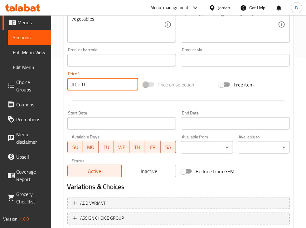
drag, startPoint x: 92, startPoint y: 84, endPoint x: 44, endPoint y: 89, distance: 48.6
click at [46, 86] on div "Edit Restaurant Branches Menus Sections Full Menu View Edit Menu Choice Groups …" at bounding box center [153, 57] width 306 height 425
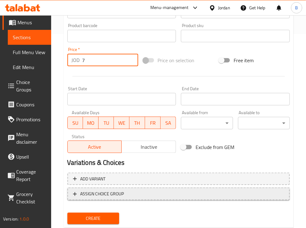
scroll to position [212, 0]
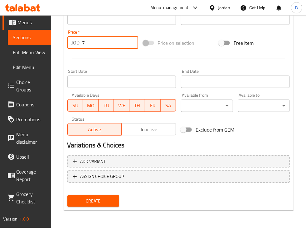
click at [110, 196] on button "Create" at bounding box center [93, 202] width 52 height 12
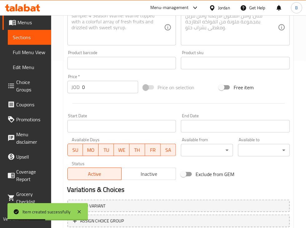
scroll to position [129, 0]
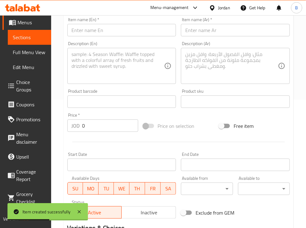
click at [106, 31] on input "text" at bounding box center [121, 30] width 109 height 12
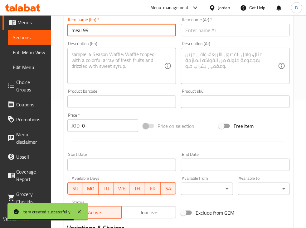
click at [199, 26] on input "text" at bounding box center [235, 30] width 109 height 12
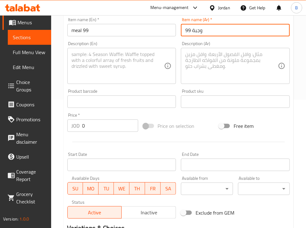
click at [219, 66] on textarea at bounding box center [231, 66] width 93 height 30
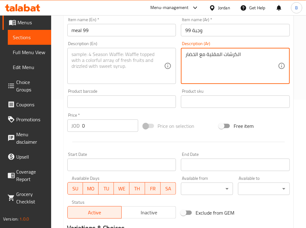
drag, startPoint x: 250, startPoint y: 54, endPoint x: 79, endPoint y: 58, distance: 170.7
click at [79, 58] on div "Add item image Image Size: 1200 x 800 px / Image formats: jpg, png / 5MB Max. I…" at bounding box center [178, 87] width 227 height 268
click at [118, 62] on textarea at bounding box center [118, 66] width 93 height 30
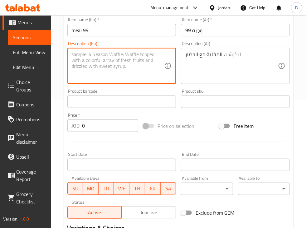
paste textarea "Fried tripe with vegetables"
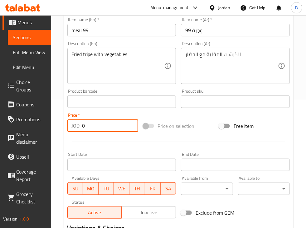
drag, startPoint x: 105, startPoint y: 126, endPoint x: 22, endPoint y: 126, distance: 83.2
click at [28, 126] on div "Edit Restaurant Branches Menus Sections Full Menu View Edit Menu Choice Groups …" at bounding box center [153, 99] width 306 height 425
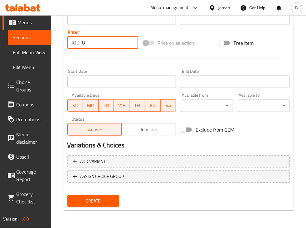
click at [104, 205] on span "Create" at bounding box center [93, 201] width 42 height 8
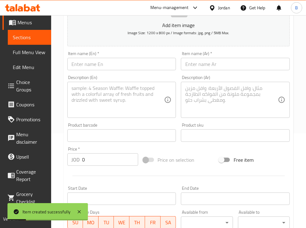
scroll to position [87, 0]
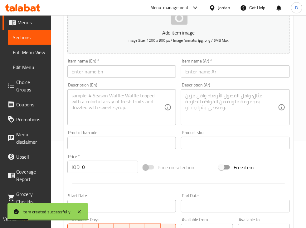
click at [109, 72] on input "text" at bounding box center [121, 71] width 109 height 12
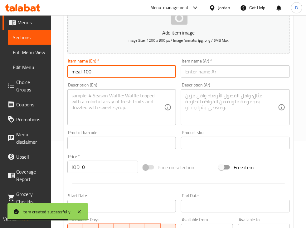
click at [201, 74] on input "text" at bounding box center [235, 71] width 109 height 12
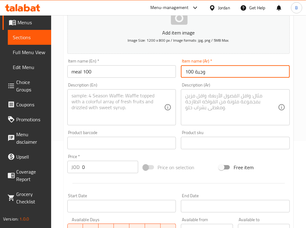
click at [227, 108] on textarea at bounding box center [231, 108] width 93 height 30
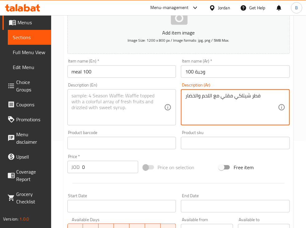
drag, startPoint x: 273, startPoint y: 100, endPoint x: 60, endPoint y: 97, distance: 213.4
click at [66, 97] on div "Add item image Image Size: 1200 x 800 px / Image formats: jpg, png / 5MB Max. I…" at bounding box center [178, 128] width 227 height 268
click at [123, 120] on textarea at bounding box center [118, 108] width 93 height 30
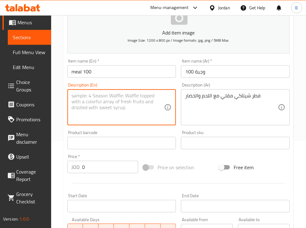
paste textarea "Stir-fried shiitake mushrooms with meat and vegetables"
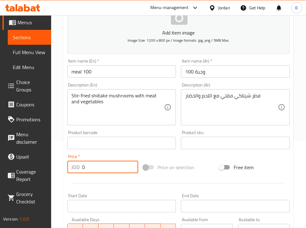
drag, startPoint x: 86, startPoint y: 168, endPoint x: 42, endPoint y: 163, distance: 43.5
click at [49, 164] on div "Edit Restaurant Branches Menus Sections Full Menu View Edit Menu Choice Groups …" at bounding box center [153, 140] width 306 height 425
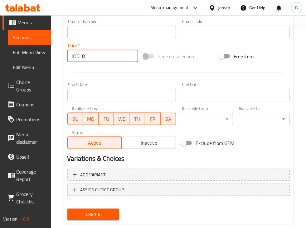
scroll to position [212, 0]
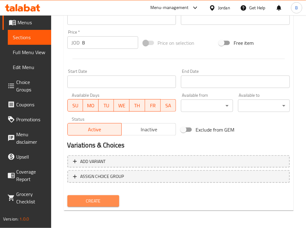
click at [87, 198] on span "Create" at bounding box center [93, 201] width 42 height 8
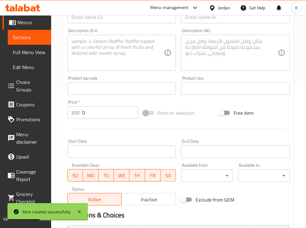
scroll to position [129, 0]
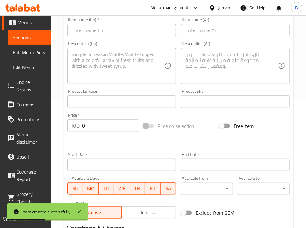
click at [114, 33] on input "text" at bounding box center [121, 30] width 109 height 12
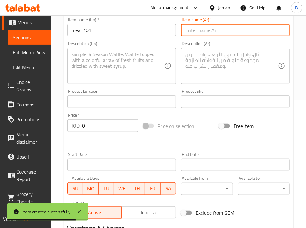
click at [205, 35] on input "text" at bounding box center [235, 30] width 109 height 12
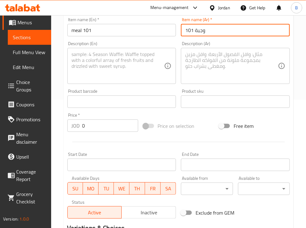
click at [207, 67] on textarea at bounding box center [231, 66] width 93 height 30
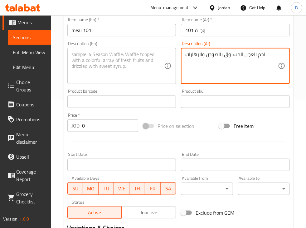
drag, startPoint x: 267, startPoint y: 57, endPoint x: 142, endPoint y: 58, distance: 125.2
click at [142, 58] on div "Add item image Image Size: 1200 x 800 px / Image formats: jpg, png / 5MB Max. I…" at bounding box center [178, 87] width 227 height 268
click at [107, 77] on textarea at bounding box center [118, 66] width 93 height 30
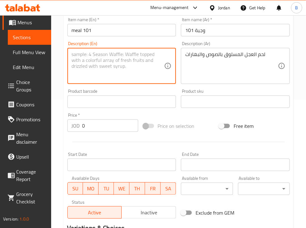
paste textarea "Boiled veal with sauce and spices"
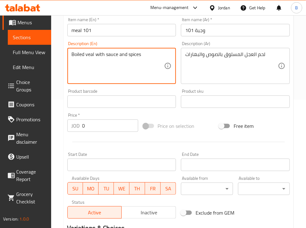
scroll to position [212, 0]
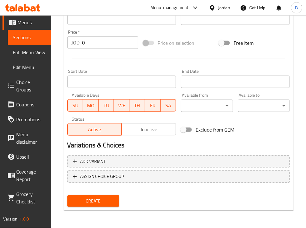
click at [93, 200] on span "Create" at bounding box center [93, 201] width 42 height 8
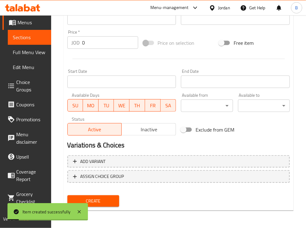
click at [24, 87] on span "Choice Groups" at bounding box center [31, 85] width 30 height 15
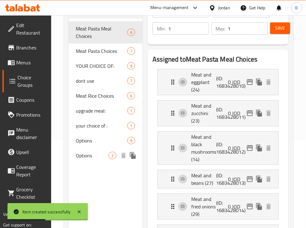
click at [87, 158] on span "Options" at bounding box center [92, 155] width 33 height 7
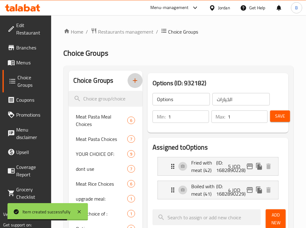
click at [135, 83] on icon "button" at bounding box center [134, 80] width 7 height 7
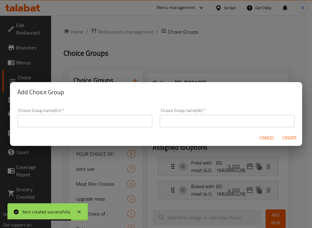
click at [122, 119] on input "text" at bounding box center [84, 121] width 135 height 12
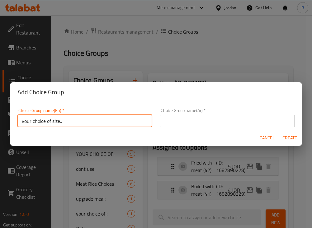
click at [189, 118] on input "text" at bounding box center [227, 121] width 135 height 12
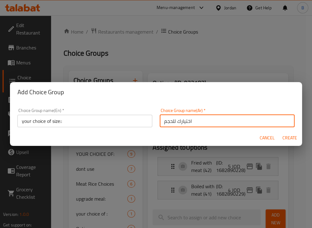
click at [289, 136] on span "Create" at bounding box center [289, 138] width 15 height 8
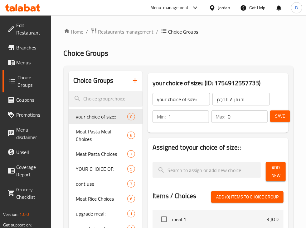
click at [202, 113] on input "1" at bounding box center [188, 117] width 40 height 12
click at [260, 115] on input "1" at bounding box center [248, 117] width 40 height 12
click at [273, 115] on button "Save" at bounding box center [280, 117] width 20 height 12
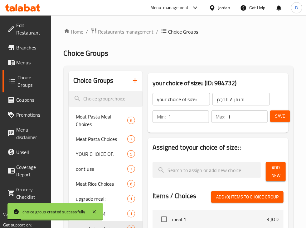
scroll to position [41, 0]
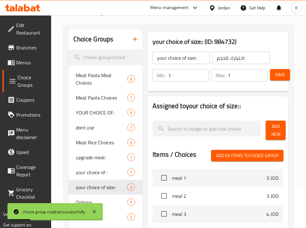
click at [275, 129] on span "Add New" at bounding box center [275, 131] width 10 height 16
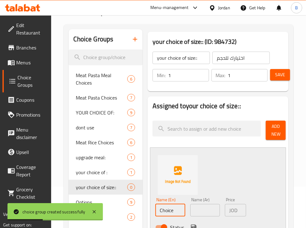
drag, startPoint x: 175, startPoint y: 210, endPoint x: 105, endPoint y: 211, distance: 70.7
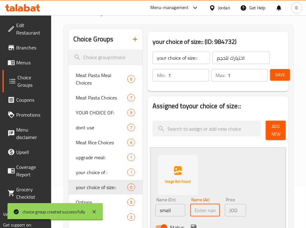
click at [196, 207] on input "text" at bounding box center [205, 210] width 30 height 12
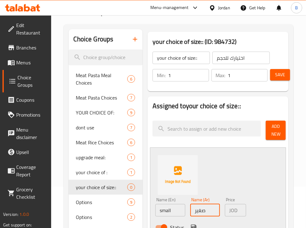
click at [231, 214] on p "JOD" at bounding box center [233, 210] width 8 height 7
click at [236, 209] on p "JOD" at bounding box center [233, 210] width 8 height 7
click at [235, 209] on p "JOD" at bounding box center [233, 210] width 8 height 7
click at [234, 209] on p "JOD" at bounding box center [233, 210] width 8 height 7
click at [233, 209] on p "JOD" at bounding box center [233, 210] width 8 height 7
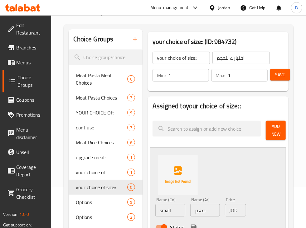
scroll to position [83, 0]
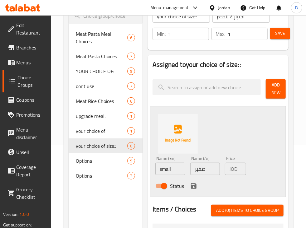
click at [241, 167] on input "1" at bounding box center [243, 169] width 6 height 12
click at [241, 167] on input "2" at bounding box center [243, 169] width 6 height 12
click at [241, 167] on input "3" at bounding box center [243, 169] width 6 height 12
click at [237, 170] on p "JOD" at bounding box center [233, 168] width 8 height 7
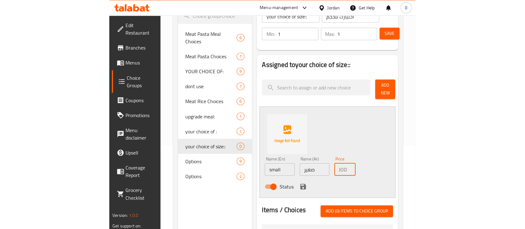
scroll to position [0, 0]
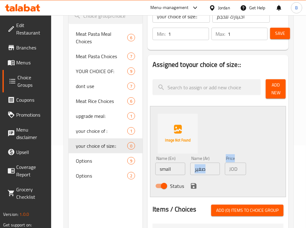
drag, startPoint x: 237, startPoint y: 170, endPoint x: 211, endPoint y: 166, distance: 26.1
click at [211, 166] on div "Name (En) small Name (En) Name (Ar) صغير Name (Ar) Price JOD 3 Price Status" at bounding box center [205, 174] width 104 height 41
click at [235, 170] on p "JOD" at bounding box center [233, 168] width 8 height 7
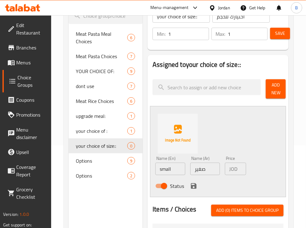
click at [235, 170] on p "JOD" at bounding box center [233, 168] width 8 height 7
click at [196, 186] on icon "save" at bounding box center [193, 186] width 7 height 7
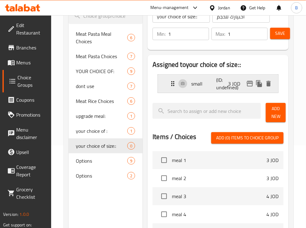
click at [225, 87] on p "(ID: undefined)" at bounding box center [224, 83] width 17 height 15
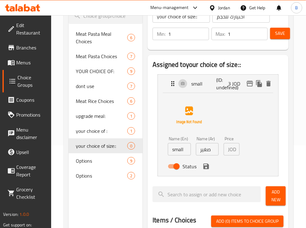
click at [251, 150] on nav "small (ID: undefined) 3 JOD Name (En) small Name (En) Name (Ar) صغير Name (Ar) …" at bounding box center [217, 125] width 131 height 112
click at [229, 151] on p "JOD" at bounding box center [232, 149] width 8 height 7
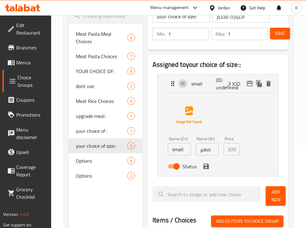
click at [229, 151] on p "JOD" at bounding box center [232, 149] width 8 height 7
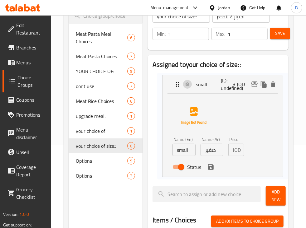
click at [234, 150] on nav "small (ID: undefined) 3 JOD Name (En) small Name (En) Name (Ar) صغير Name (Ar) …" at bounding box center [217, 125] width 131 height 112
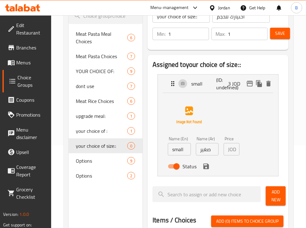
drag, startPoint x: 234, startPoint y: 149, endPoint x: 230, endPoint y: 148, distance: 4.5
click at [231, 148] on nav "small (ID: undefined) 3 JOD Name (En) small Name (En) Name (Ar) صغير Name (Ar) …" at bounding box center [217, 125] width 131 height 112
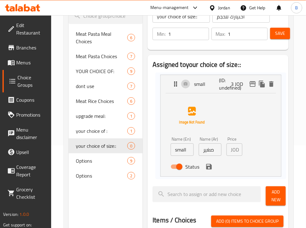
drag, startPoint x: 230, startPoint y: 148, endPoint x: 234, endPoint y: 150, distance: 4.5
click at [234, 150] on nav "small (ID: undefined) 3 JOD Name (En) small Name (En) Name (Ar) صغير Name (Ar) …" at bounding box center [217, 125] width 131 height 112
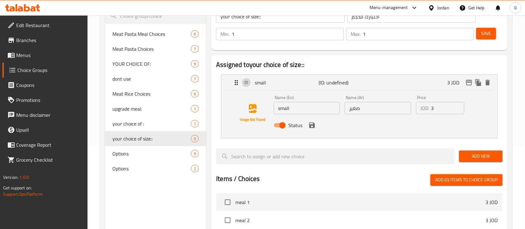
drag, startPoint x: 450, startPoint y: 106, endPoint x: 390, endPoint y: 107, distance: 60.4
click at [307, 107] on div "Name (En) small Name (En) Name (Ar) صغير Name (Ar) Price JOD 3 Price Status" at bounding box center [377, 113] width 213 height 41
click at [307, 127] on icon "save" at bounding box center [312, 125] width 6 height 6
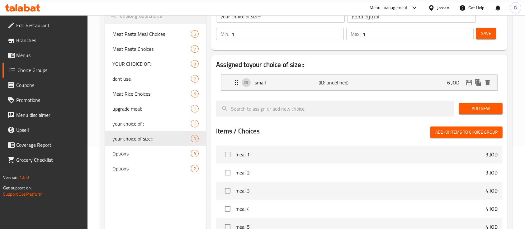
click at [307, 112] on button "Add New" at bounding box center [481, 109] width 44 height 12
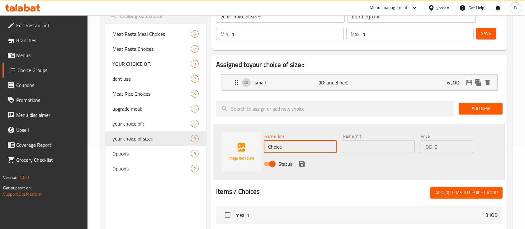
drag, startPoint x: 313, startPoint y: 147, endPoint x: 19, endPoint y: 119, distance: 294.7
click at [101, 136] on div "Choice Groups Meat Pasta Meal Choices 6 Meat Pasta Choices 7 YOUR CHOICE OF: 9 …" at bounding box center [306, 190] width 413 height 414
click at [307, 151] on input "text" at bounding box center [378, 146] width 73 height 12
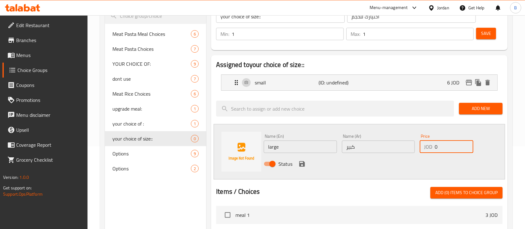
drag, startPoint x: 438, startPoint y: 147, endPoint x: 371, endPoint y: 158, distance: 67.4
click at [307, 155] on div "Name (En) large Name (En) Name (Ar) كبير Name (Ar) Price JOD 0 Price Status" at bounding box center [378, 151] width 234 height 41
click at [306, 163] on button "save" at bounding box center [301, 163] width 9 height 9
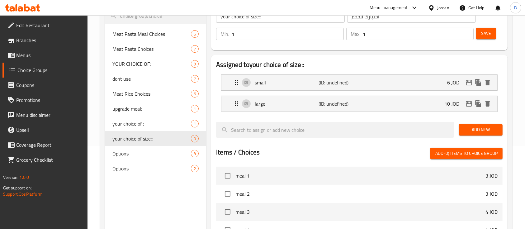
click at [307, 34] on span "Save" at bounding box center [486, 34] width 10 height 8
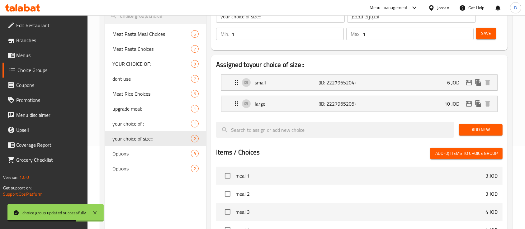
click at [307, 33] on span "Save" at bounding box center [486, 34] width 10 height 8
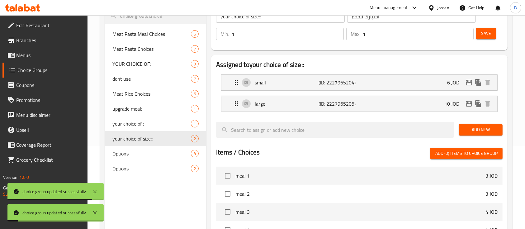
click at [42, 56] on span "Menus" at bounding box center [49, 54] width 67 height 7
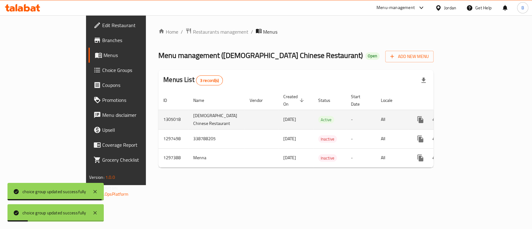
click at [307, 115] on div "enhanced table" at bounding box center [443, 119] width 60 height 15
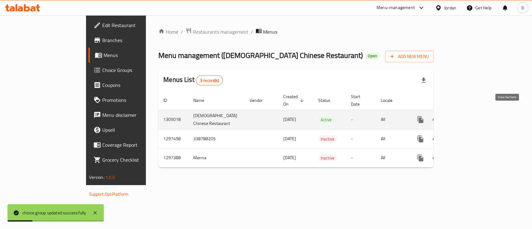
click at [307, 116] on link "enhanced table" at bounding box center [465, 119] width 15 height 15
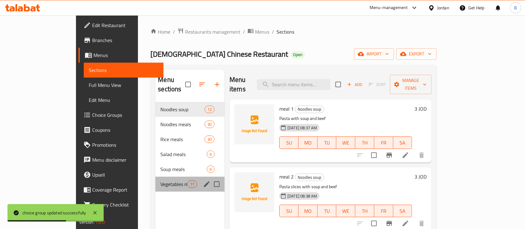
click at [155, 177] on div "Vegetables meals 17" at bounding box center [189, 184] width 69 height 15
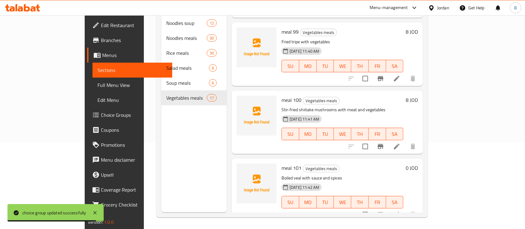
scroll to position [87, 0]
click at [307, 210] on icon at bounding box center [396, 213] width 7 height 7
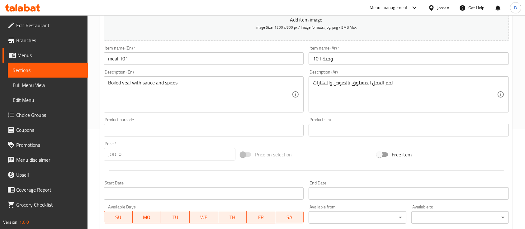
scroll to position [211, 0]
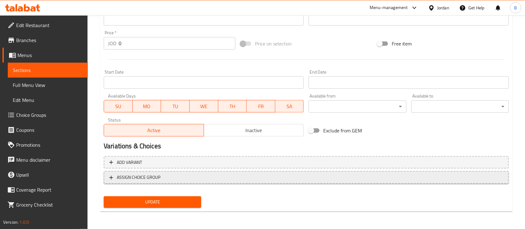
click at [142, 178] on span "ASSIGN CHOICE GROUP" at bounding box center [139, 177] width 44 height 8
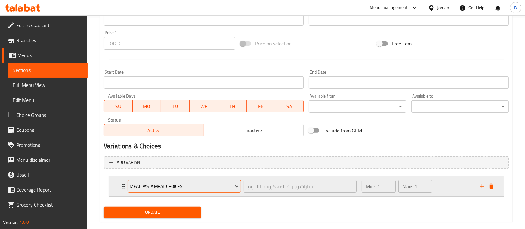
click at [183, 185] on span "Meat Pasta Meal Choices" at bounding box center [184, 187] width 109 height 8
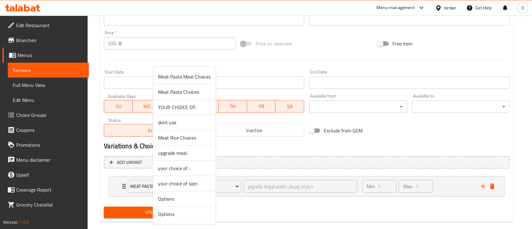
click at [195, 187] on span "your choice of size::" at bounding box center [184, 183] width 53 height 7
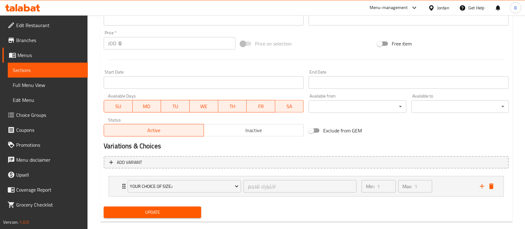
click at [162, 212] on span "Update" at bounding box center [153, 212] width 88 height 8
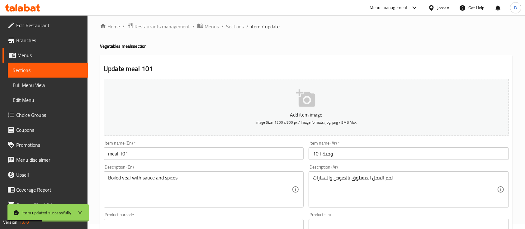
scroll to position [3, 0]
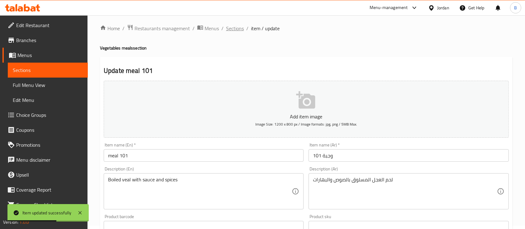
click at [239, 25] on span "Sections" at bounding box center [235, 28] width 18 height 7
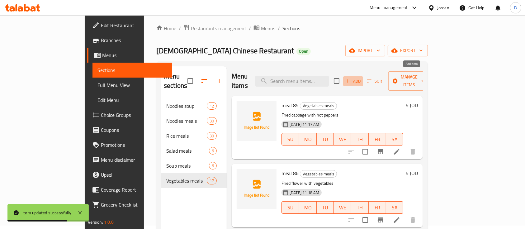
click at [307, 79] on icon "button" at bounding box center [347, 80] width 3 height 3
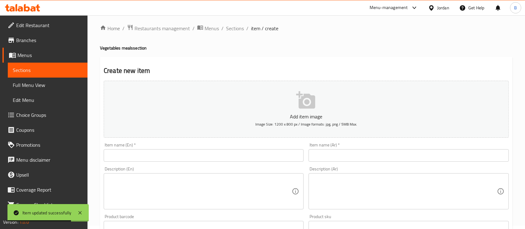
click at [189, 156] on input "text" at bounding box center [204, 155] width 200 height 12
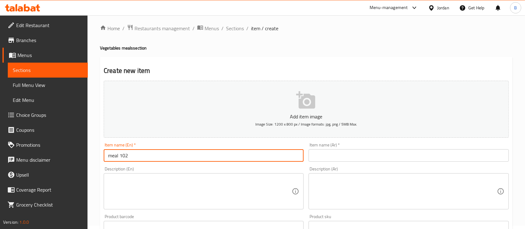
click at [307, 158] on input "text" at bounding box center [409, 155] width 200 height 12
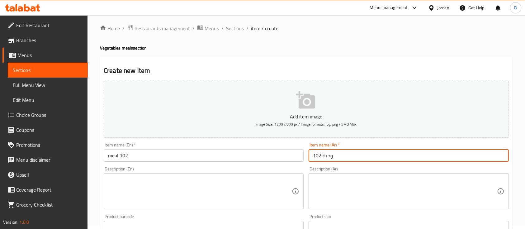
click at [307, 180] on textarea at bounding box center [405, 192] width 184 height 30
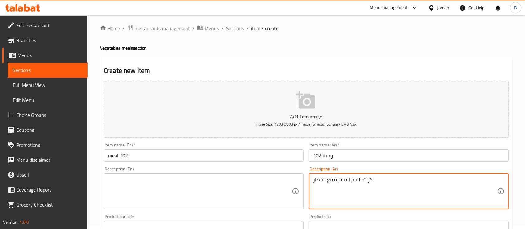
drag, startPoint x: 406, startPoint y: 187, endPoint x: 186, endPoint y: 187, distance: 219.9
click at [188, 187] on div "Add item image Image Size: 1200 x 800 px / Image formats: jpg, png / 5MB Max. I…" at bounding box center [306, 212] width 410 height 268
click at [218, 184] on textarea at bounding box center [200, 192] width 184 height 30
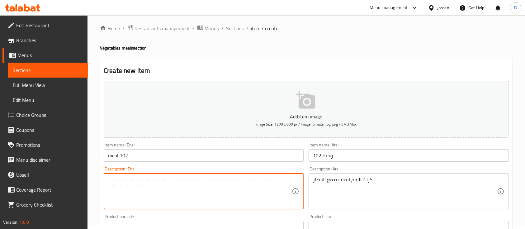
paste textarea "Fried meatballs with vegetables"
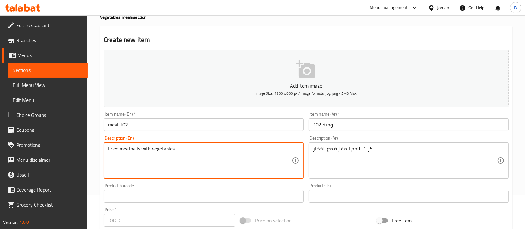
scroll to position [45, 0]
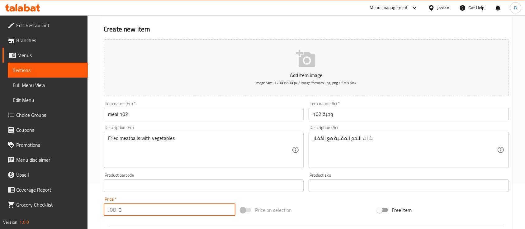
drag, startPoint x: 145, startPoint y: 208, endPoint x: 85, endPoint y: 206, distance: 60.5
click at [87, 206] on div "Edit Restaurant Branches Menus Sections Full Menu View Edit Menu Choice Groups …" at bounding box center [262, 182] width 525 height 425
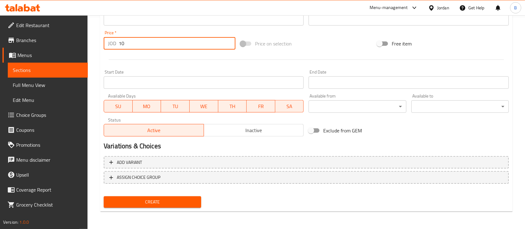
click at [135, 206] on span "Create" at bounding box center [153, 202] width 88 height 8
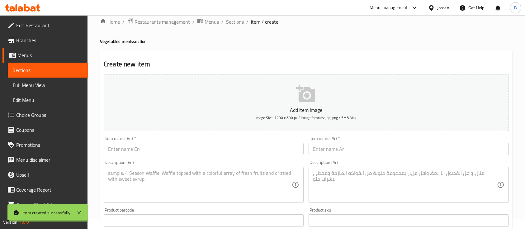
scroll to position [0, 0]
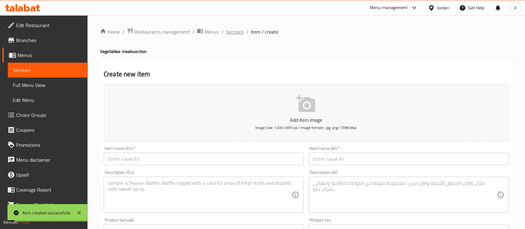
click at [237, 30] on span "Sections" at bounding box center [235, 31] width 18 height 7
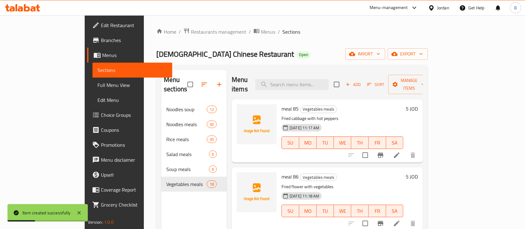
click at [216, 82] on icon "button" at bounding box center [219, 84] width 7 height 7
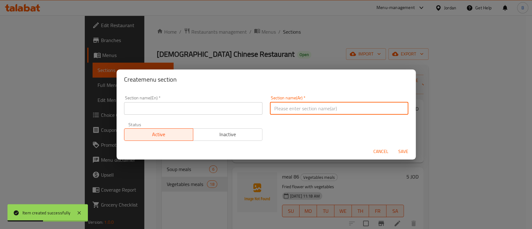
click at [299, 112] on input "text" at bounding box center [339, 108] width 138 height 12
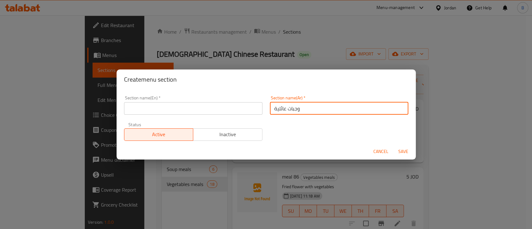
click at [187, 107] on input "text" at bounding box center [193, 108] width 138 height 12
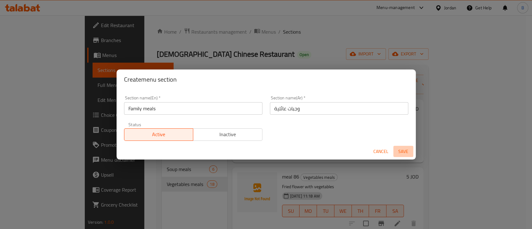
click at [307, 151] on span "Save" at bounding box center [403, 152] width 15 height 8
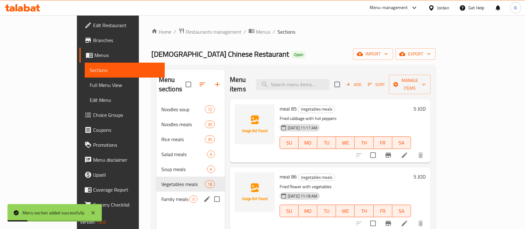
click at [161, 195] on span "Family meals" at bounding box center [175, 198] width 28 height 7
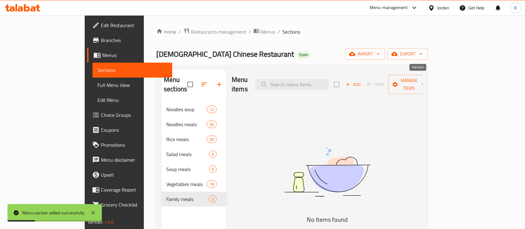
click at [307, 81] on span "Add" at bounding box center [353, 84] width 17 height 7
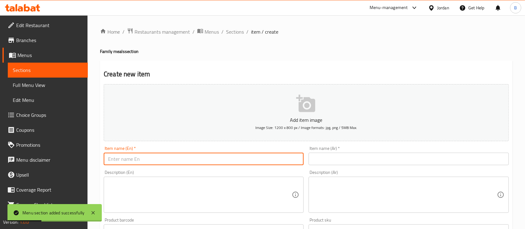
click at [178, 157] on input "text" at bounding box center [204, 159] width 200 height 12
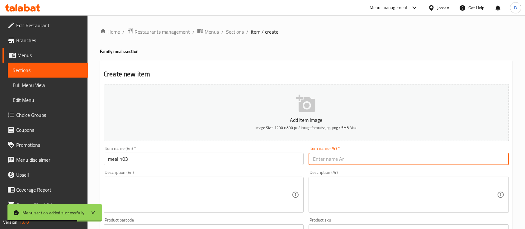
click at [307, 162] on input "text" at bounding box center [409, 159] width 200 height 12
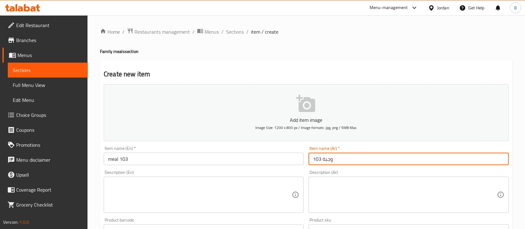
click at [307, 198] on textarea at bounding box center [405, 195] width 184 height 30
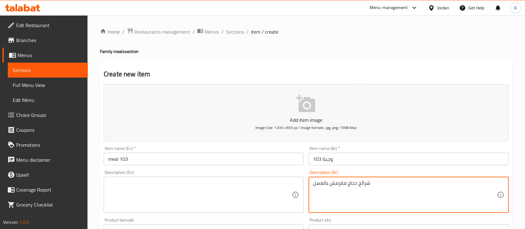
drag, startPoint x: 389, startPoint y: 180, endPoint x: 214, endPoint y: 185, distance: 175.1
click at [217, 184] on div "Add item image Image Size: 1200 x 800 px / Image formats: jpg, png / 5MB Max. I…" at bounding box center [306, 216] width 410 height 268
click at [196, 196] on textarea at bounding box center [200, 195] width 184 height 30
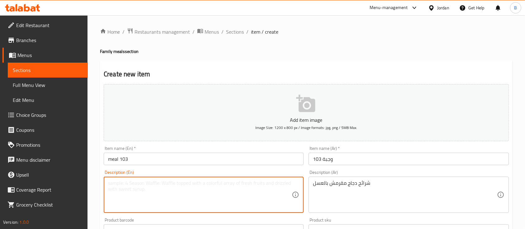
paste textarea "Crispy honey chicken strips"
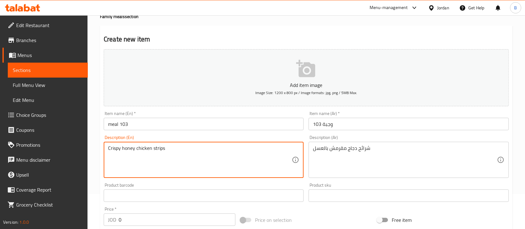
scroll to position [83, 0]
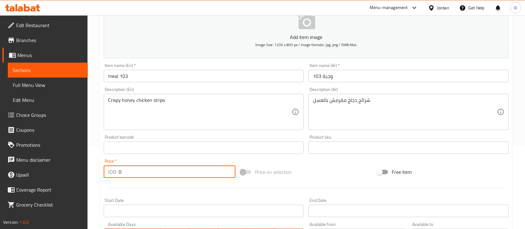
drag, startPoint x: 140, startPoint y: 178, endPoint x: 124, endPoint y: 176, distance: 15.7
click at [124, 176] on div "Price   * JOD 0 Price *" at bounding box center [169, 168] width 137 height 24
drag, startPoint x: 126, startPoint y: 176, endPoint x: 70, endPoint y: 173, distance: 55.2
click at [79, 173] on div "Edit Restaurant Branches Menus Sections Full Menu View Edit Menu Choice Groups …" at bounding box center [262, 144] width 525 height 425
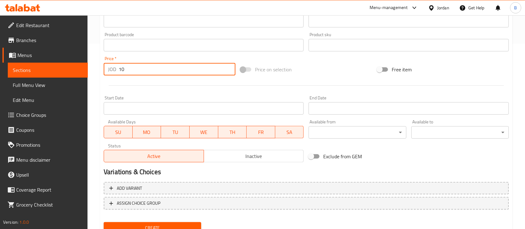
scroll to position [211, 0]
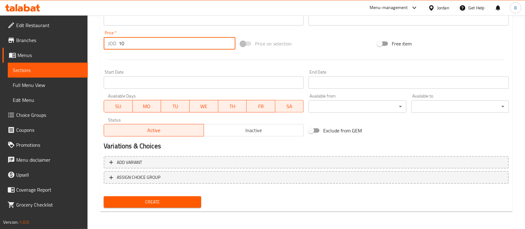
click at [141, 206] on button "Create" at bounding box center [152, 202] width 97 height 12
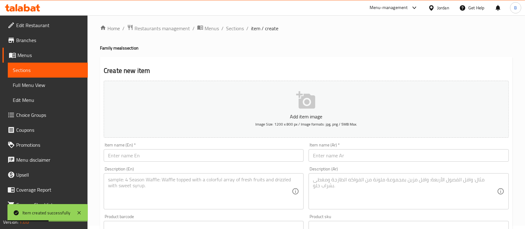
scroll to position [0, 0]
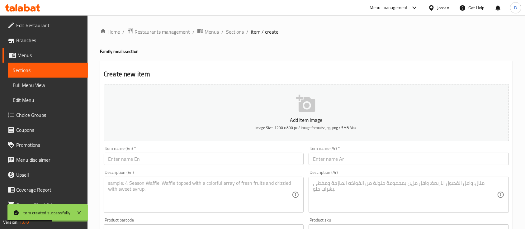
click at [235, 35] on span "Sections" at bounding box center [235, 31] width 18 height 7
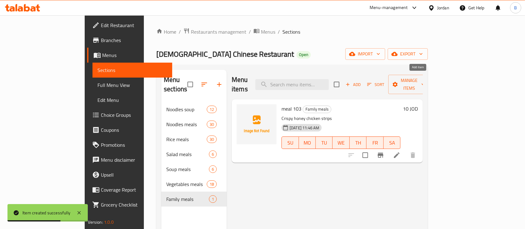
click at [307, 81] on span "Add" at bounding box center [353, 84] width 17 height 7
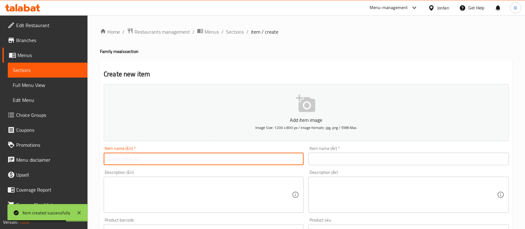
drag, startPoint x: 187, startPoint y: 161, endPoint x: 184, endPoint y: 164, distance: 3.8
click at [187, 161] on input "text" at bounding box center [204, 159] width 200 height 12
click at [307, 153] on input "text" at bounding box center [409, 159] width 200 height 12
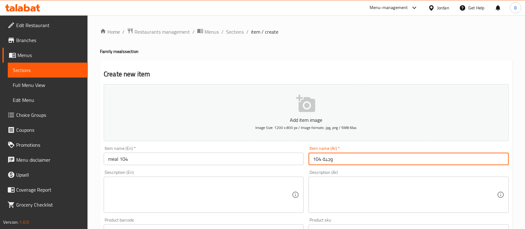
click at [307, 190] on textarea at bounding box center [405, 195] width 184 height 30
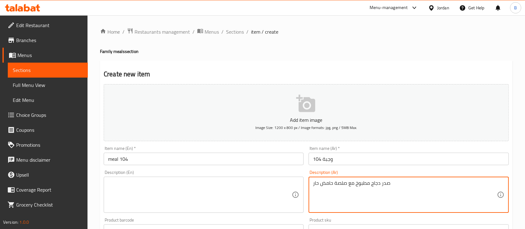
drag, startPoint x: 408, startPoint y: 183, endPoint x: 140, endPoint y: 188, distance: 268.2
click at [146, 187] on div "Add item image Image Size: 1200 x 800 px / Image formats: jpg, png / 5MB Max. I…" at bounding box center [306, 216] width 410 height 268
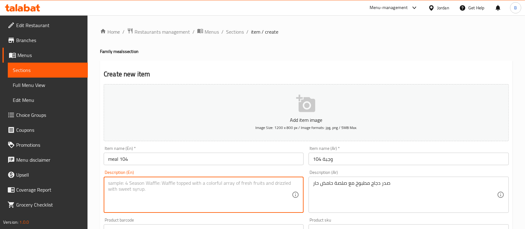
click at [181, 190] on textarea at bounding box center [200, 195] width 184 height 30
paste textarea "Chicken breast cooked with hot and sour sauce"
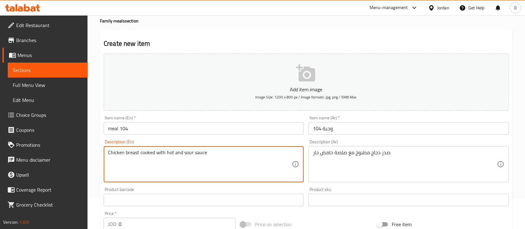
scroll to position [41, 0]
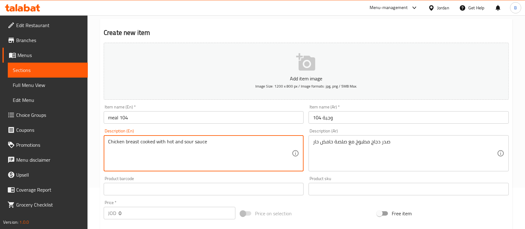
drag, startPoint x: 135, startPoint y: 208, endPoint x: 81, endPoint y: 211, distance: 54.0
click at [90, 209] on div "Home / Restaurants management / Menus / Sections / item / create Family meals s…" at bounding box center [307, 186] width 438 height 425
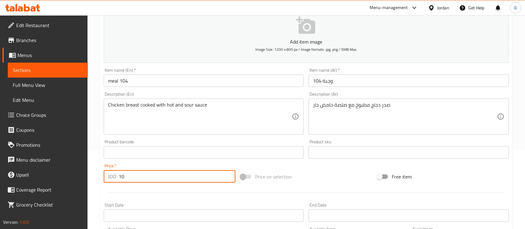
scroll to position [211, 0]
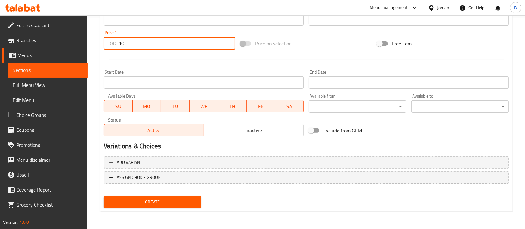
click at [135, 199] on span "Create" at bounding box center [153, 202] width 88 height 8
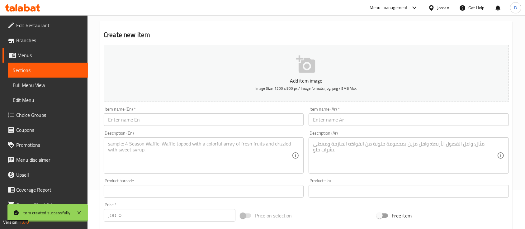
scroll to position [3, 0]
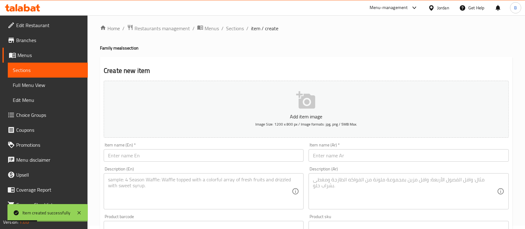
click at [152, 154] on input "text" at bounding box center [204, 155] width 200 height 12
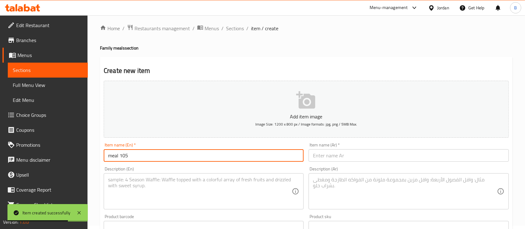
click at [307, 158] on input "text" at bounding box center [409, 155] width 200 height 12
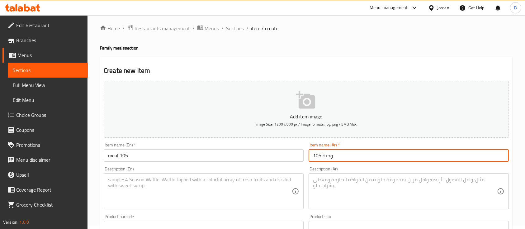
click at [307, 190] on textarea at bounding box center [405, 192] width 184 height 30
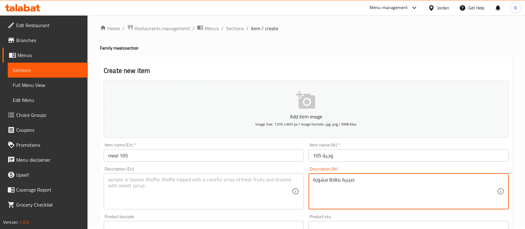
drag, startPoint x: 381, startPoint y: 183, endPoint x: 180, endPoint y: 184, distance: 201.2
click at [180, 184] on div "Add item image Image Size: 1200 x 800 px / Image formats: jpg, png / 5MB Max. I…" at bounding box center [306, 212] width 410 height 268
click at [159, 191] on textarea at bounding box center [200, 192] width 184 height 30
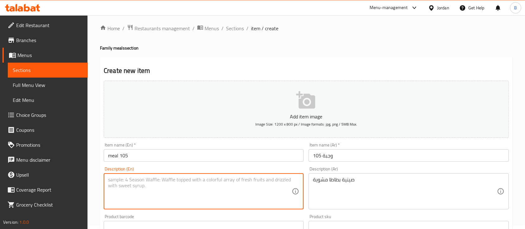
paste textarea "roasted potato tray"
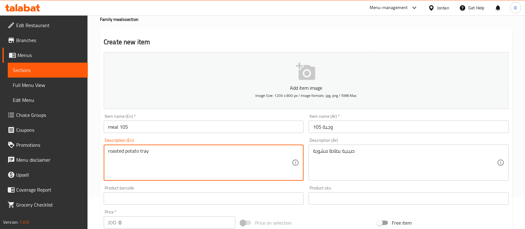
scroll to position [45, 0]
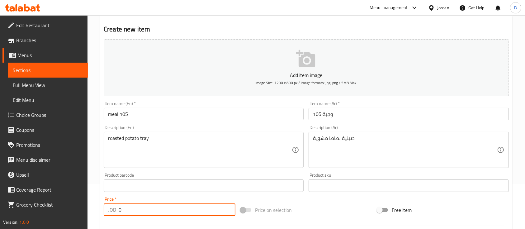
drag, startPoint x: 135, startPoint y: 209, endPoint x: 75, endPoint y: 209, distance: 59.5
click at [92, 209] on div "Home / Restaurants management / Menus / Sections / item / create Family meals s…" at bounding box center [307, 182] width 438 height 425
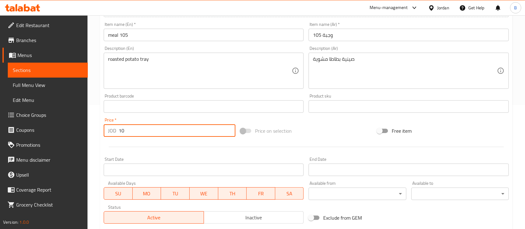
scroll to position [211, 0]
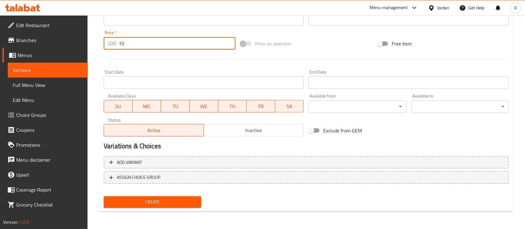
click at [120, 200] on span "Create" at bounding box center [153, 202] width 88 height 8
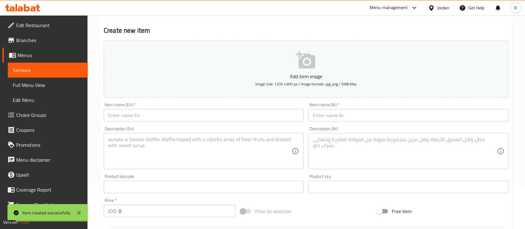
scroll to position [45, 0]
click at [176, 112] on input "text" at bounding box center [204, 114] width 200 height 12
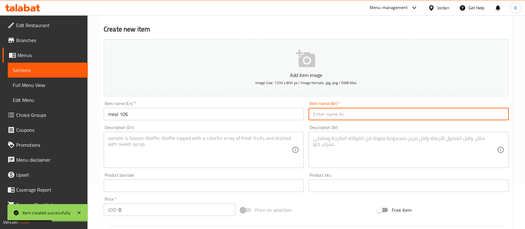
click at [307, 113] on input "text" at bounding box center [409, 114] width 200 height 12
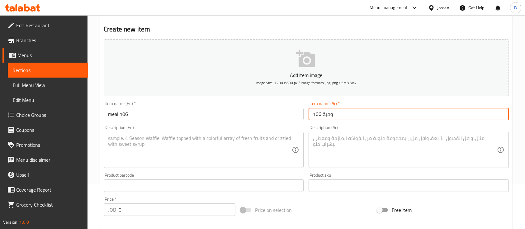
click at [307, 162] on textarea at bounding box center [405, 150] width 184 height 30
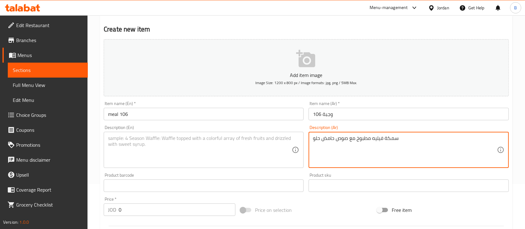
drag, startPoint x: 434, startPoint y: 148, endPoint x: 182, endPoint y: 143, distance: 251.7
click at [212, 142] on div "Add item image Image Size: 1200 x 800 px / Image formats: jpg, png / 5MB Max. I…" at bounding box center [306, 171] width 410 height 268
click at [185, 156] on textarea at bounding box center [200, 150] width 184 height 30
paste textarea "Fish fillet cooked with sweet and sour sauce"
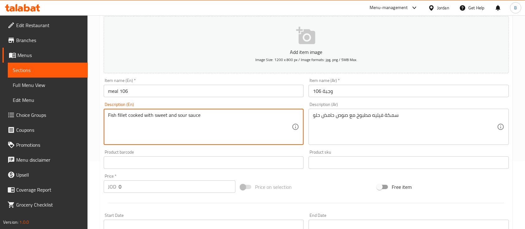
scroll to position [87, 0]
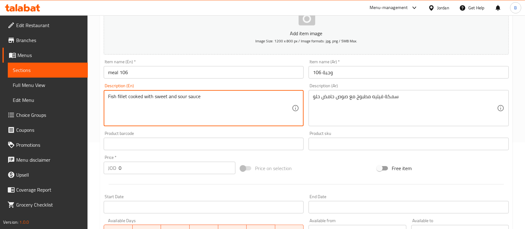
drag, startPoint x: 137, startPoint y: 170, endPoint x: 45, endPoint y: 164, distance: 92.1
click at [67, 166] on div "Edit Restaurant Branches Menus Sections Full Menu View Edit Menu Choice Groups …" at bounding box center [262, 141] width 525 height 425
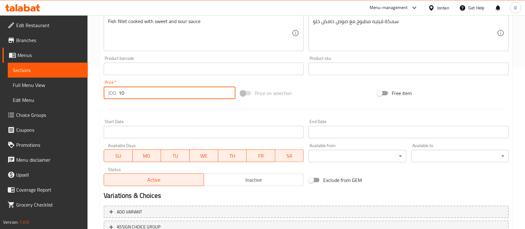
scroll to position [211, 0]
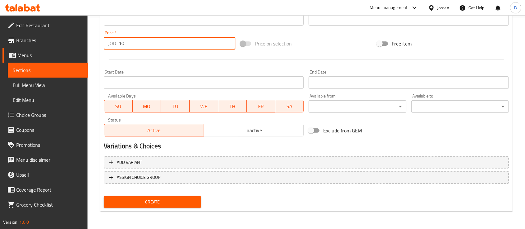
click at [138, 202] on span "Create" at bounding box center [153, 202] width 88 height 8
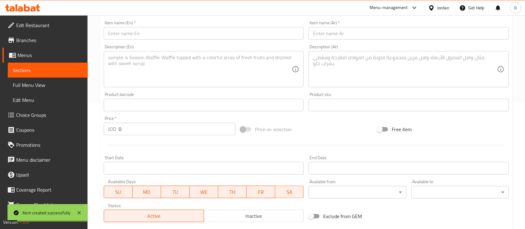
scroll to position [45, 0]
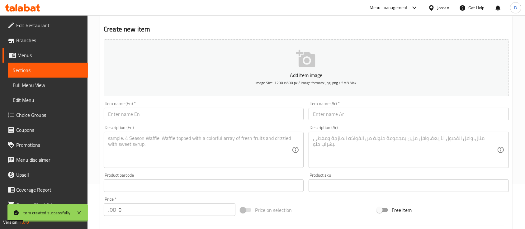
click at [157, 114] on input "text" at bounding box center [204, 114] width 200 height 12
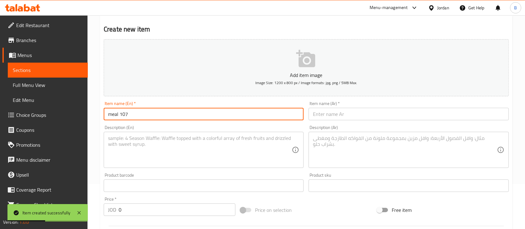
click at [307, 116] on input "text" at bounding box center [409, 114] width 200 height 12
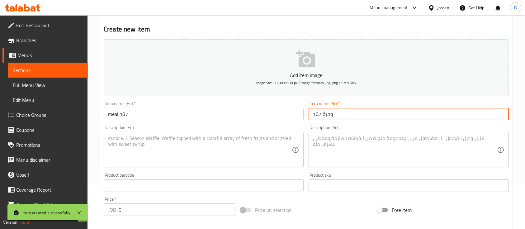
click at [307, 148] on textarea at bounding box center [405, 150] width 184 height 30
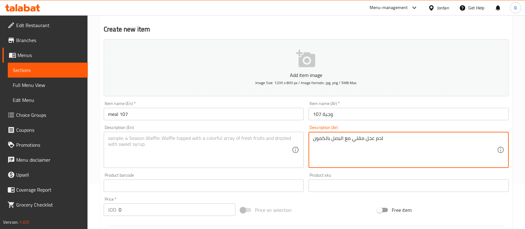
drag, startPoint x: 403, startPoint y: 147, endPoint x: 293, endPoint y: 145, distance: 109.6
click at [305, 145] on div "Add item image Image Size: 1200 x 800 px / Image formats: jpg, png / 5MB Max. I…" at bounding box center [306, 171] width 410 height 268
click at [207, 149] on textarea at bounding box center [200, 150] width 184 height 30
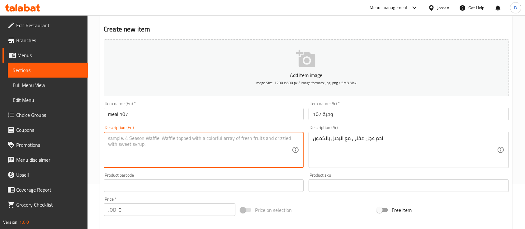
paste textarea "Fried veal with cumin onions"
drag, startPoint x: 140, startPoint y: 210, endPoint x: 63, endPoint y: 210, distance: 76.9
click at [79, 210] on div "Edit Restaurant Branches Menus Sections Full Menu View Edit Menu Choice Groups …" at bounding box center [262, 182] width 525 height 425
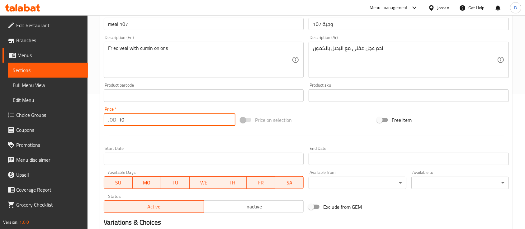
scroll to position [211, 0]
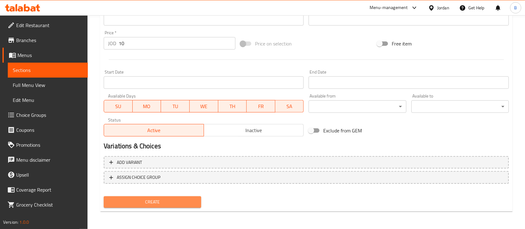
click at [129, 204] on span "Create" at bounding box center [153, 202] width 88 height 8
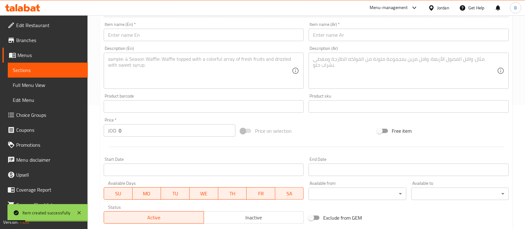
scroll to position [87, 0]
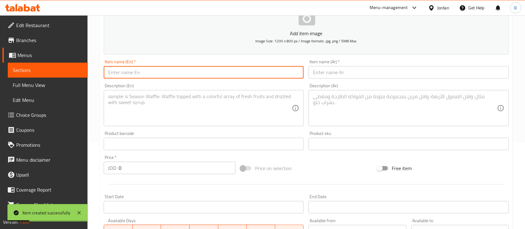
click at [161, 71] on input "text" at bounding box center [204, 72] width 200 height 12
click at [307, 75] on input "text" at bounding box center [409, 72] width 200 height 12
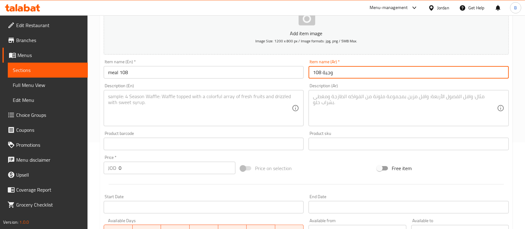
click at [226, 115] on textarea at bounding box center [200, 108] width 184 height 30
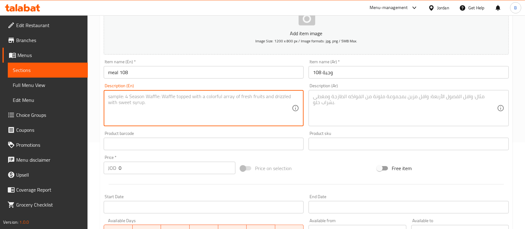
click at [307, 116] on textarea at bounding box center [405, 108] width 184 height 30
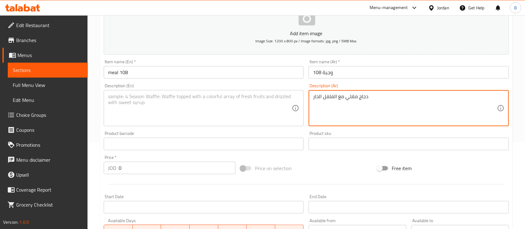
drag, startPoint x: 372, startPoint y: 98, endPoint x: 226, endPoint y: 96, distance: 145.5
click at [231, 96] on div "Add item image Image Size: 1200 x 800 px / Image formats: jpg, png / 5MB Max. I…" at bounding box center [306, 129] width 410 height 268
click at [203, 123] on textarea at bounding box center [200, 108] width 184 height 30
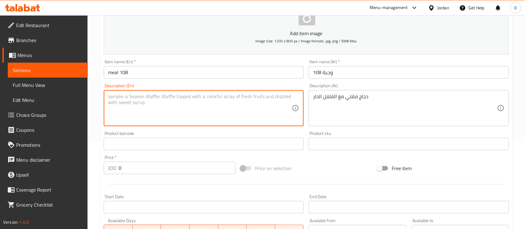
paste textarea "Fried chicken with chili peppers"
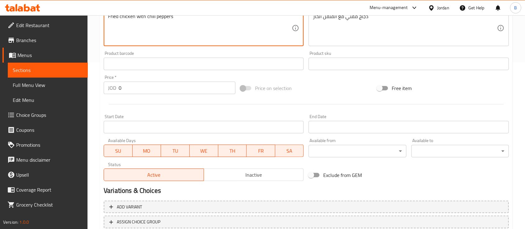
scroll to position [169, 0]
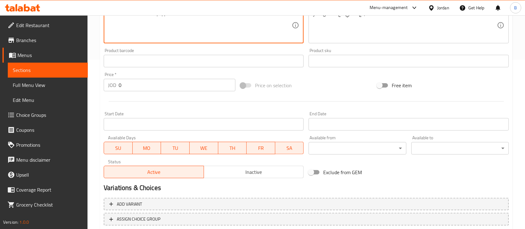
click at [132, 81] on input "0" at bounding box center [177, 85] width 117 height 12
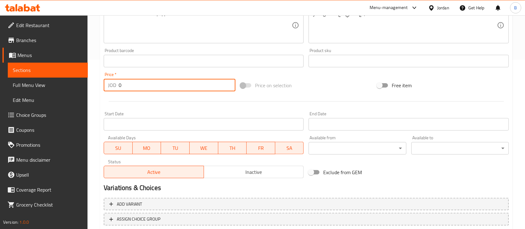
drag, startPoint x: 130, startPoint y: 83, endPoint x: 72, endPoint y: 86, distance: 57.4
click at [75, 86] on div "Edit Restaurant Branches Menus Sections Full Menu View Edit Menu Choice Groups …" at bounding box center [262, 58] width 525 height 425
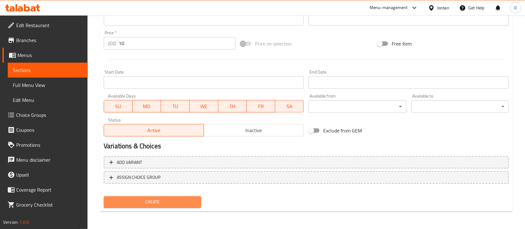
click at [159, 202] on span "Create" at bounding box center [153, 202] width 88 height 8
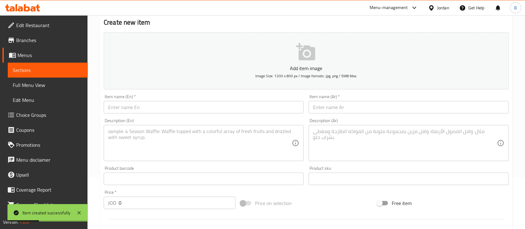
scroll to position [3, 0]
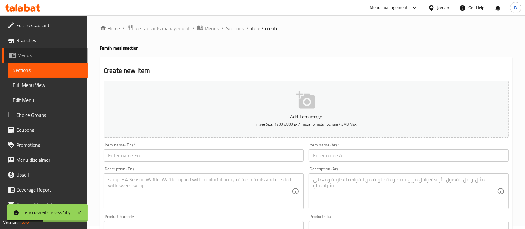
click at [55, 55] on span "Menus" at bounding box center [49, 54] width 65 height 7
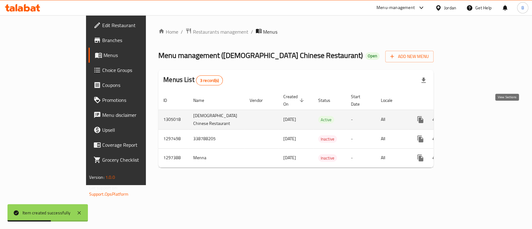
click at [307, 117] on icon "enhanced table" at bounding box center [465, 120] width 6 height 6
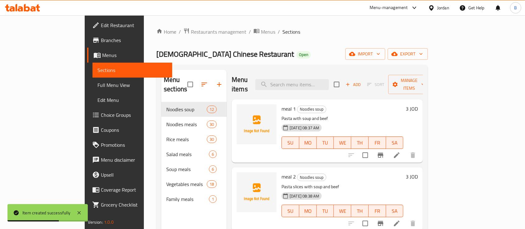
click at [216, 82] on icon "button" at bounding box center [219, 84] width 7 height 7
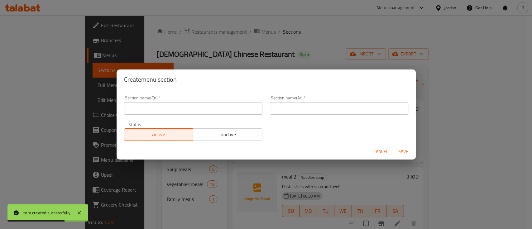
click at [304, 111] on input "text" at bounding box center [339, 108] width 138 height 12
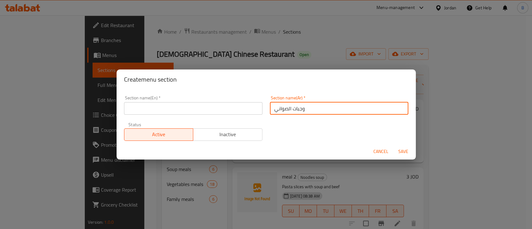
click at [173, 111] on input "text" at bounding box center [193, 108] width 138 height 12
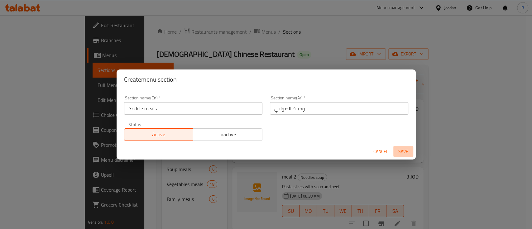
click at [307, 150] on span "Save" at bounding box center [403, 152] width 15 height 8
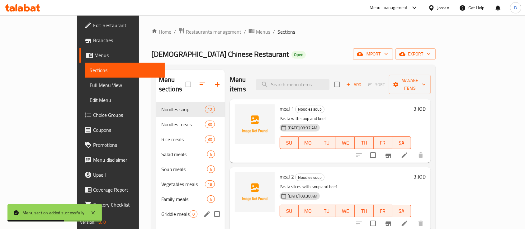
click at [161, 210] on span "Griddle meals" at bounding box center [175, 213] width 28 height 7
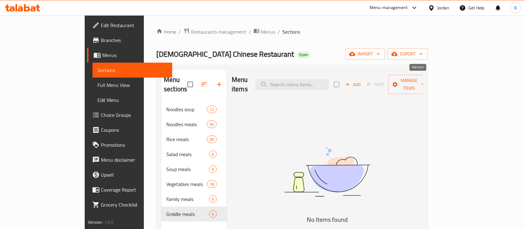
click at [307, 81] on span "Add" at bounding box center [353, 84] width 17 height 7
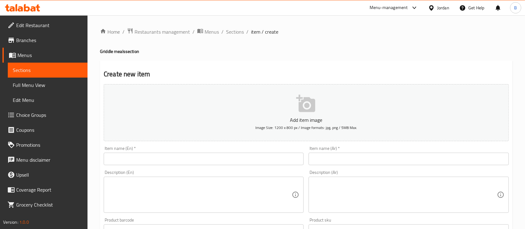
click at [307, 157] on input "text" at bounding box center [409, 159] width 200 height 12
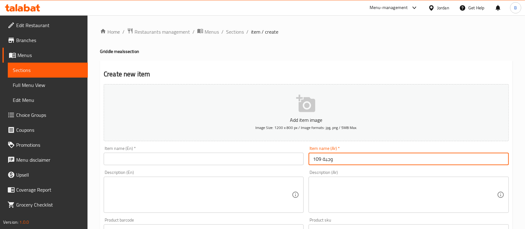
click at [287, 161] on input "text" at bounding box center [204, 159] width 200 height 12
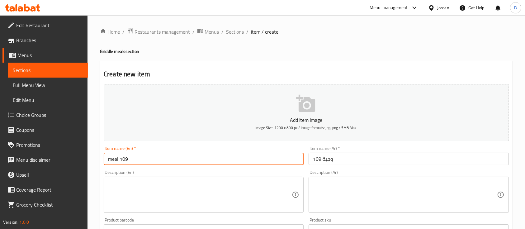
click at [307, 198] on textarea at bounding box center [405, 195] width 184 height 30
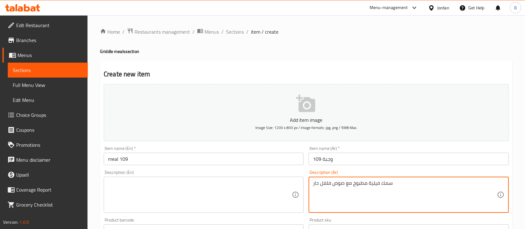
drag, startPoint x: 404, startPoint y: 181, endPoint x: 224, endPoint y: 177, distance: 180.7
click at [230, 178] on div "Add item image Image Size: 1200 x 800 px / Image formats: jpg, png / 5MB Max. I…" at bounding box center [306, 216] width 410 height 268
click at [206, 188] on textarea at bounding box center [200, 195] width 184 height 30
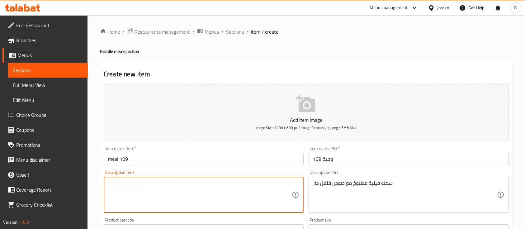
paste textarea "Fish fillet cooked with hot pepper sauce"
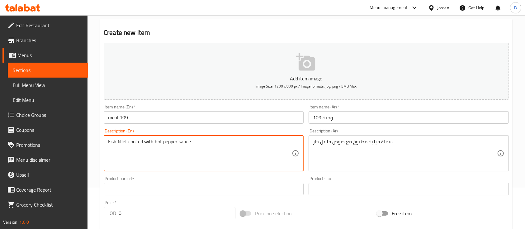
drag, startPoint x: 135, startPoint y: 213, endPoint x: 87, endPoint y: 213, distance: 47.3
click at [94, 213] on div "Home / Restaurants management / Menus / Sections / item / create Griddle meals …" at bounding box center [307, 186] width 438 height 425
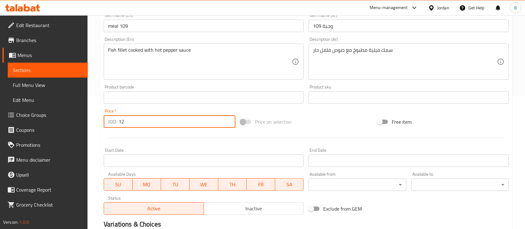
scroll to position [207, 0]
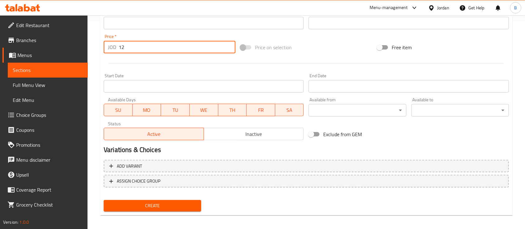
click at [139, 205] on span "Create" at bounding box center [153, 206] width 88 height 8
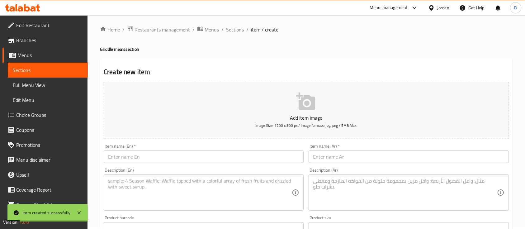
scroll to position [0, 0]
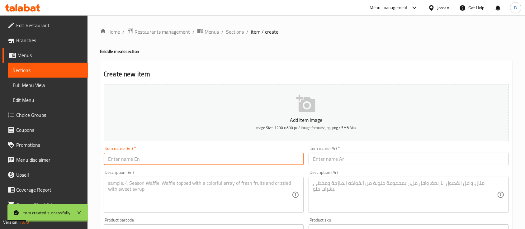
click at [164, 158] on input "text" at bounding box center [204, 159] width 200 height 12
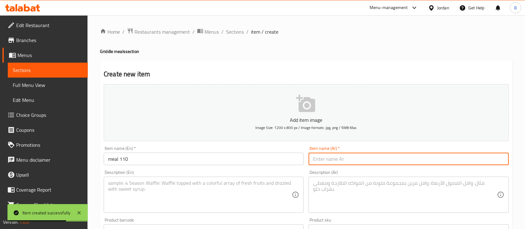
click at [307, 162] on input "text" at bounding box center [409, 159] width 200 height 12
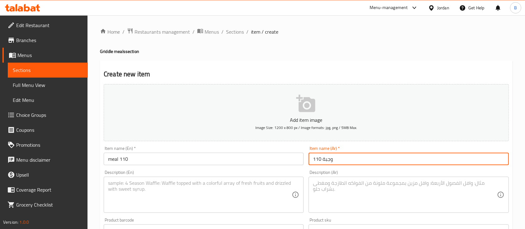
click at [307, 185] on textarea at bounding box center [405, 195] width 184 height 30
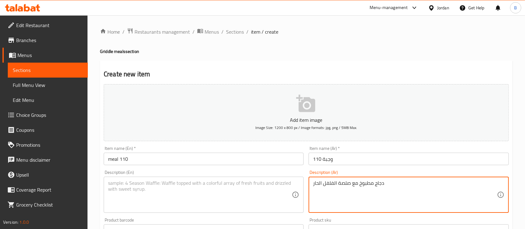
drag, startPoint x: 425, startPoint y: 192, endPoint x: 250, endPoint y: 192, distance: 174.7
click at [251, 192] on div "Add item image Image Size: 1200 x 800 px / Image formats: jpg, png / 5MB Max. I…" at bounding box center [306, 216] width 410 height 268
click at [182, 197] on textarea at bounding box center [200, 195] width 184 height 30
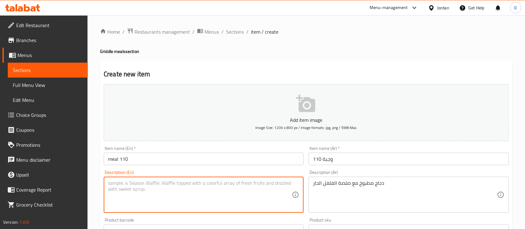
paste textarea "Chicken cooked with hot pepper sauce"
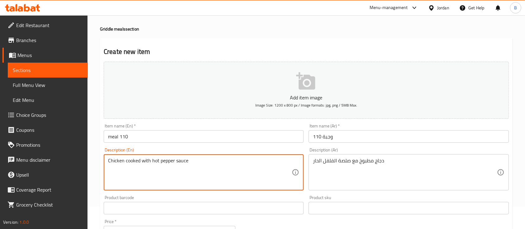
scroll to position [41, 0]
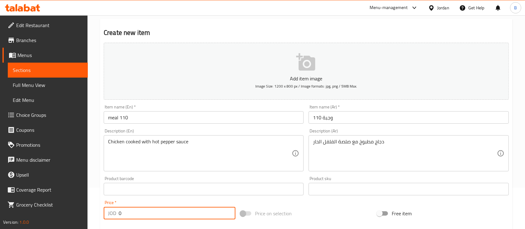
drag, startPoint x: 115, startPoint y: 210, endPoint x: 87, endPoint y: 210, distance: 28.0
click at [85, 208] on div "Edit Restaurant Branches Menus Sections Full Menu View Edit Menu Choice Groups …" at bounding box center [262, 186] width 525 height 425
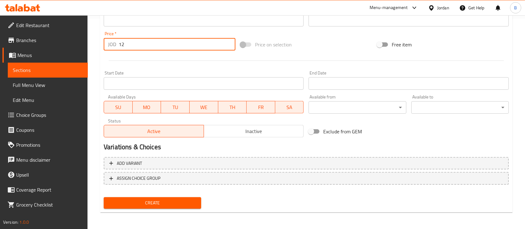
scroll to position [211, 0]
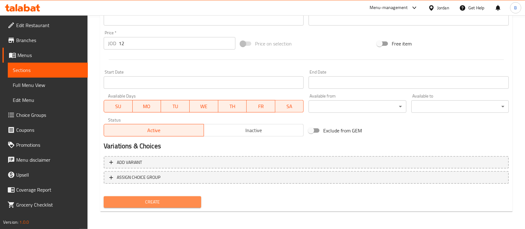
click at [150, 202] on span "Create" at bounding box center [153, 202] width 88 height 8
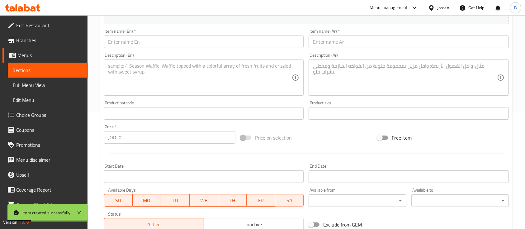
scroll to position [87, 0]
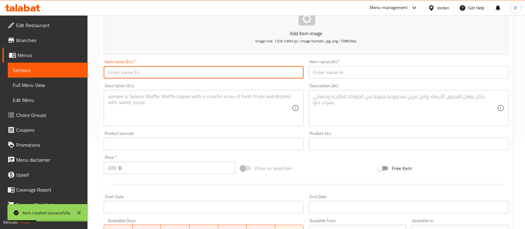
click at [177, 75] on input "text" at bounding box center [204, 72] width 200 height 12
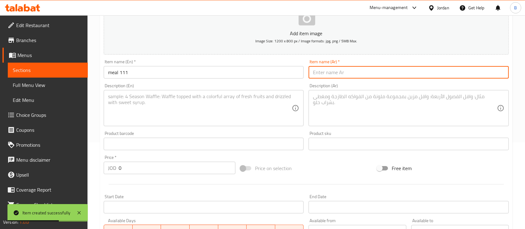
click at [307, 69] on input "text" at bounding box center [409, 72] width 200 height 12
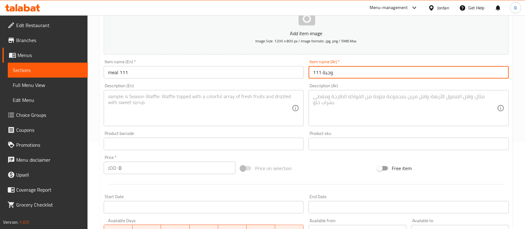
click at [307, 102] on textarea at bounding box center [405, 108] width 184 height 30
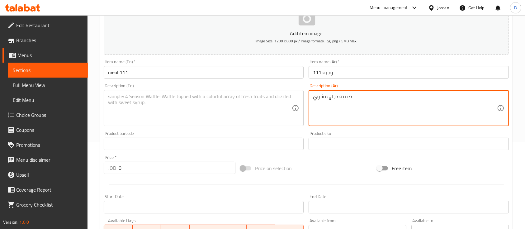
click at [219, 107] on div "Add item image Image Size: 1200 x 800 px / Image formats: jpg, png / 5MB Max. I…" at bounding box center [306, 129] width 410 height 268
click at [212, 119] on textarea at bounding box center [200, 108] width 184 height 30
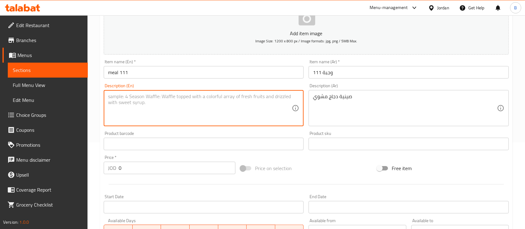
paste textarea "Grilled chicken tray"
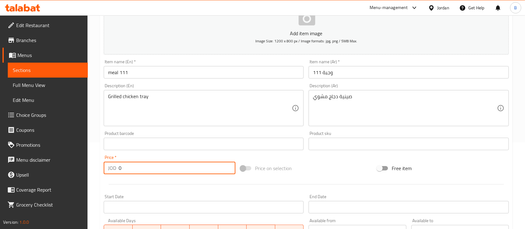
drag, startPoint x: 128, startPoint y: 166, endPoint x: 117, endPoint y: 183, distance: 20.2
click at [99, 166] on div "Home / Restaurants management / Menus / Sections / item / create Griddle meals …" at bounding box center [307, 141] width 438 height 425
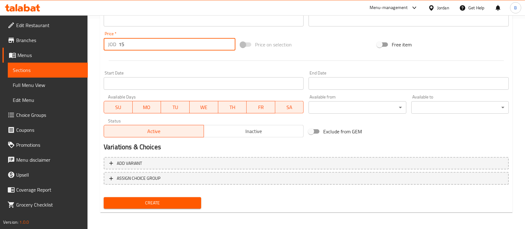
scroll to position [211, 0]
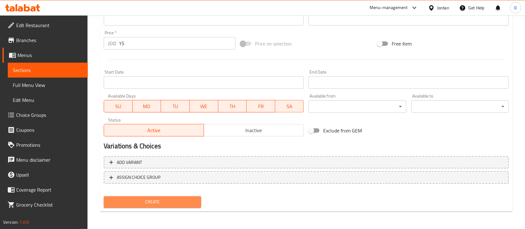
click at [146, 200] on span "Create" at bounding box center [153, 202] width 88 height 8
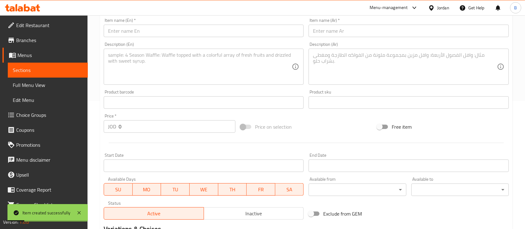
scroll to position [87, 0]
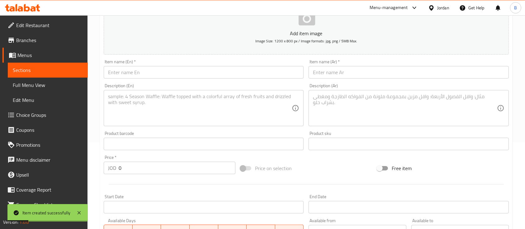
click at [151, 76] on input "text" at bounding box center [204, 72] width 200 height 12
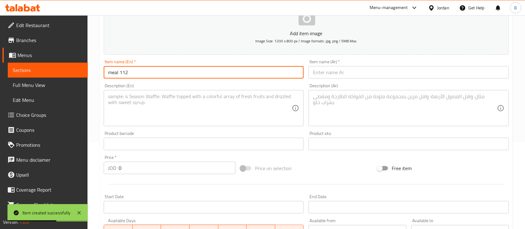
click at [307, 71] on input "text" at bounding box center [409, 72] width 200 height 12
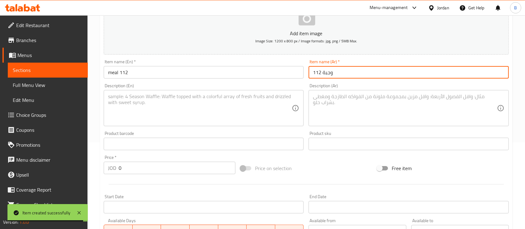
click at [307, 101] on textarea at bounding box center [405, 108] width 184 height 30
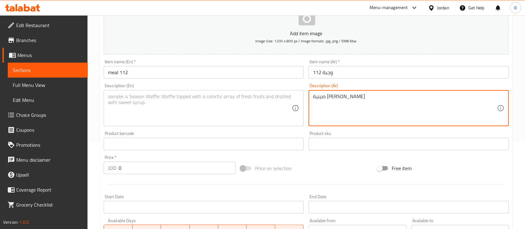
drag, startPoint x: 391, startPoint y: 103, endPoint x: 212, endPoint y: 103, distance: 179.4
click at [217, 103] on div "Add item image Image Size: 1200 x 800 px / Image formats: jpg, png / 5MB Max. I…" at bounding box center [306, 129] width 410 height 268
click at [212, 113] on textarea at bounding box center [200, 108] width 184 height 30
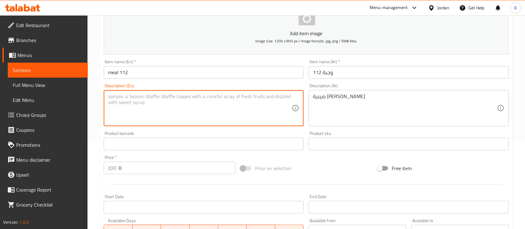
paste textarea "Grilled fish tray"
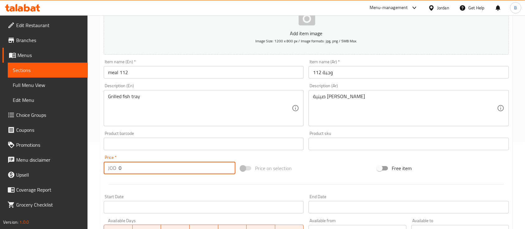
drag, startPoint x: 146, startPoint y: 171, endPoint x: 63, endPoint y: 170, distance: 83.2
click at [74, 170] on div "Edit Restaurant Branches Menus Sections Full Menu View Edit Menu Choice Groups …" at bounding box center [262, 141] width 525 height 425
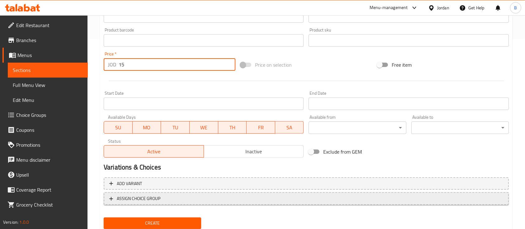
scroll to position [211, 0]
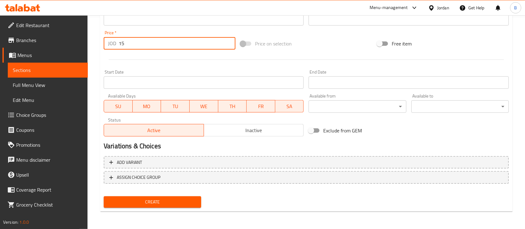
click at [146, 197] on button "Create" at bounding box center [152, 202] width 97 height 12
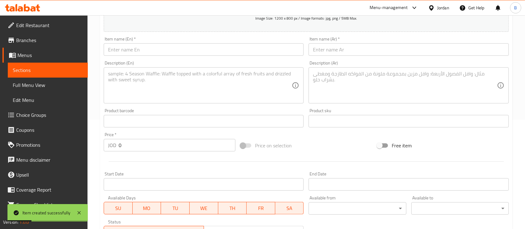
scroll to position [87, 0]
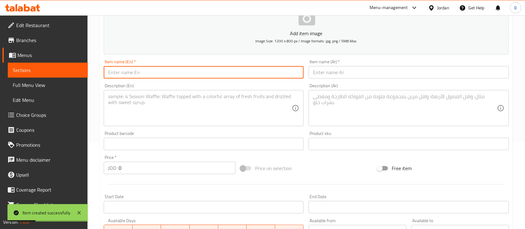
click at [178, 70] on input "text" at bounding box center [204, 72] width 200 height 12
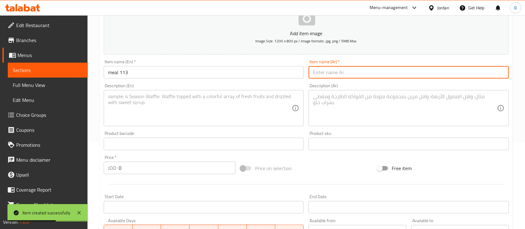
click at [307, 77] on input "text" at bounding box center [409, 72] width 200 height 12
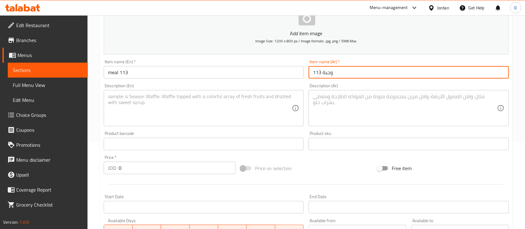
click at [307, 101] on textarea at bounding box center [405, 108] width 184 height 30
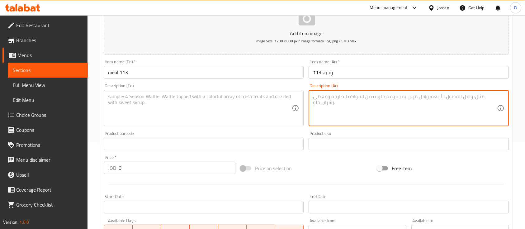
click at [307, 113] on textarea at bounding box center [405, 108] width 184 height 30
drag, startPoint x: 445, startPoint y: 97, endPoint x: 200, endPoint y: 97, distance: 245.1
click at [202, 97] on div "Add item image Image Size: 1200 x 800 px / Image formats: jpg, png / 5MB Max. I…" at bounding box center [306, 129] width 410 height 268
click at [230, 122] on textarea at bounding box center [200, 108] width 184 height 30
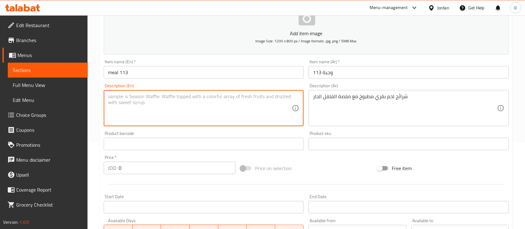
paste textarea "Sliced beef cooked with hot pepper sauce"
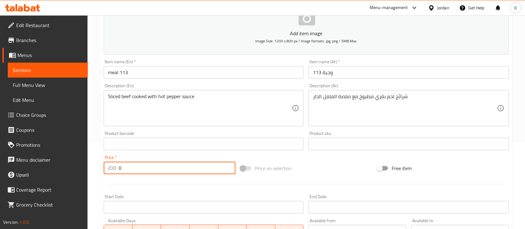
drag, startPoint x: 133, startPoint y: 168, endPoint x: 83, endPoint y: 166, distance: 49.6
click at [93, 166] on div "Home / Restaurants management / Menus / Sections / item / create Griddle meals …" at bounding box center [307, 141] width 438 height 425
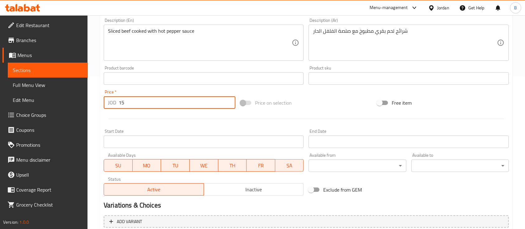
scroll to position [211, 0]
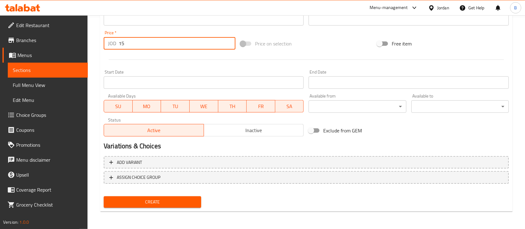
drag, startPoint x: 157, startPoint y: 192, endPoint x: 157, endPoint y: 198, distance: 6.5
click at [157, 192] on div "Add variant ASSIGN CHOICE GROUP" at bounding box center [306, 174] width 410 height 40
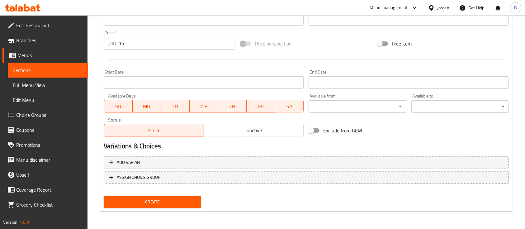
click at [157, 201] on span "Create" at bounding box center [153, 202] width 88 height 8
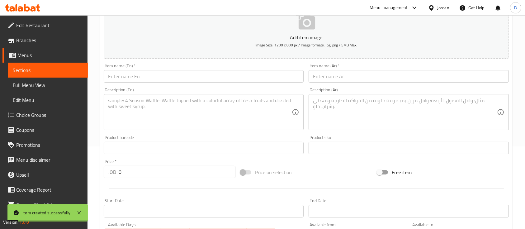
scroll to position [45, 0]
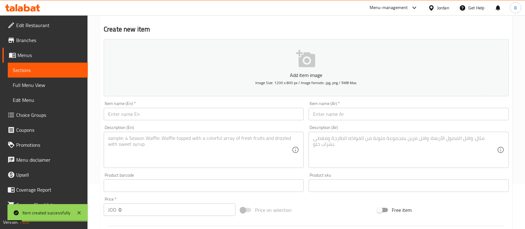
click at [168, 114] on input "text" at bounding box center [204, 114] width 200 height 12
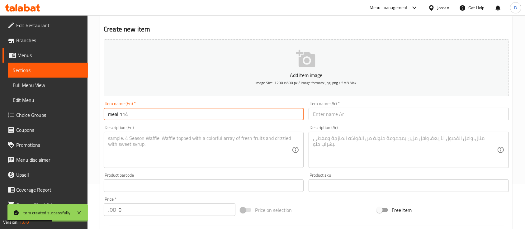
click at [307, 118] on input "text" at bounding box center [409, 114] width 200 height 12
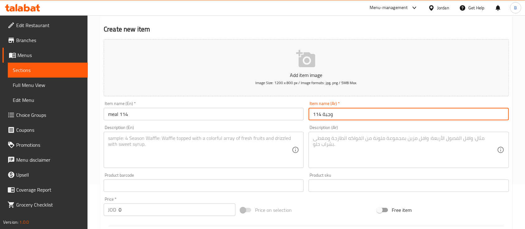
scroll to position [2, 0]
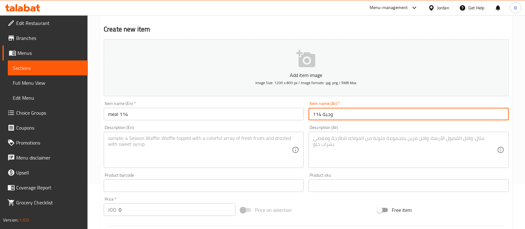
drag, startPoint x: 127, startPoint y: 214, endPoint x: 64, endPoint y: 208, distance: 63.8
click at [83, 208] on div "Edit Restaurant Branches Menus Sections Full Menu View Edit Menu Choice Groups …" at bounding box center [262, 182] width 525 height 425
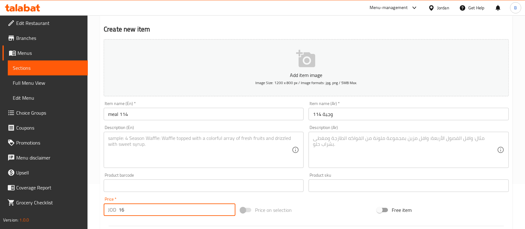
click at [307, 151] on textarea at bounding box center [405, 150] width 184 height 30
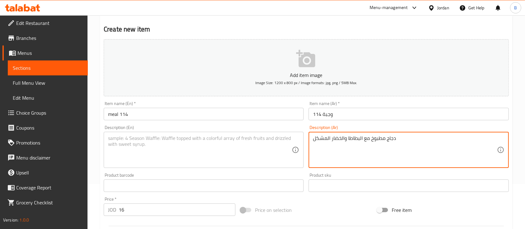
drag, startPoint x: 308, startPoint y: 152, endPoint x: 261, endPoint y: 154, distance: 47.1
click at [267, 153] on div "Add item image Image Size: 1200 x 800 px / Image formats: jpg, png / 5MB Max. I…" at bounding box center [306, 171] width 410 height 268
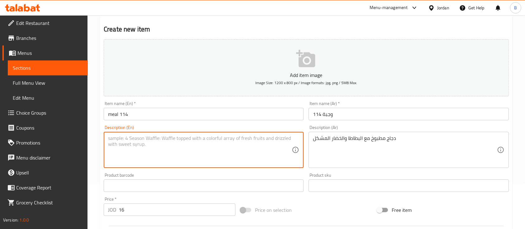
click at [225, 145] on textarea at bounding box center [200, 150] width 184 height 30
paste textarea "Cooked chicken with potatoes and mixed vegetables"
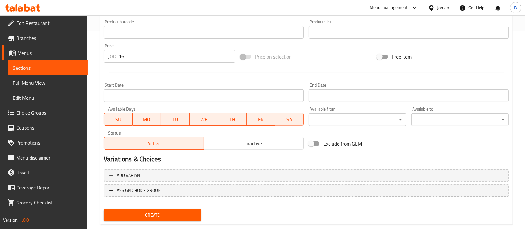
scroll to position [211, 0]
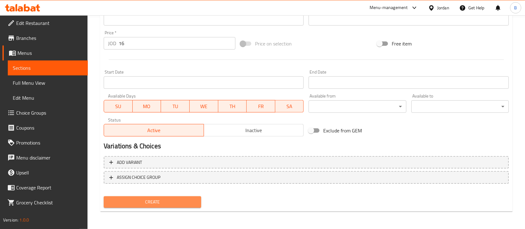
click at [149, 204] on span "Create" at bounding box center [153, 202] width 88 height 8
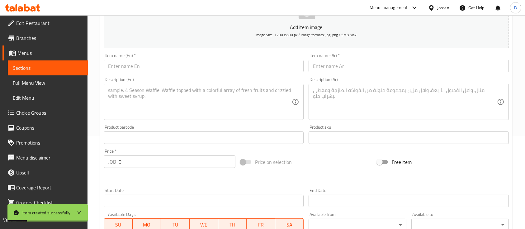
scroll to position [45, 0]
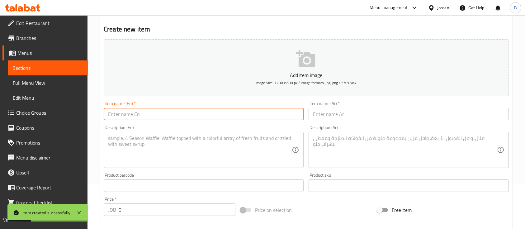
click at [168, 113] on input "text" at bounding box center [204, 114] width 200 height 12
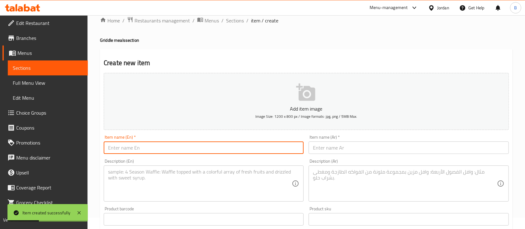
scroll to position [3, 0]
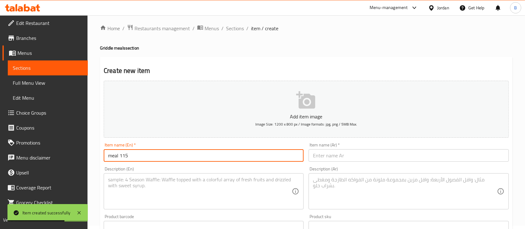
click at [307, 157] on input "text" at bounding box center [409, 155] width 200 height 12
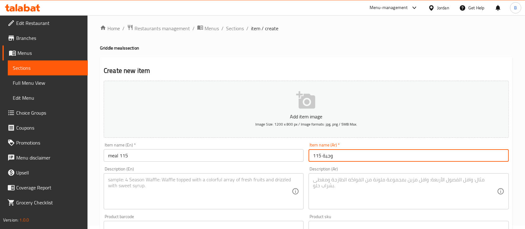
click at [307, 182] on textarea at bounding box center [405, 192] width 184 height 30
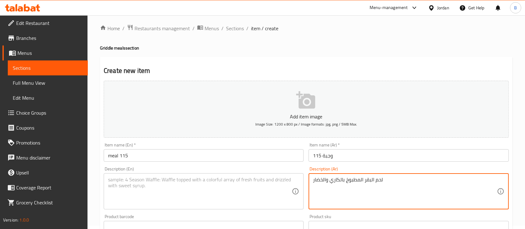
drag, startPoint x: 399, startPoint y: 184, endPoint x: 282, endPoint y: 176, distance: 117.3
click at [294, 177] on div "Add item image Image Size: 1200 x 800 px / Image formats: jpg, png / 5MB Max. I…" at bounding box center [306, 212] width 410 height 268
click at [220, 180] on textarea at bounding box center [200, 192] width 184 height 30
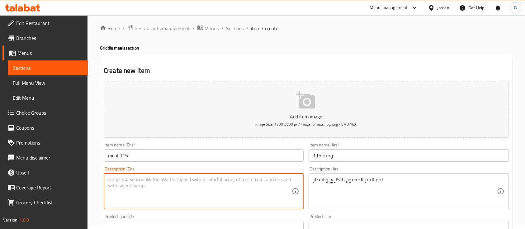
paste textarea "Beef curry with vegetables"
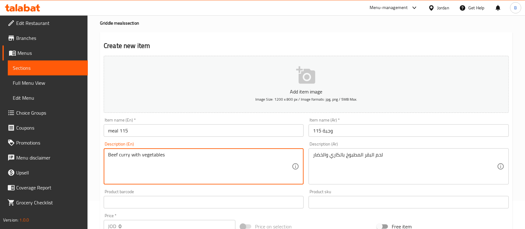
scroll to position [45, 0]
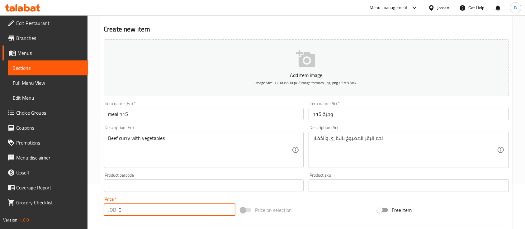
drag, startPoint x: 139, startPoint y: 207, endPoint x: 74, endPoint y: 212, distance: 64.3
click at [75, 212] on div "Edit Restaurant Branches Menus Sections Full Menu View Edit Menu Choice Groups …" at bounding box center [262, 182] width 525 height 425
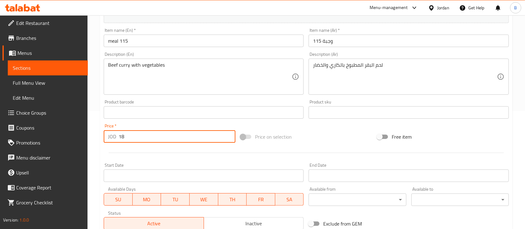
scroll to position [211, 0]
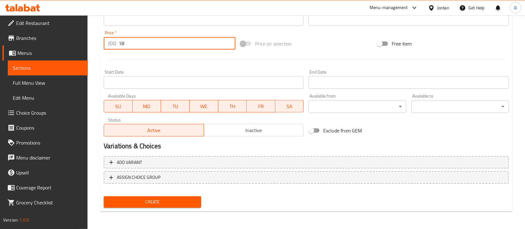
drag, startPoint x: 150, startPoint y: 203, endPoint x: 260, endPoint y: 226, distance: 112.8
click at [150, 203] on span "Create" at bounding box center [153, 202] width 88 height 8
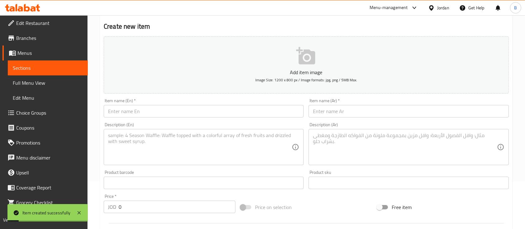
scroll to position [45, 0]
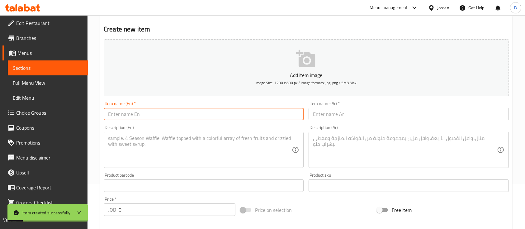
click at [182, 117] on input "text" at bounding box center [204, 114] width 200 height 12
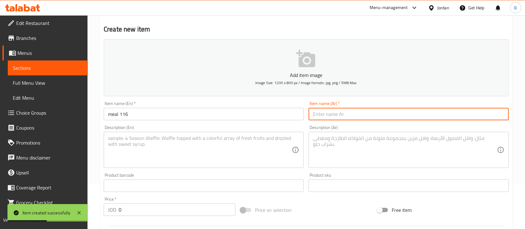
click at [307, 114] on input "text" at bounding box center [409, 114] width 200 height 12
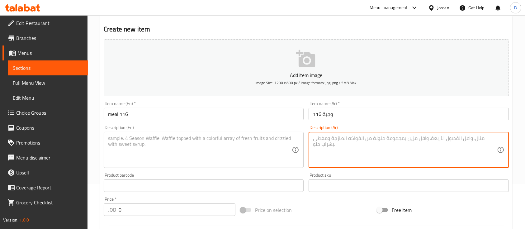
click at [307, 160] on textarea at bounding box center [405, 150] width 184 height 30
drag, startPoint x: 388, startPoint y: 147, endPoint x: 251, endPoint y: 149, distance: 136.4
click at [252, 149] on div "Add item image Image Size: 1200 x 800 px / Image formats: jpg, png / 5MB Max. I…" at bounding box center [306, 171] width 410 height 268
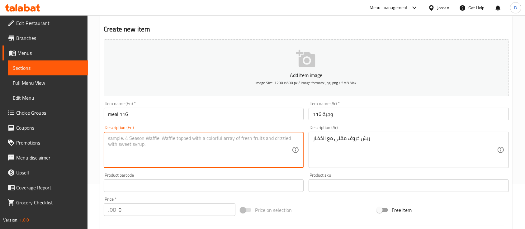
click at [196, 152] on textarea at bounding box center [200, 150] width 184 height 30
paste textarea "Fried lamb chops with vegetables"
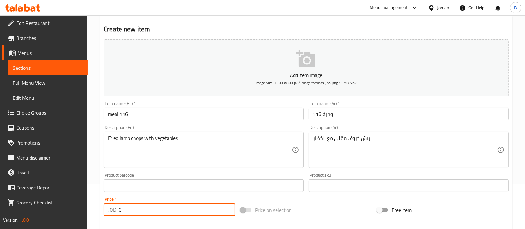
drag, startPoint x: 125, startPoint y: 211, endPoint x: 80, endPoint y: 211, distance: 44.9
click at [92, 210] on div "Home / Restaurants management / Menus / Sections / item / create Griddle meals …" at bounding box center [307, 182] width 438 height 425
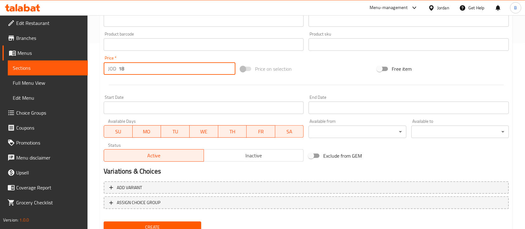
scroll to position [211, 0]
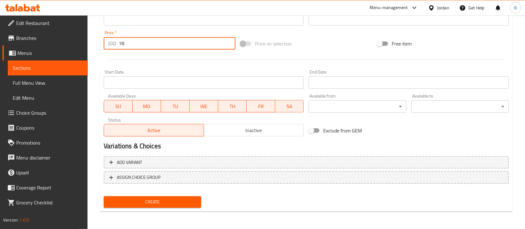
click at [138, 199] on span "Create" at bounding box center [153, 202] width 88 height 8
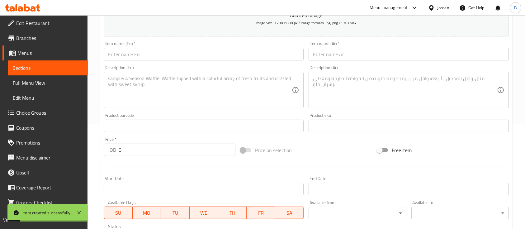
scroll to position [87, 0]
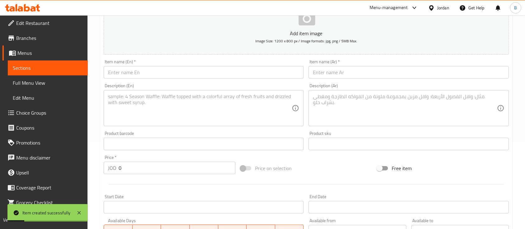
click at [197, 73] on input "text" at bounding box center [204, 72] width 200 height 12
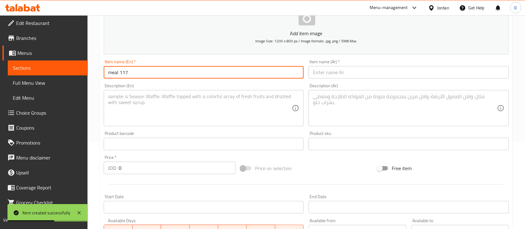
click at [307, 74] on input "text" at bounding box center [409, 72] width 200 height 12
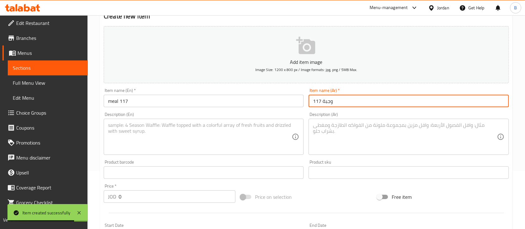
scroll to position [45, 0]
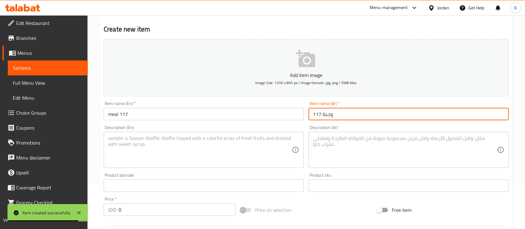
click at [217, 147] on textarea at bounding box center [200, 150] width 184 height 30
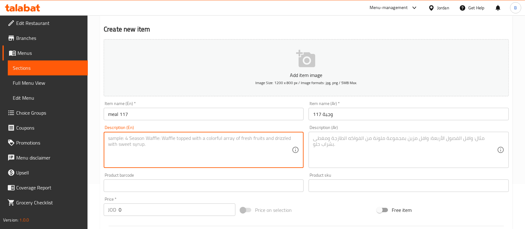
click at [307, 161] on textarea at bounding box center [405, 150] width 184 height 30
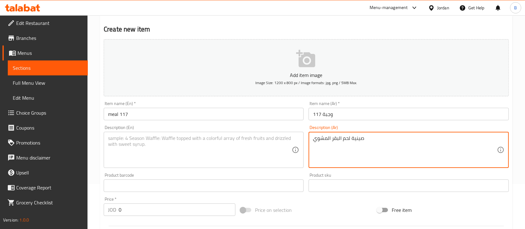
drag, startPoint x: 367, startPoint y: 143, endPoint x: 135, endPoint y: 149, distance: 231.8
click at [137, 149] on div "Add item image Image Size: 1200 x 800 px / Image formats: jpg, png / 5MB Max. I…" at bounding box center [306, 171] width 410 height 268
click at [237, 143] on textarea at bounding box center [200, 150] width 184 height 30
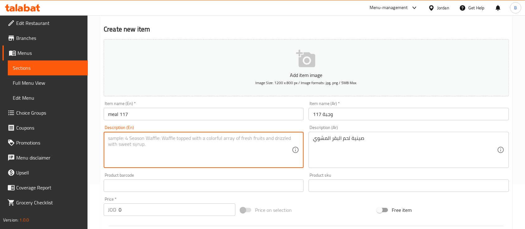
paste textarea "roast beef tray"
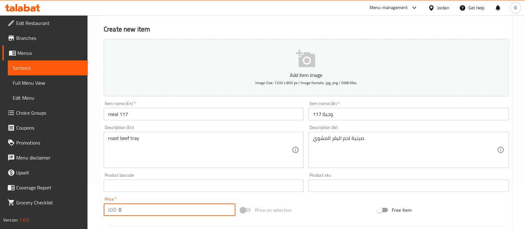
drag, startPoint x: 161, startPoint y: 210, endPoint x: 21, endPoint y: 211, distance: 139.5
click at [48, 210] on div "Edit Restaurant Branches Menus Sections Full Menu View Edit Menu Choice Groups …" at bounding box center [262, 182] width 525 height 425
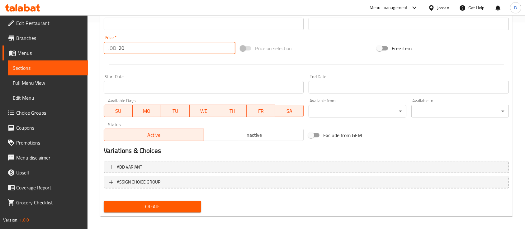
scroll to position [211, 0]
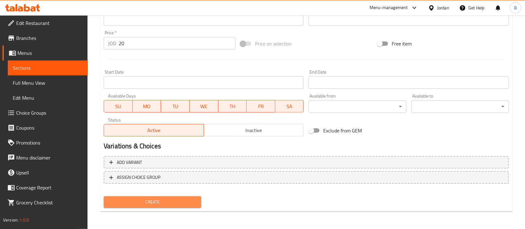
click at [149, 207] on button "Create" at bounding box center [152, 202] width 97 height 12
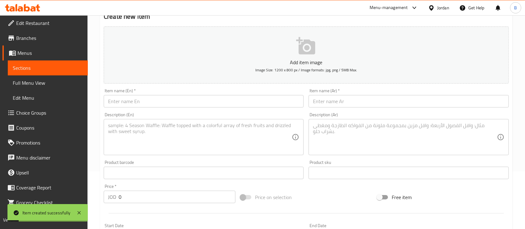
scroll to position [45, 0]
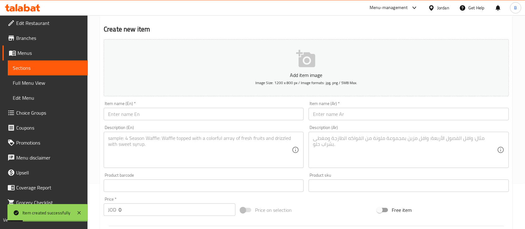
click at [175, 115] on input "text" at bounding box center [204, 114] width 200 height 12
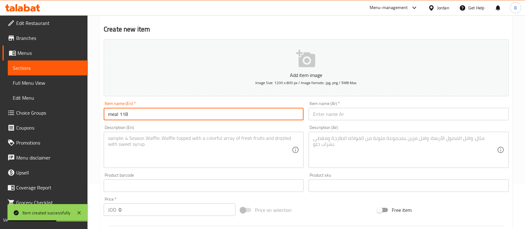
click at [307, 116] on input "text" at bounding box center [409, 114] width 200 height 12
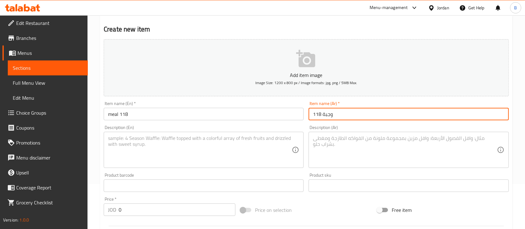
click at [307, 161] on textarea at bounding box center [405, 150] width 184 height 30
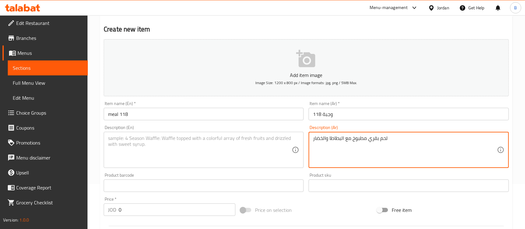
drag, startPoint x: 395, startPoint y: 140, endPoint x: 147, endPoint y: 143, distance: 247.9
click at [162, 141] on div "Add item image Image Size: 1200 x 800 px / Image formats: jpg, png / 5MB Max. I…" at bounding box center [306, 171] width 410 height 268
click at [201, 158] on textarea at bounding box center [200, 150] width 184 height 30
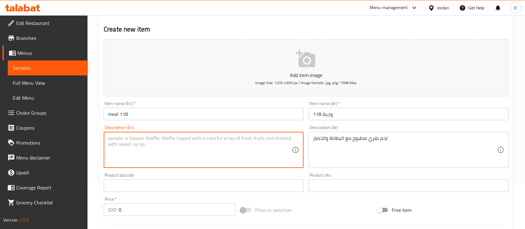
paste textarea "Beef cooked with potatoes and vegetables"
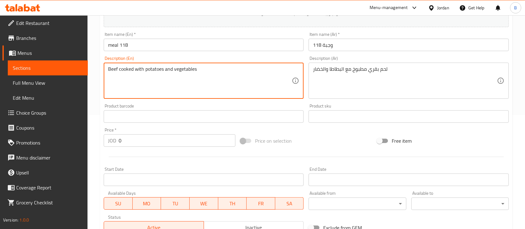
scroll to position [128, 0]
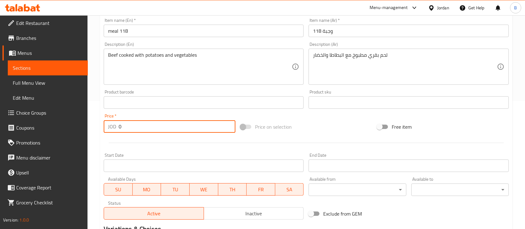
drag, startPoint x: 138, startPoint y: 132, endPoint x: 70, endPoint y: 130, distance: 67.3
click at [96, 130] on div "Home / Restaurants management / Menus / Sections / item / create Griddle meals …" at bounding box center [307, 99] width 438 height 425
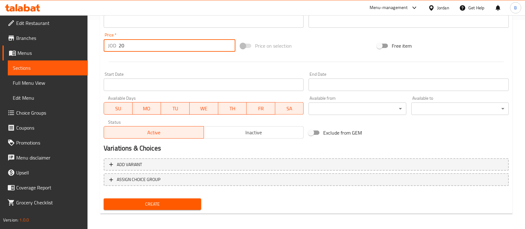
scroll to position [211, 0]
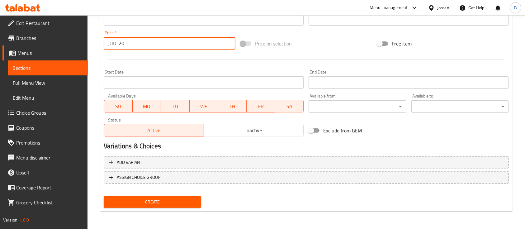
click at [156, 203] on span "Create" at bounding box center [153, 202] width 88 height 8
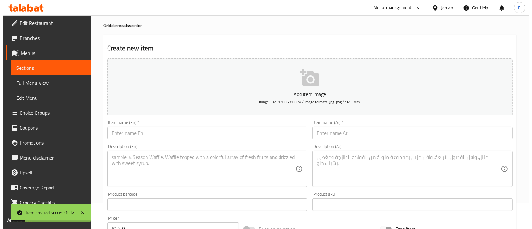
scroll to position [0, 0]
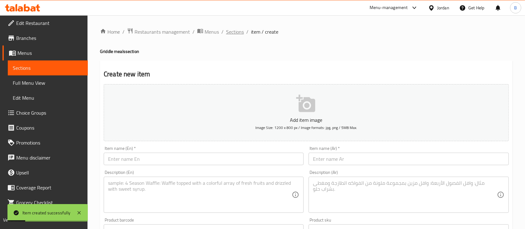
click at [234, 32] on span "Sections" at bounding box center [235, 31] width 18 height 7
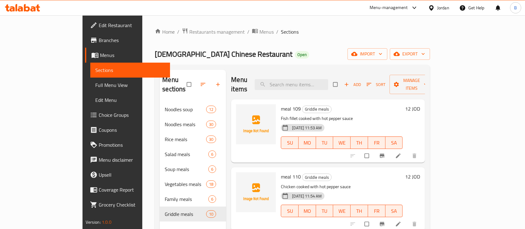
click at [350, 81] on icon "button" at bounding box center [347, 84] width 6 height 6
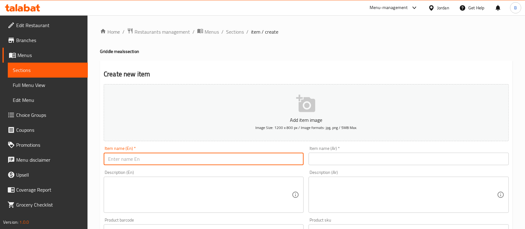
click at [214, 156] on input "text" at bounding box center [204, 159] width 200 height 12
type input "meal 119"
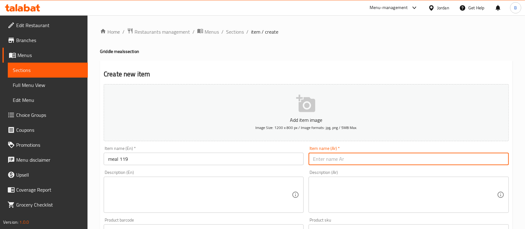
click at [345, 155] on input "text" at bounding box center [409, 159] width 200 height 12
type input "وجبة 119"
click at [380, 187] on textarea at bounding box center [405, 195] width 184 height 30
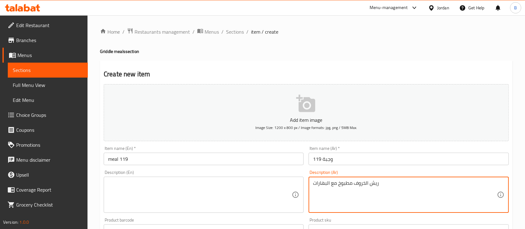
drag, startPoint x: 394, startPoint y: 186, endPoint x: 225, endPoint y: 187, distance: 168.8
click at [228, 187] on div "Add item image Image Size: 1200 x 800 px / Image formats: jpg, png / 5MB Max. I…" at bounding box center [306, 216] width 410 height 268
type textarea "ريش الخروف مطبوخ مع البهارات"
click at [209, 188] on textarea at bounding box center [200, 195] width 184 height 30
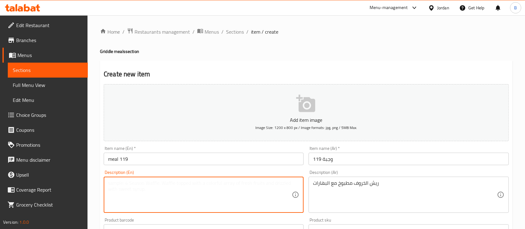
paste textarea "Lamb chops cooked with spices"
type textarea "Lamb chops cooked with spices"
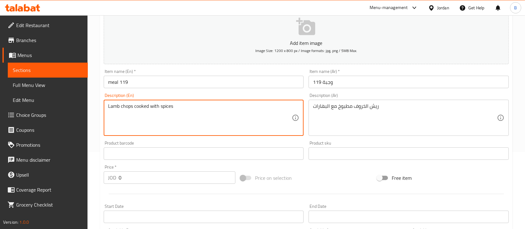
scroll to position [83, 0]
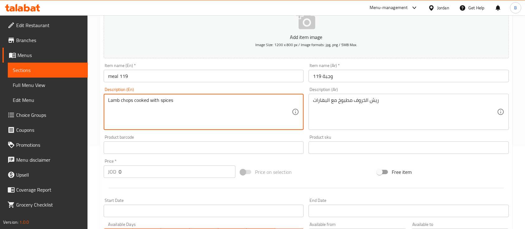
drag, startPoint x: 133, startPoint y: 174, endPoint x: 79, endPoint y: 167, distance: 55.0
click at [89, 168] on div "Home / Restaurants management / Menus / Sections / item / create Griddle meals …" at bounding box center [307, 144] width 438 height 425
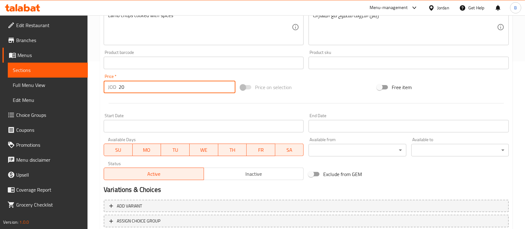
scroll to position [211, 0]
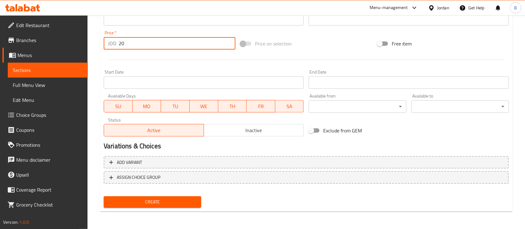
type input "20"
drag, startPoint x: 158, startPoint y: 197, endPoint x: 186, endPoint y: 209, distance: 30.8
click at [158, 197] on button "Create" at bounding box center [152, 202] width 97 height 12
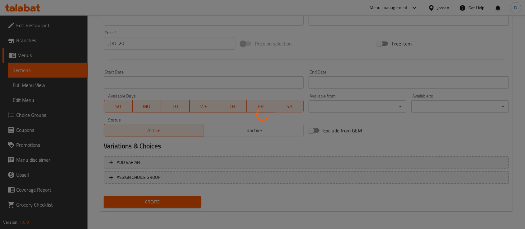
type input "0"
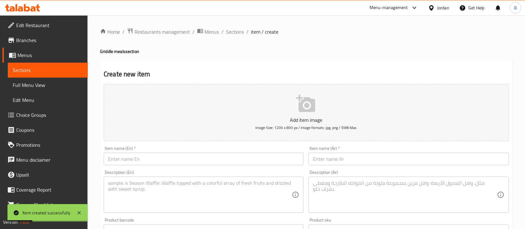
scroll to position [41, 0]
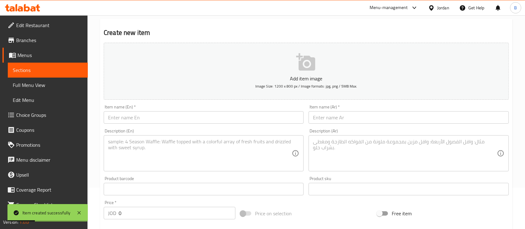
click at [175, 120] on input "text" at bounding box center [204, 117] width 200 height 12
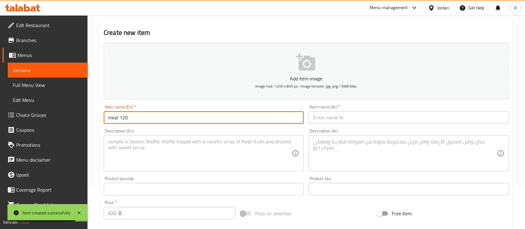
type input "meal 120"
click at [428, 118] on input "text" at bounding box center [409, 117] width 200 height 12
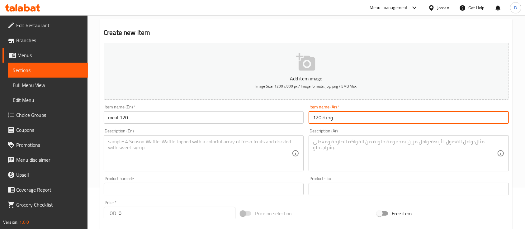
type input "وجبة 120"
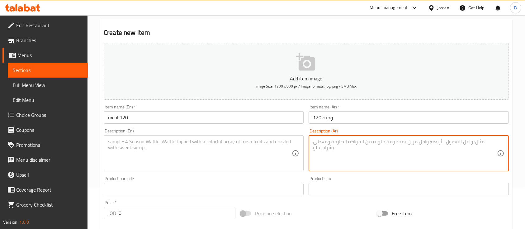
click at [369, 163] on textarea at bounding box center [405, 154] width 184 height 30
type textarea "ض"
drag, startPoint x: 405, startPoint y: 142, endPoint x: 244, endPoint y: 149, distance: 161.5
click at [247, 148] on div "Add item image Image Size: 1200 x 800 px / Image formats: jpg, png / 5MB Max. I…" at bounding box center [306, 174] width 410 height 268
type textarea "صينية الجمبري مقلي مع فلفل حار"
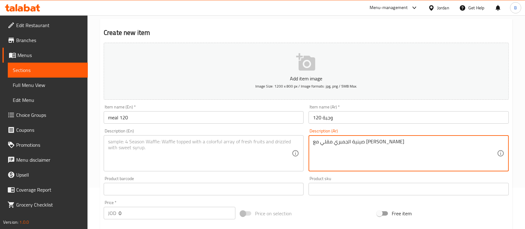
click at [194, 168] on textarea at bounding box center [200, 154] width 184 height 30
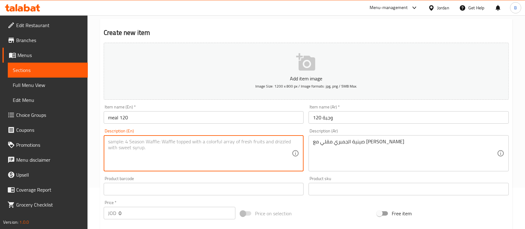
paste textarea "Fried shrimp tray with hot peppers"
type textarea "Fried shrimp tray with hot peppers"
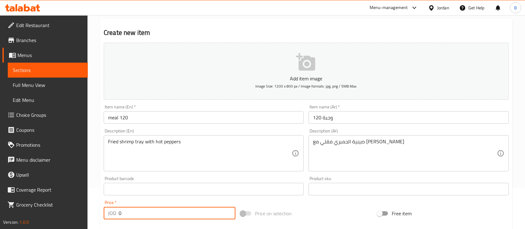
drag, startPoint x: 132, startPoint y: 211, endPoint x: 80, endPoint y: 205, distance: 52.9
click at [101, 208] on div "Create new item Add item image Image Size: 1200 x 800 px / Image formats: jpg, …" at bounding box center [306, 200] width 413 height 363
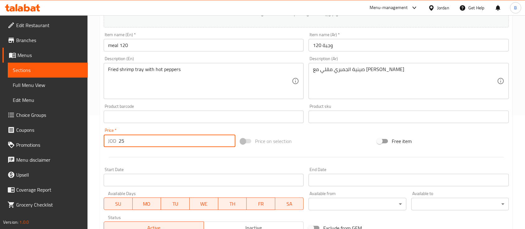
scroll to position [207, 0]
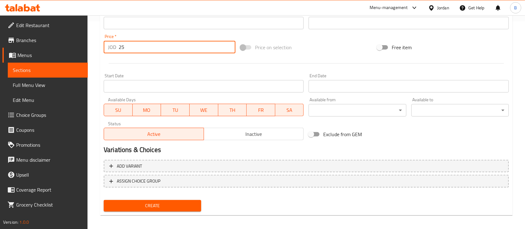
type input "25"
click at [167, 208] on span "Create" at bounding box center [153, 206] width 88 height 8
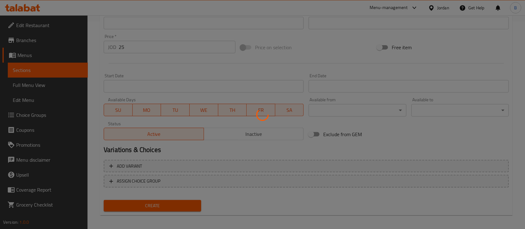
type input "0"
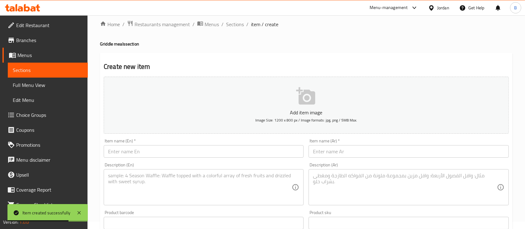
scroll to position [0, 0]
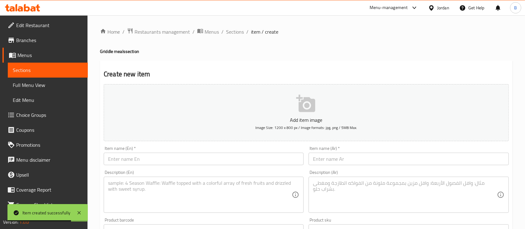
click at [253, 28] on span "item / create" at bounding box center [264, 31] width 27 height 7
click at [243, 29] on span "Sections" at bounding box center [235, 31] width 18 height 7
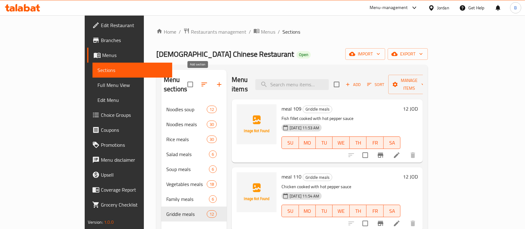
click at [217, 82] on icon "button" at bounding box center [219, 84] width 4 height 4
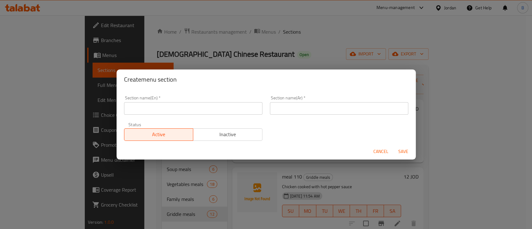
click at [306, 110] on input "text" at bounding box center [339, 108] width 138 height 12
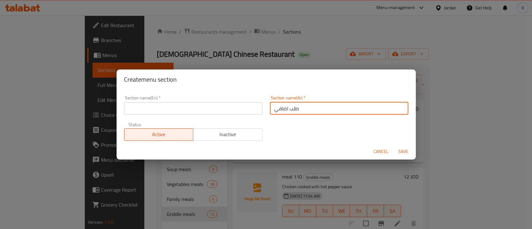
type input "طلب اضافي"
click at [152, 106] on input "text" at bounding box center [193, 108] width 138 height 12
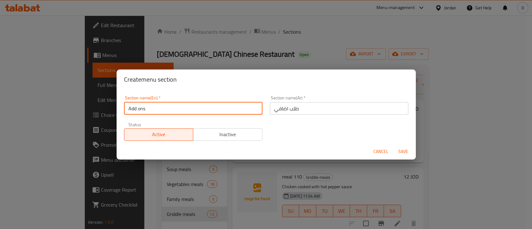
type input "Add ons"
click at [407, 156] on button "Save" at bounding box center [403, 152] width 20 height 12
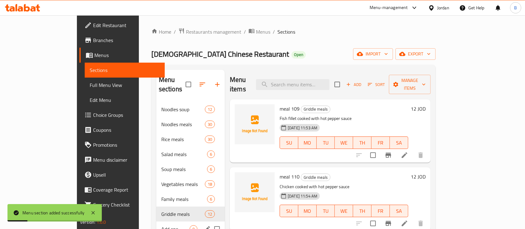
click at [161, 225] on span "Add ons" at bounding box center [175, 228] width 28 height 7
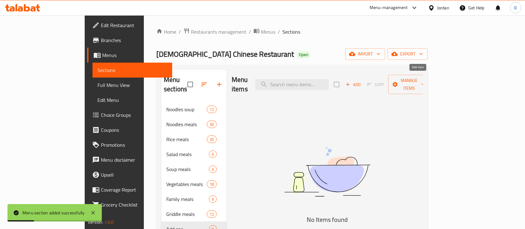
click at [362, 81] on span "Add" at bounding box center [353, 84] width 17 height 7
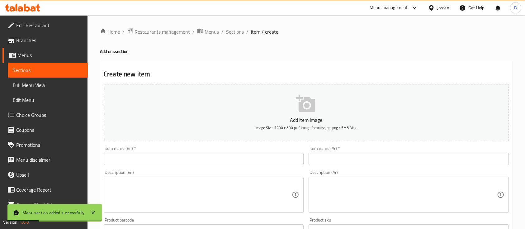
click at [379, 161] on input "text" at bounding box center [409, 159] width 200 height 12
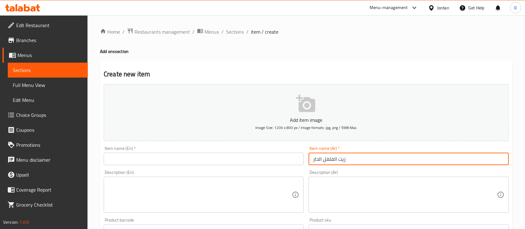
type input "زيت الفلفل الحار"
click at [181, 160] on input "text" at bounding box center [204, 159] width 200 height 12
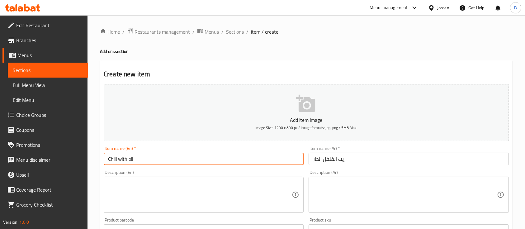
type input "Chili with oil"
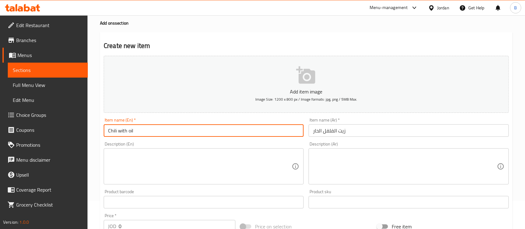
scroll to position [41, 0]
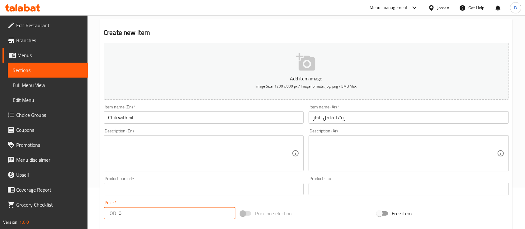
click at [149, 211] on input "0" at bounding box center [177, 213] width 117 height 12
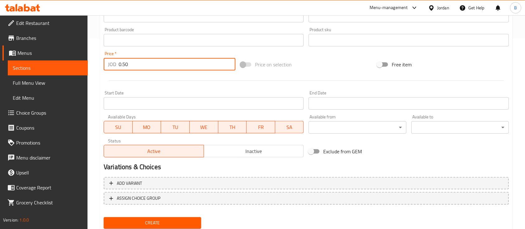
scroll to position [211, 0]
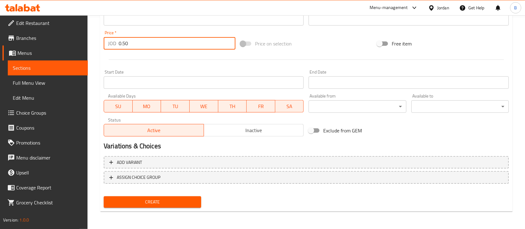
type input "0.50"
click at [163, 203] on span "Create" at bounding box center [153, 202] width 88 height 8
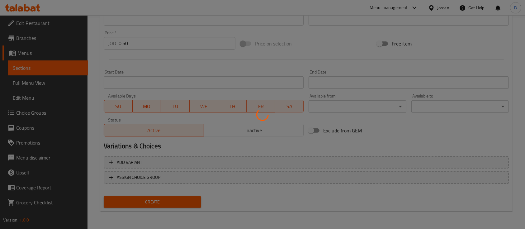
type input "0"
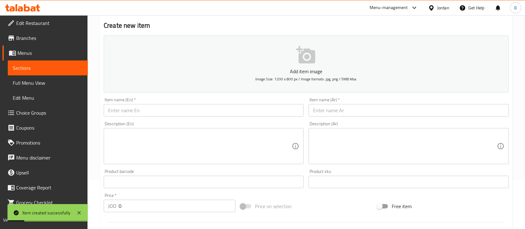
scroll to position [45, 0]
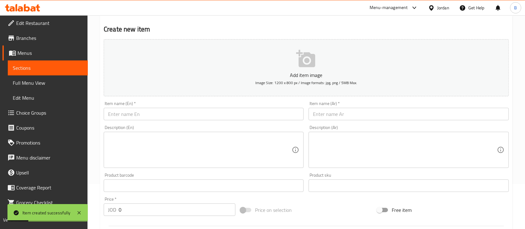
click at [187, 116] on input "text" at bounding box center [204, 114] width 200 height 12
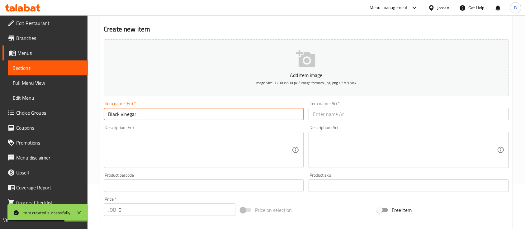
type input "Black vinegar"
click at [320, 114] on input "text" at bounding box center [409, 114] width 200 height 12
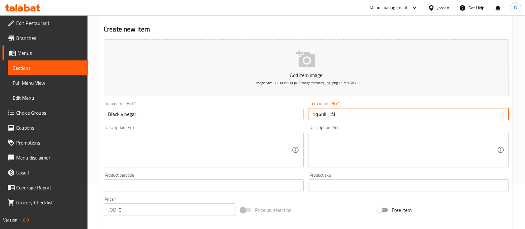
type input "الخل الاسود"
click at [164, 214] on input "0" at bounding box center [177, 209] width 117 height 12
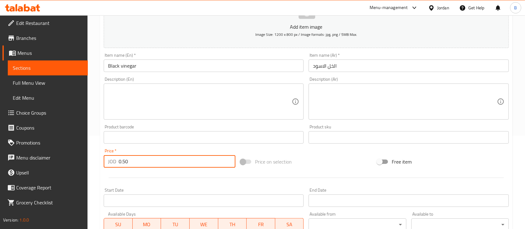
scroll to position [211, 0]
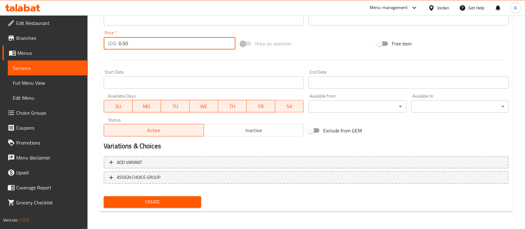
type input "0.50"
click at [160, 204] on span "Create" at bounding box center [153, 202] width 88 height 8
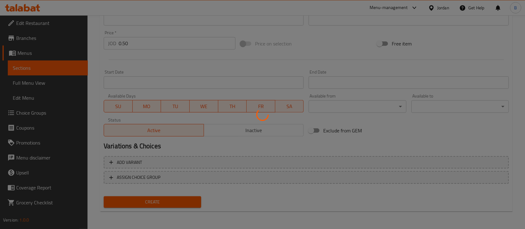
type input "0"
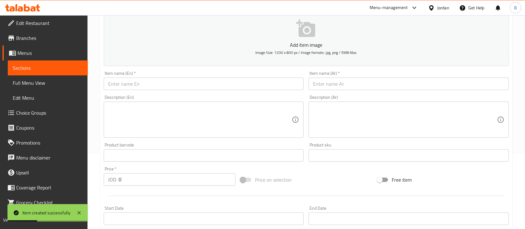
scroll to position [45, 0]
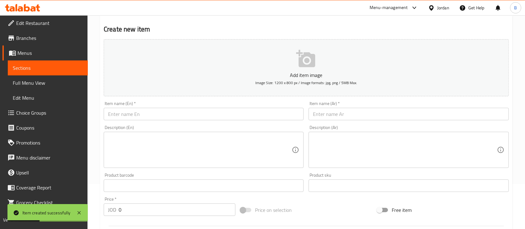
click at [340, 115] on input "text" at bounding box center [409, 114] width 200 height 12
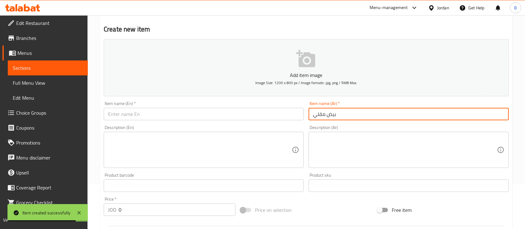
type input "بيض مقلي"
click at [252, 116] on input "text" at bounding box center [204, 114] width 200 height 12
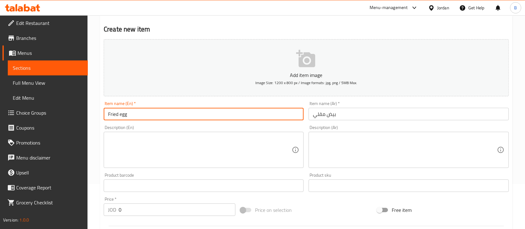
type input "Fried egg"
click at [147, 208] on input "0" at bounding box center [177, 209] width 117 height 12
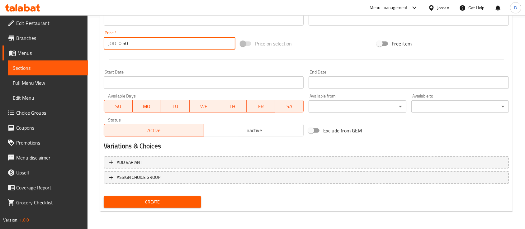
type input "0.50"
click at [157, 208] on div "Create" at bounding box center [152, 202] width 102 height 17
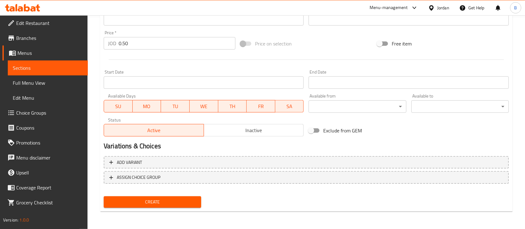
click at [166, 204] on span "Create" at bounding box center [153, 202] width 88 height 8
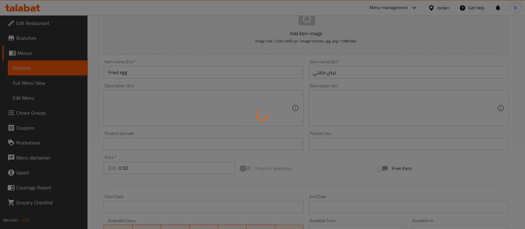
scroll to position [32, 0]
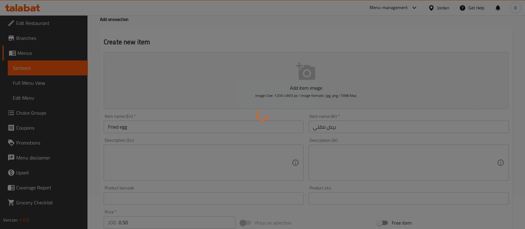
type input "0"
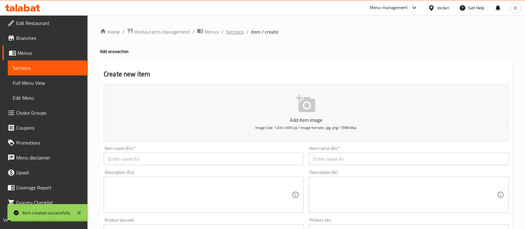
click at [234, 36] on span "Sections" at bounding box center [235, 31] width 18 height 7
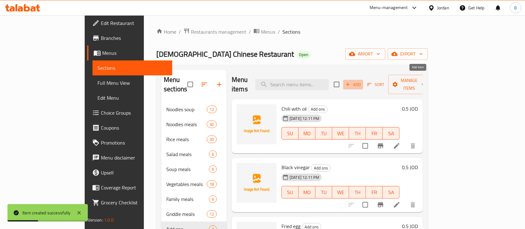
click at [362, 81] on span "Add" at bounding box center [353, 84] width 17 height 7
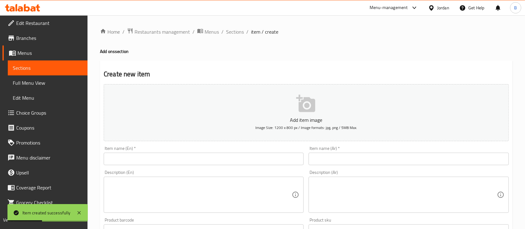
click at [364, 163] on input "text" at bounding box center [409, 159] width 200 height 12
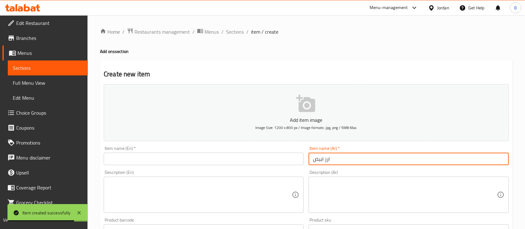
type input "ارز ابيض"
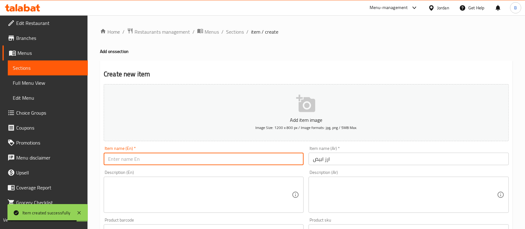
click at [286, 161] on input "text" at bounding box center [204, 159] width 200 height 12
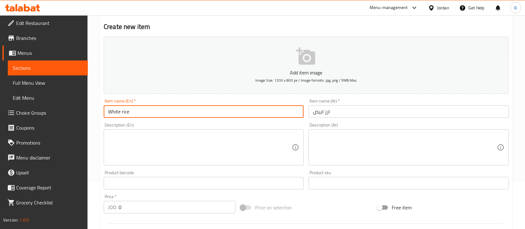
scroll to position [83, 0]
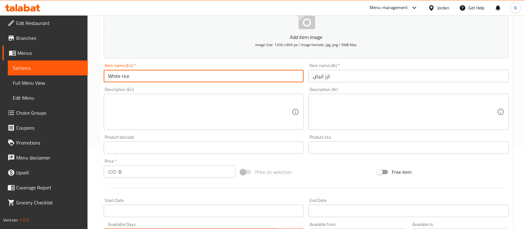
type input "White rice"
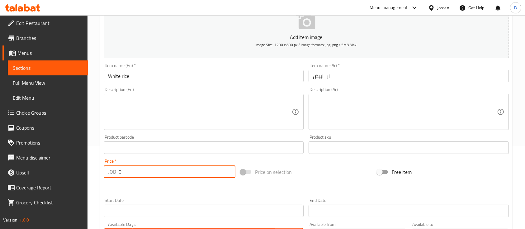
drag, startPoint x: 162, startPoint y: 173, endPoint x: 50, endPoint y: 173, distance: 112.1
click at [59, 173] on div "Edit Restaurant Branches Menus Sections Full Menu View Edit Menu Choice Groups …" at bounding box center [262, 144] width 525 height 425
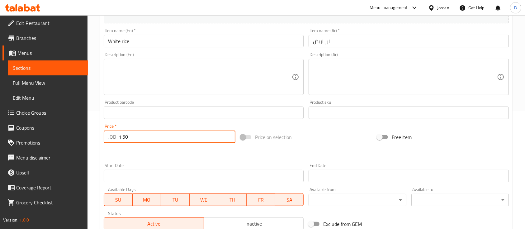
scroll to position [211, 0]
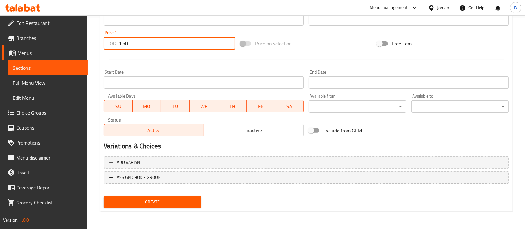
type input "1.50"
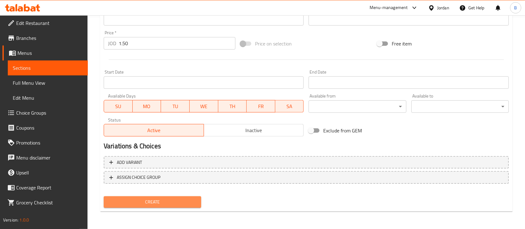
click at [139, 205] on span "Create" at bounding box center [153, 202] width 88 height 8
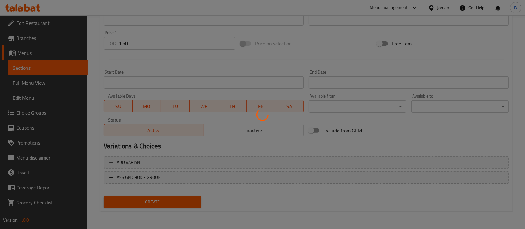
type input "0"
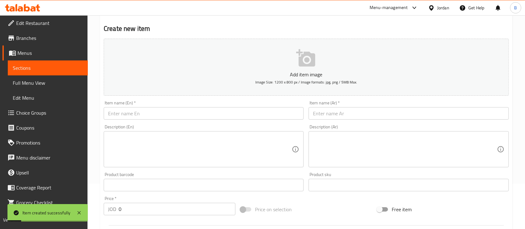
scroll to position [45, 0]
click at [331, 116] on input "text" at bounding box center [409, 114] width 200 height 12
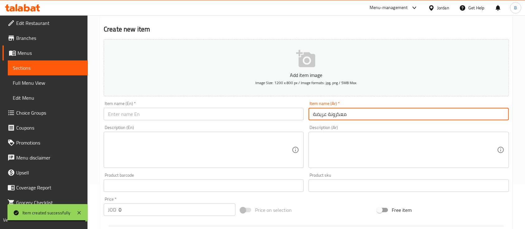
type input "معكرونة عريضة"
click at [201, 108] on input "text" at bounding box center [204, 114] width 200 height 12
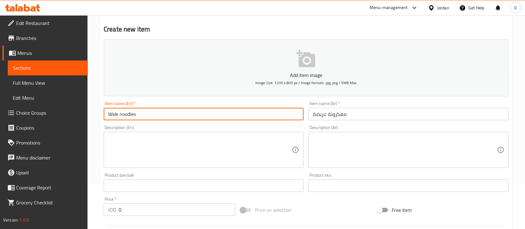
type input "Wide noodles"
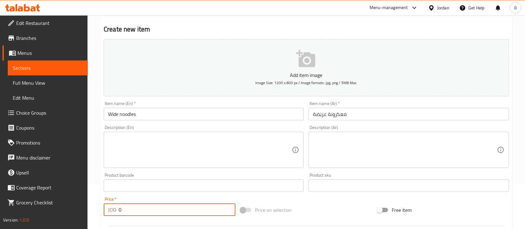
drag, startPoint x: 143, startPoint y: 213, endPoint x: 82, endPoint y: 212, distance: 61.0
click at [88, 212] on div "Home / Restaurants management / Menus / Sections / item / create Add ons sectio…" at bounding box center [307, 182] width 438 height 425
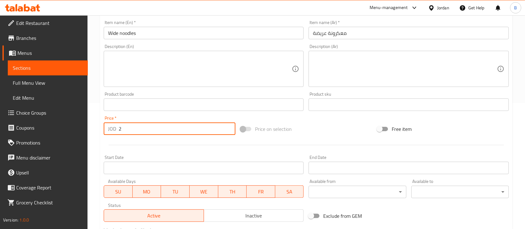
scroll to position [211, 0]
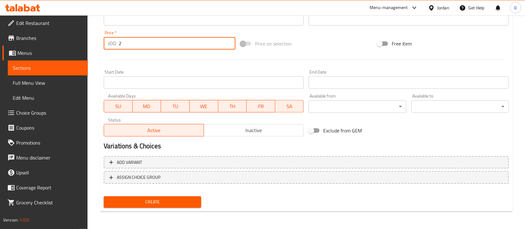
type input "2"
click at [151, 202] on span "Create" at bounding box center [153, 202] width 88 height 8
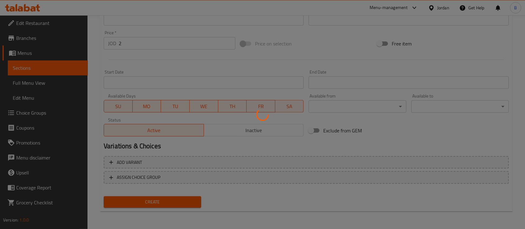
type input "0"
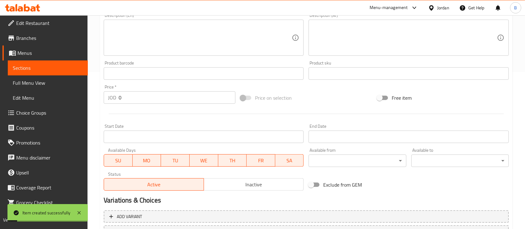
scroll to position [87, 0]
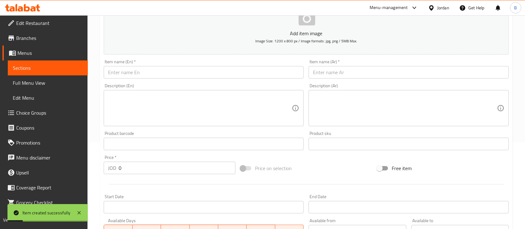
click at [346, 75] on input "text" at bounding box center [409, 72] width 200 height 12
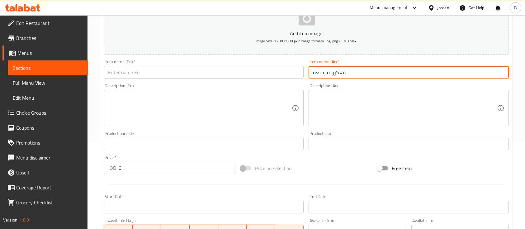
type input "معكرونة رفيعة"
click at [191, 77] on input "text" at bounding box center [204, 72] width 200 height 12
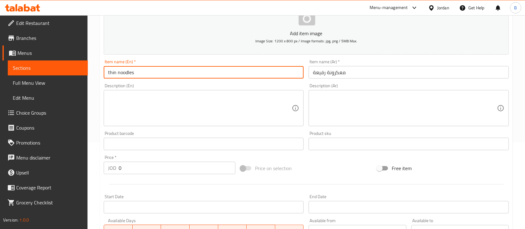
click at [109, 73] on input "thin noodles" at bounding box center [204, 72] width 200 height 12
type input "Thin noodles"
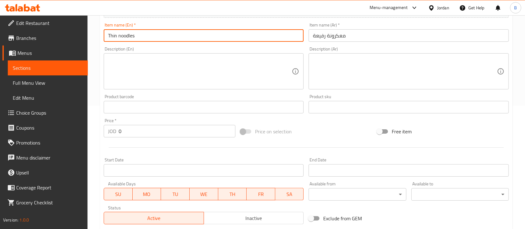
scroll to position [169, 0]
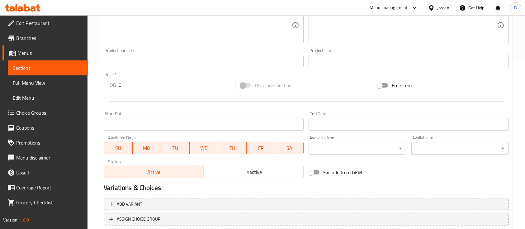
drag, startPoint x: 132, startPoint y: 88, endPoint x: 88, endPoint y: 87, distance: 43.3
click at [91, 87] on div "Home / Restaurants management / Menus / Sections / item / create Add ons sectio…" at bounding box center [307, 58] width 438 height 425
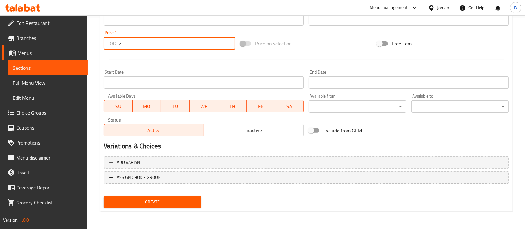
type input "2"
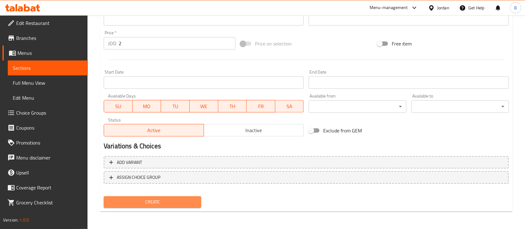
click at [157, 204] on span "Create" at bounding box center [153, 202] width 88 height 8
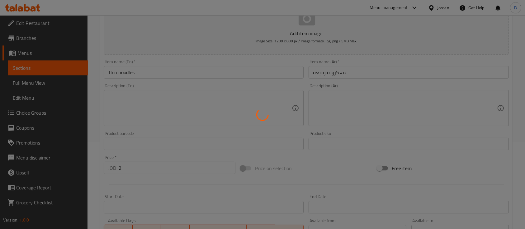
type input "0"
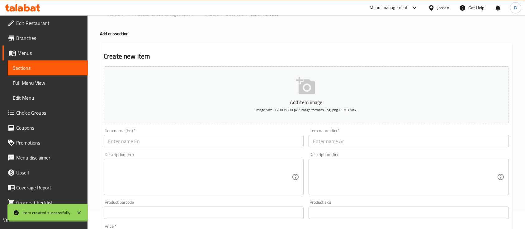
scroll to position [0, 0]
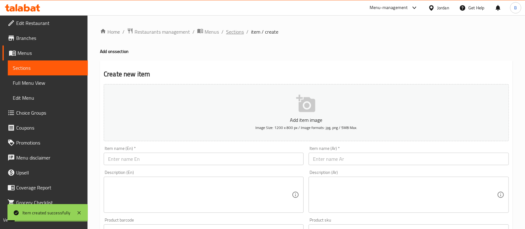
click at [243, 31] on span "Sections" at bounding box center [235, 31] width 18 height 7
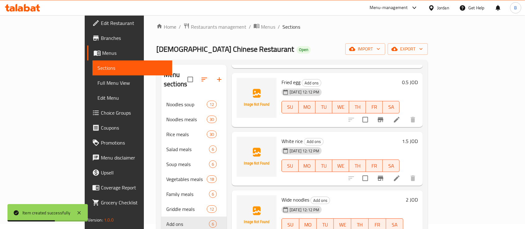
scroll to position [4, 0]
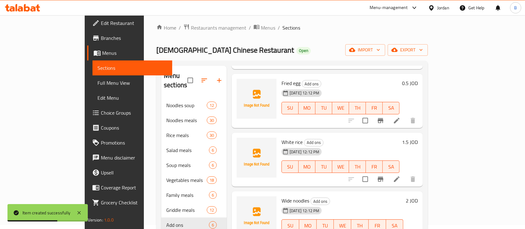
click at [212, 73] on button "button" at bounding box center [219, 80] width 15 height 15
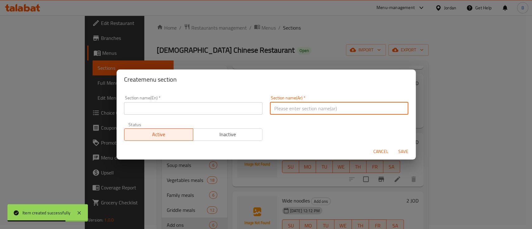
click at [344, 111] on input "text" at bounding box center [339, 108] width 138 height 12
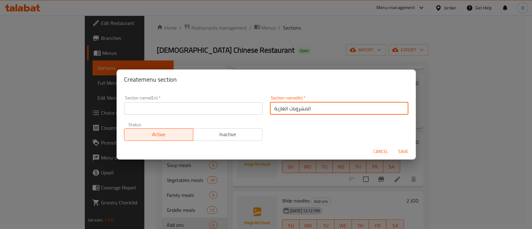
type input "المشروبات الغازية"
click at [186, 109] on input "text" at bounding box center [193, 108] width 138 height 12
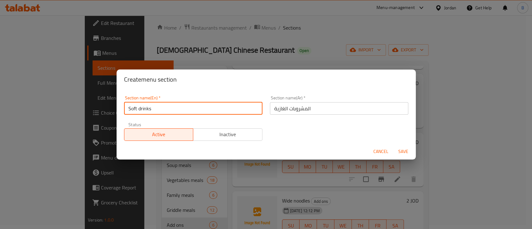
type input "Soft drinks"
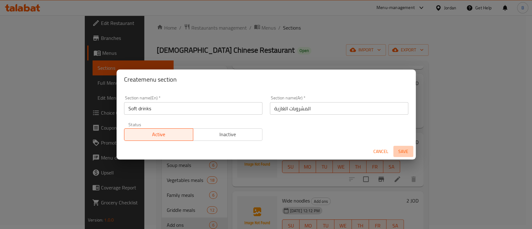
click at [405, 151] on span "Save" at bounding box center [403, 152] width 15 height 8
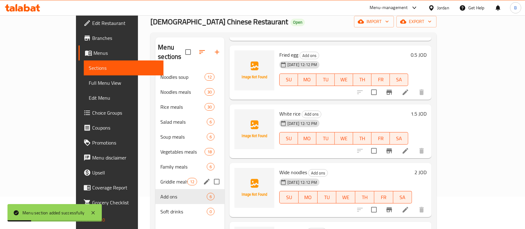
scroll to position [45, 0]
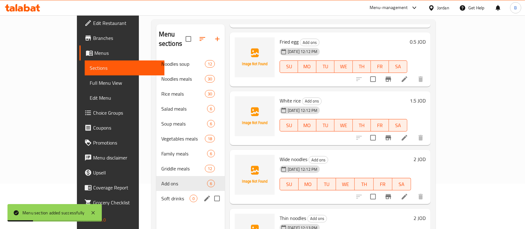
click at [161, 195] on span "Soft drinks" at bounding box center [175, 198] width 28 height 7
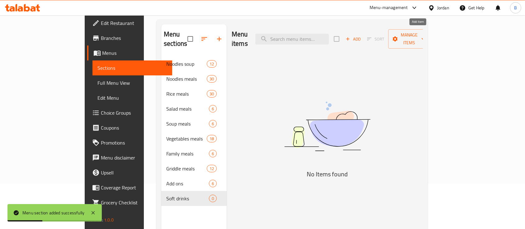
click at [363, 39] on button "Add" at bounding box center [353, 39] width 20 height 10
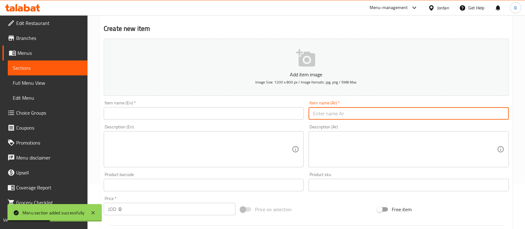
click at [379, 114] on input "text" at bounding box center [409, 113] width 200 height 12
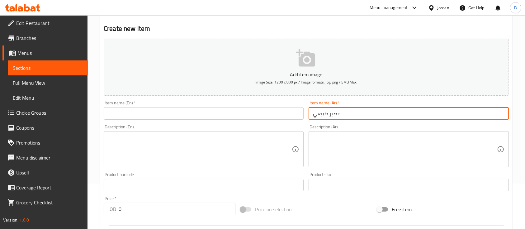
type input "عصير طبيعي"
click at [162, 111] on input "text" at bounding box center [204, 113] width 200 height 12
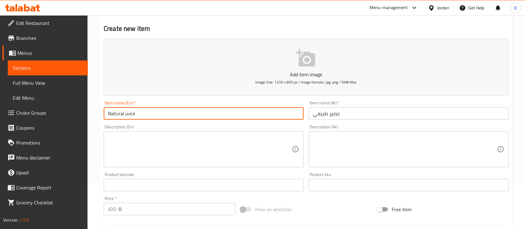
type input "Natural juice"
drag, startPoint x: 169, startPoint y: 212, endPoint x: 57, endPoint y: 208, distance: 112.5
click at [62, 209] on div "Edit Restaurant Branches Menus Sections Full Menu View Edit Menu Choice Groups …" at bounding box center [262, 182] width 525 height 425
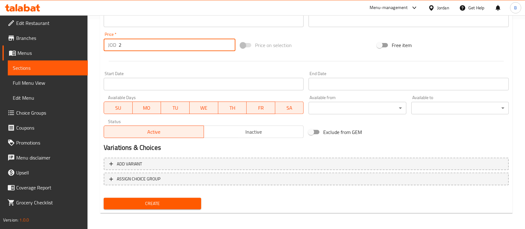
scroll to position [211, 0]
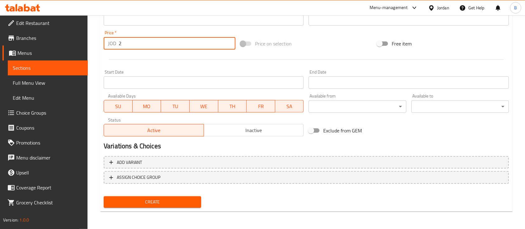
type input "2"
click at [160, 200] on span "Create" at bounding box center [153, 202] width 88 height 8
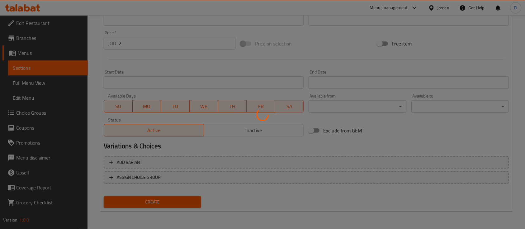
type input "0"
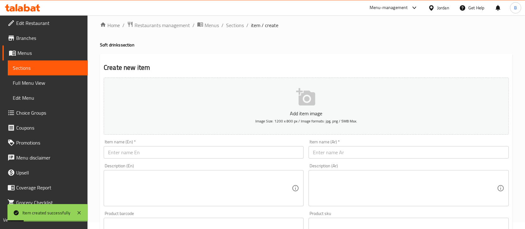
scroll to position [0, 0]
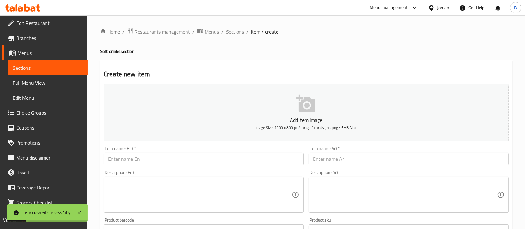
click at [235, 30] on span "Sections" at bounding box center [235, 31] width 18 height 7
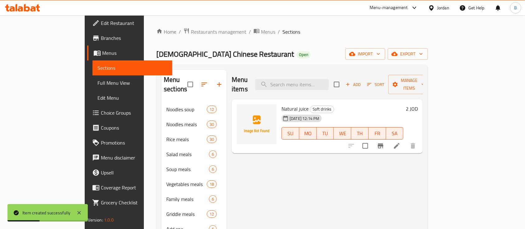
click at [418, 104] on h6 "2 JOD" at bounding box center [412, 108] width 12 height 9
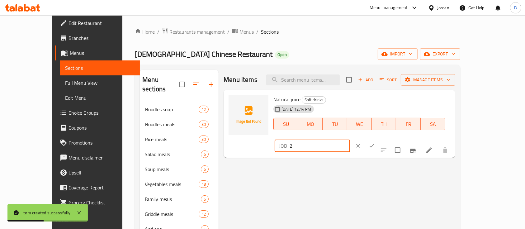
drag, startPoint x: 439, startPoint y: 102, endPoint x: 353, endPoint y: 100, distance: 86.9
click at [358, 100] on div "Natural juice Soft drinks 11-08-2025 12:14 PM SU MO TU WE TH FR SA JOD 2 ​" at bounding box center [362, 124] width 182 height 63
type input "1"
click at [379, 139] on button "ok" at bounding box center [372, 146] width 14 height 14
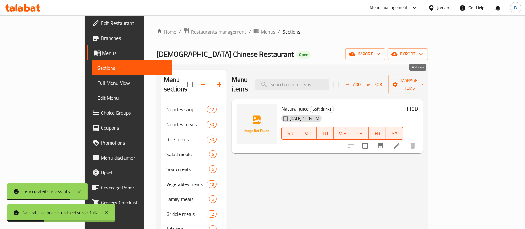
click at [362, 81] on span "Add" at bounding box center [353, 84] width 17 height 7
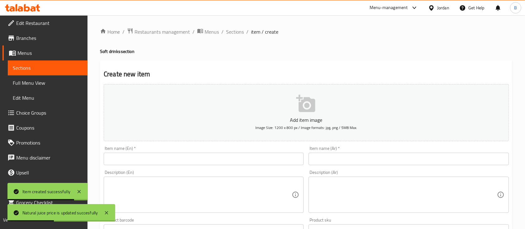
click at [365, 162] on input "text" at bounding box center [409, 159] width 200 height 12
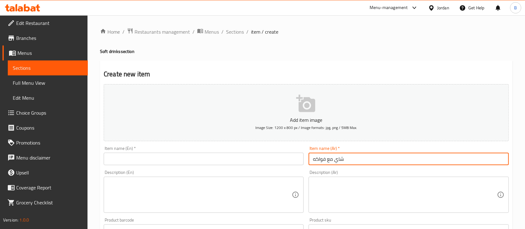
type input "شاي مع فواكه"
click at [169, 158] on input "text" at bounding box center [204, 159] width 200 height 12
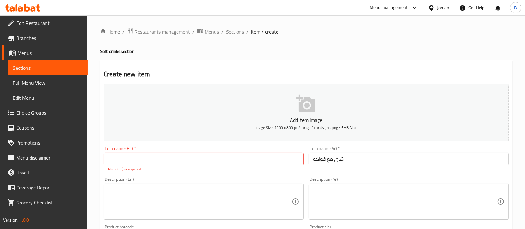
click at [169, 158] on input "text" at bounding box center [204, 159] width 200 height 12
type input "Tea with fruits"
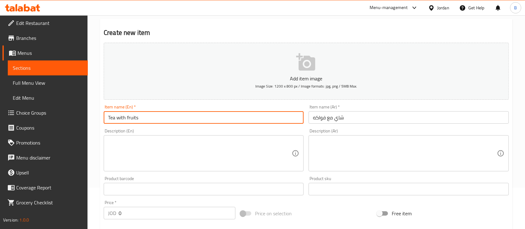
drag, startPoint x: 144, startPoint y: 212, endPoint x: 80, endPoint y: 214, distance: 63.9
click at [105, 214] on div "JOD 0 Price *" at bounding box center [170, 213] width 132 height 12
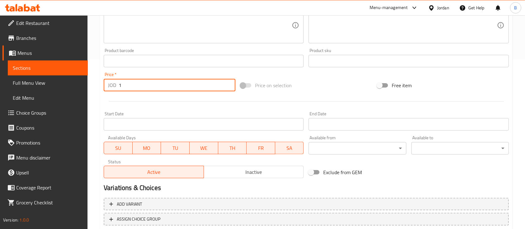
scroll to position [211, 0]
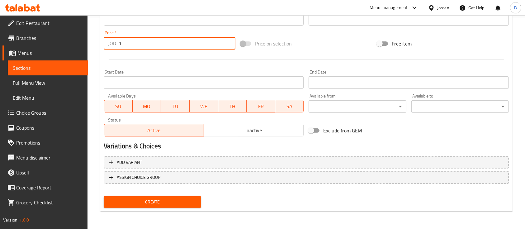
type input "1"
click at [152, 202] on span "Create" at bounding box center [153, 202] width 88 height 8
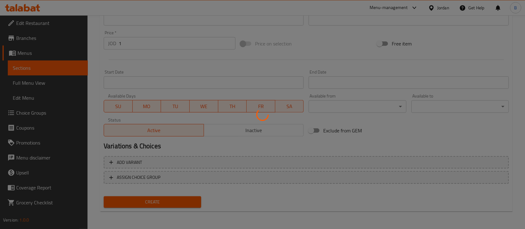
type input "0"
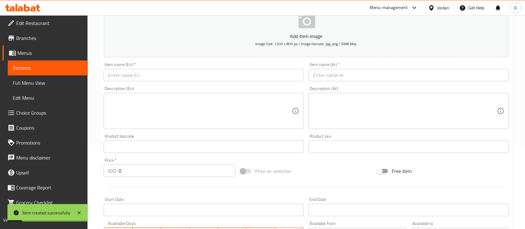
scroll to position [45, 0]
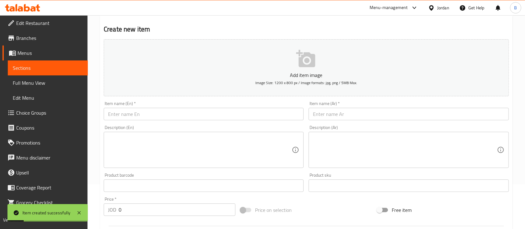
click at [335, 116] on input "text" at bounding box center [409, 114] width 200 height 12
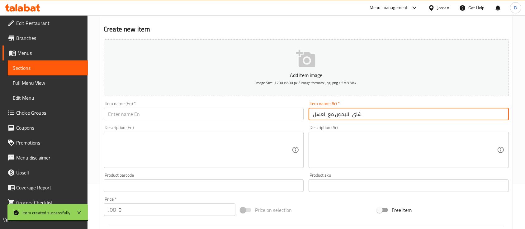
type input "شاي الليمون مع العسل"
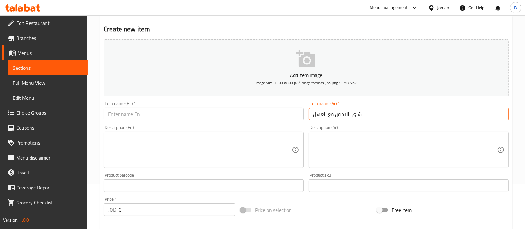
click at [183, 117] on input "text" at bounding box center [204, 114] width 200 height 12
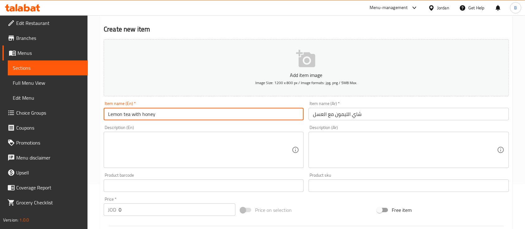
type input "Lemon tea with honey"
drag, startPoint x: 129, startPoint y: 209, endPoint x: 81, endPoint y: 209, distance: 47.7
click at [100, 209] on div "Create new item Add item image Image Size: 1200 x 800 px / Image formats: jpg, …" at bounding box center [306, 197] width 413 height 363
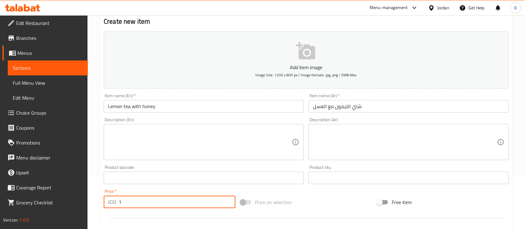
scroll to position [211, 0]
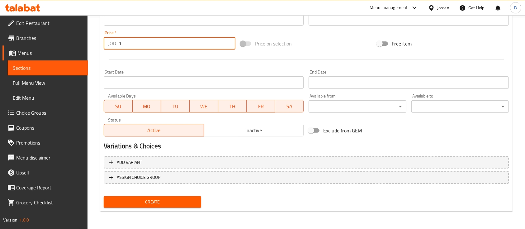
type input "1"
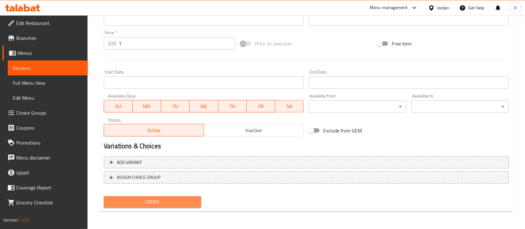
drag, startPoint x: 149, startPoint y: 201, endPoint x: 159, endPoint y: 206, distance: 11.7
click at [149, 201] on span "Create" at bounding box center [153, 202] width 88 height 8
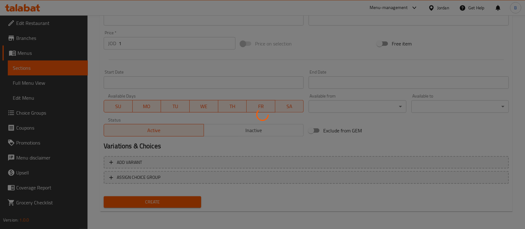
type input "0"
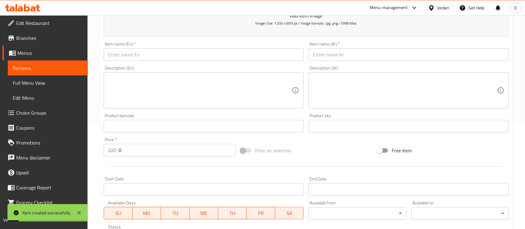
scroll to position [87, 0]
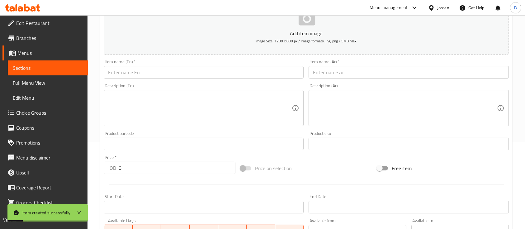
click at [331, 76] on input "text" at bounding box center [409, 72] width 200 height 12
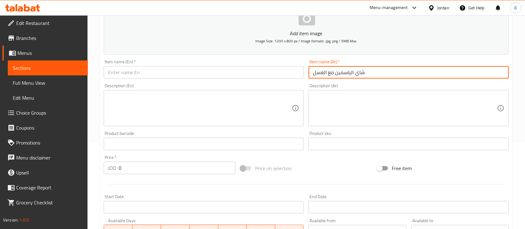
type input "شاي الياسمين مع العسل"
click at [168, 76] on input "text" at bounding box center [204, 72] width 200 height 12
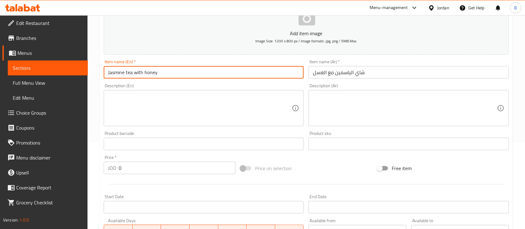
type input "Jasmine tea with honey"
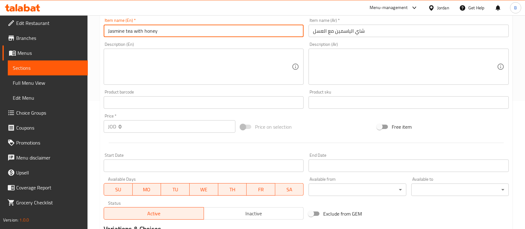
drag, startPoint x: 107, startPoint y: 128, endPoint x: 93, endPoint y: 128, distance: 14.0
click at [105, 128] on div "JOD 0 Price *" at bounding box center [170, 126] width 132 height 12
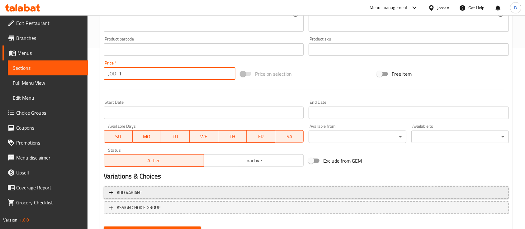
scroll to position [211, 0]
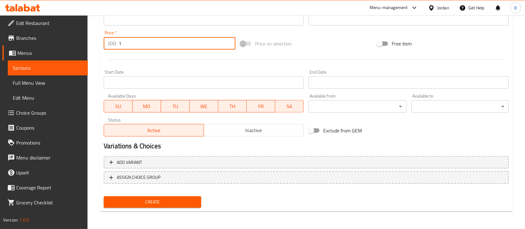
type input "1"
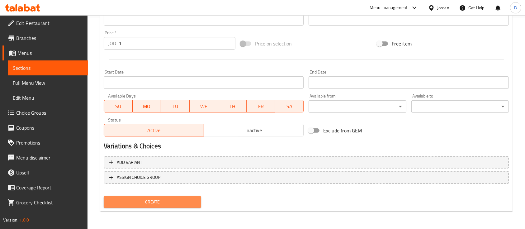
click at [160, 203] on span "Create" at bounding box center [153, 202] width 88 height 8
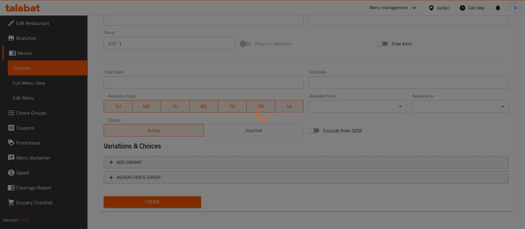
type input "0"
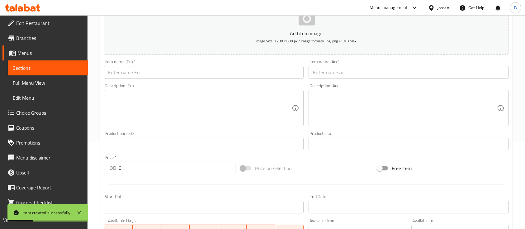
scroll to position [45, 0]
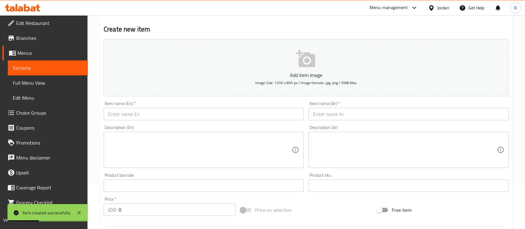
click at [362, 116] on input "text" at bounding box center [409, 114] width 200 height 12
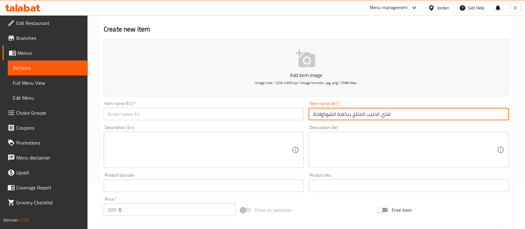
type input "شاي الحليب المثلج بنكهة الشوكولاتة"
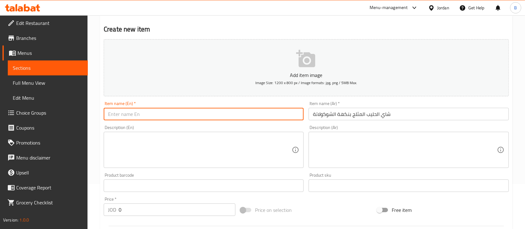
click at [183, 116] on input "text" at bounding box center [204, 114] width 200 height 12
type input "Chocolate flavored iced milk tea"
drag, startPoint x: 142, startPoint y: 210, endPoint x: 81, endPoint y: 200, distance: 61.9
click at [107, 205] on div "JOD 0 Price *" at bounding box center [170, 209] width 132 height 12
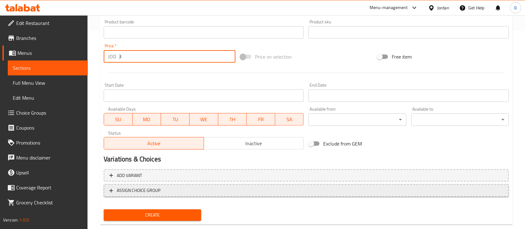
scroll to position [211, 0]
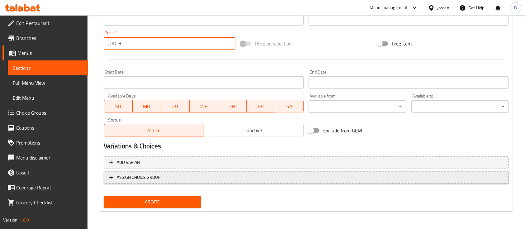
type input "3"
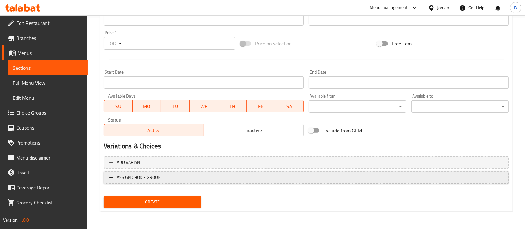
click at [159, 212] on div "Home / Restaurants management / Menus / Sections / item / create Soft drinks se…" at bounding box center [306, 17] width 413 height 400
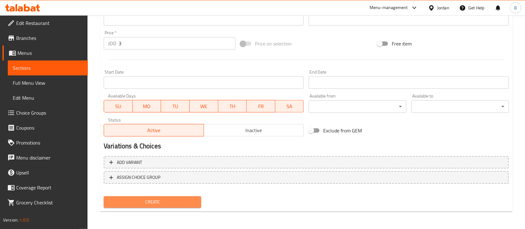
click at [164, 205] on span "Create" at bounding box center [153, 202] width 88 height 8
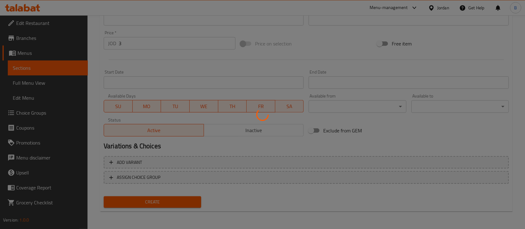
type input "0"
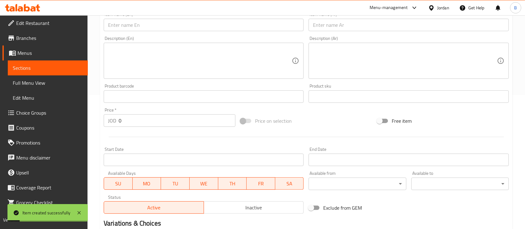
scroll to position [87, 0]
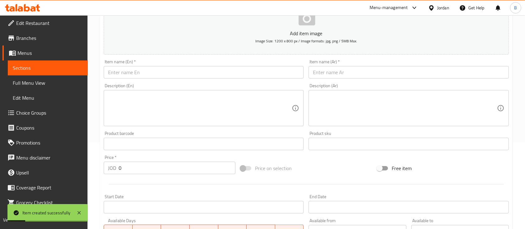
click at [359, 74] on input "text" at bounding box center [409, 72] width 200 height 12
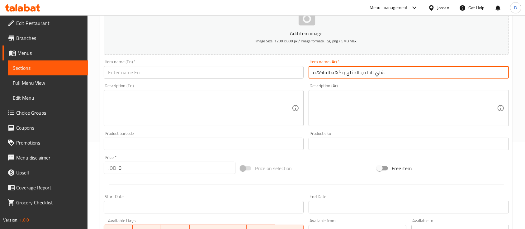
type input "شاي الحليب المثلج بنكهة الفاكهة"
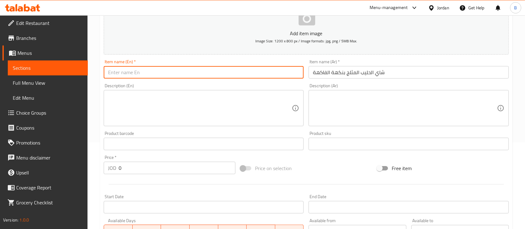
click at [167, 77] on input "text" at bounding box center [204, 72] width 200 height 12
type input "Fruit flavored iced milk tea"
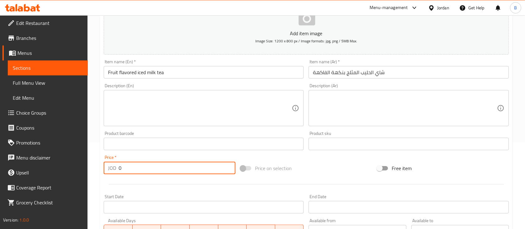
drag, startPoint x: 135, startPoint y: 169, endPoint x: 89, endPoint y: 163, distance: 46.5
click at [110, 166] on div "JOD 0 Price *" at bounding box center [170, 168] width 132 height 12
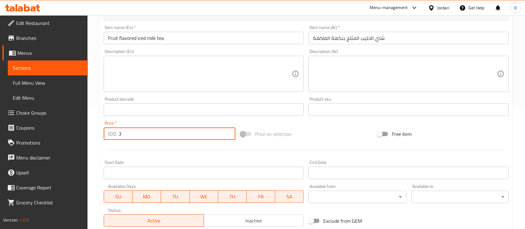
scroll to position [211, 0]
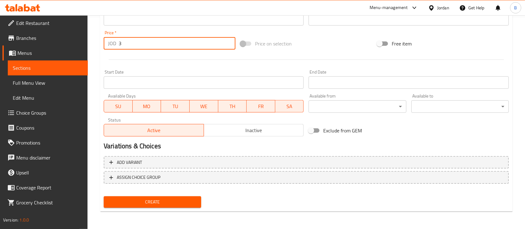
type input "3"
click at [165, 204] on span "Create" at bounding box center [153, 202] width 88 height 8
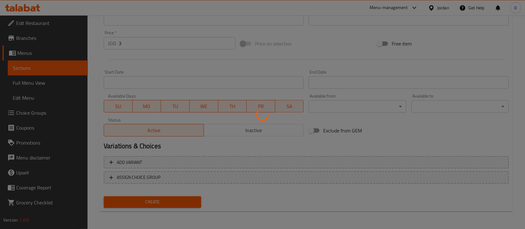
type input "0"
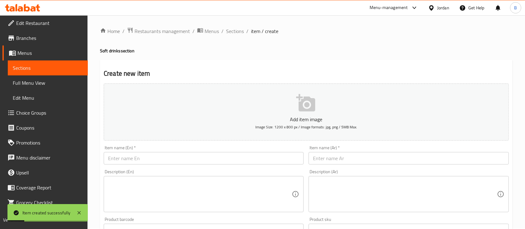
scroll to position [0, 0]
click at [237, 35] on span "Sections" at bounding box center [235, 31] width 18 height 7
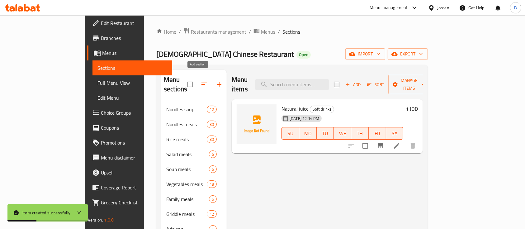
click at [217, 82] on icon "button" at bounding box center [219, 84] width 4 height 4
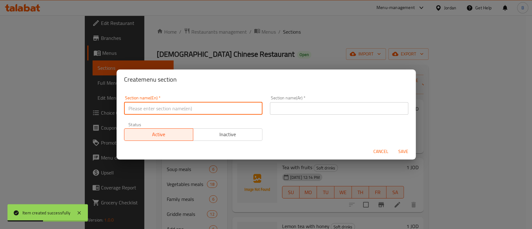
click at [174, 106] on input "text" at bounding box center [193, 108] width 138 height 12
type input "Drinks"
click at [280, 103] on input "text" at bounding box center [339, 108] width 138 height 12
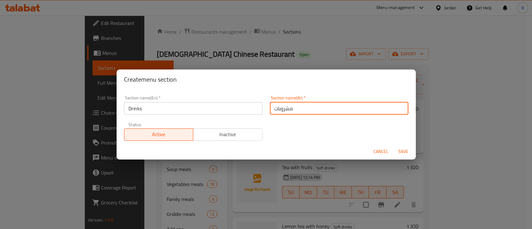
type input "مشروبات"
click at [401, 151] on span "Save" at bounding box center [403, 152] width 15 height 8
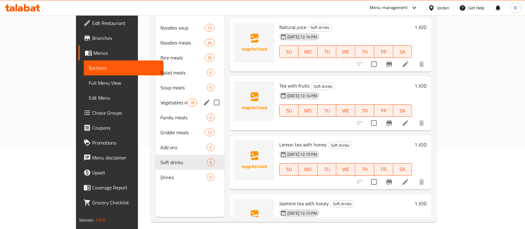
scroll to position [87, 0]
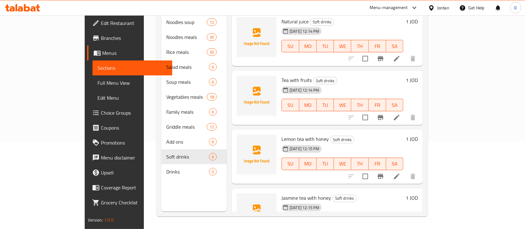
click at [166, 168] on span "Drinks" at bounding box center [187, 171] width 43 height 7
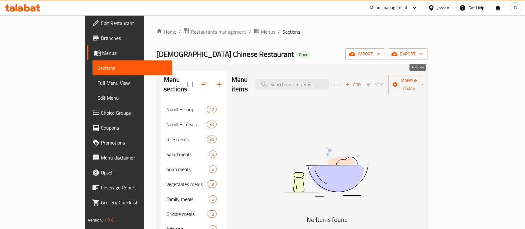
click at [362, 81] on span "Add" at bounding box center [353, 84] width 17 height 7
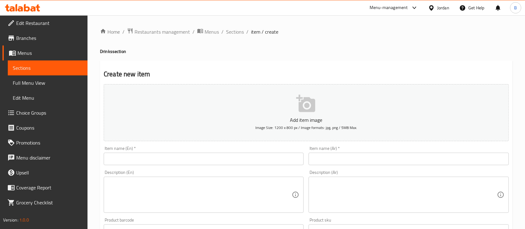
click at [382, 157] on input "text" at bounding box center [409, 159] width 200 height 12
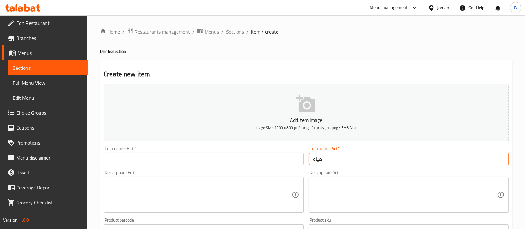
type input "مياه"
click at [287, 155] on input "text" at bounding box center [204, 159] width 200 height 12
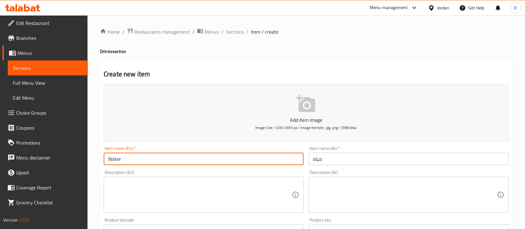
scroll to position [41, 0]
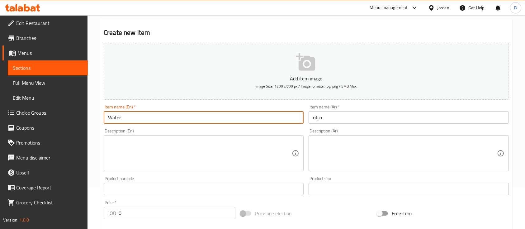
type input "Water"
click at [150, 211] on input "0" at bounding box center [177, 213] width 117 height 12
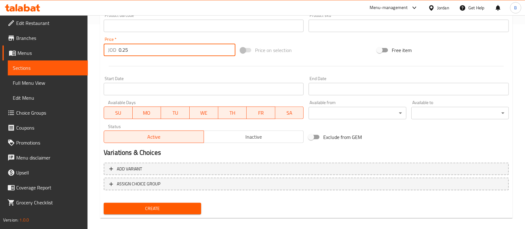
scroll to position [211, 0]
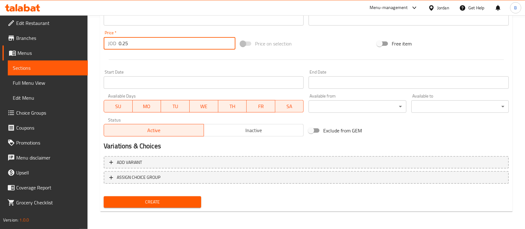
type input "0.25"
click at [135, 204] on span "Create" at bounding box center [153, 202] width 88 height 8
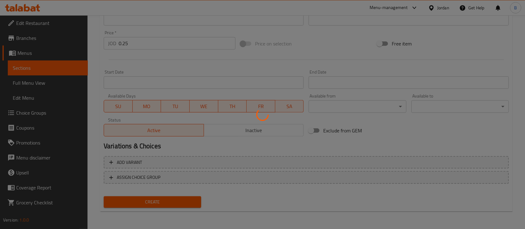
type input "0"
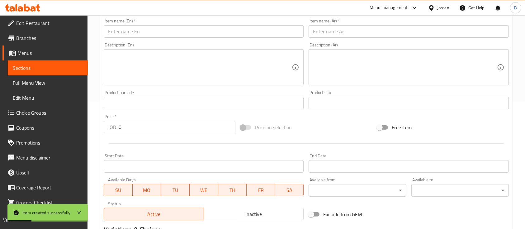
scroll to position [87, 0]
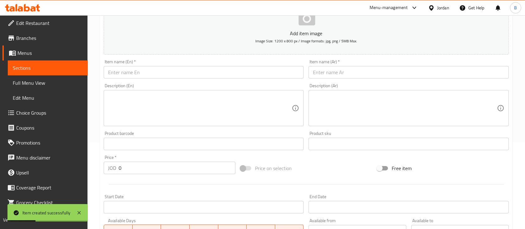
click at [324, 76] on input "text" at bounding box center [409, 72] width 200 height 12
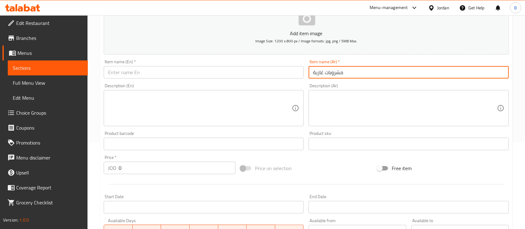
type input "مشروبات غازية"
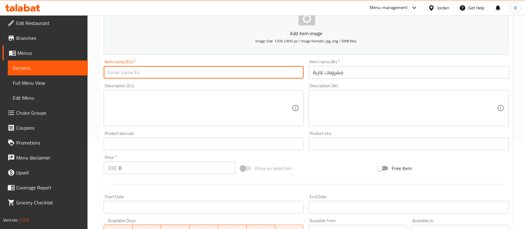
click at [175, 70] on input "text" at bounding box center [204, 72] width 200 height 12
type input "Soft drinks"
click at [135, 171] on input "0" at bounding box center [177, 168] width 117 height 12
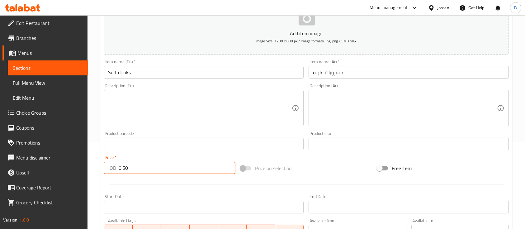
scroll to position [211, 0]
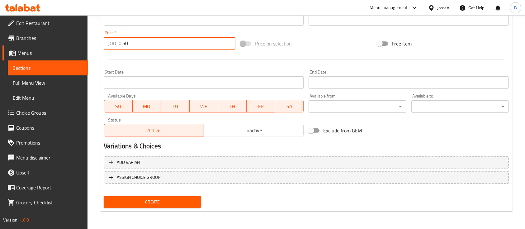
type input "0.50"
drag, startPoint x: 150, startPoint y: 201, endPoint x: 283, endPoint y: 227, distance: 136.2
click at [150, 201] on span "Create" at bounding box center [153, 202] width 88 height 8
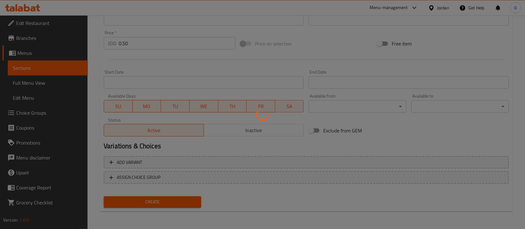
type input "0"
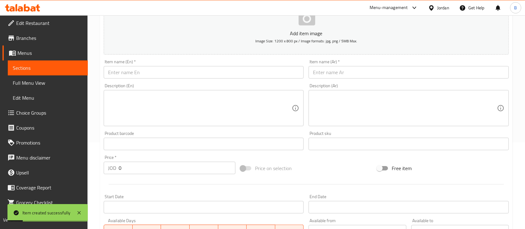
scroll to position [45, 0]
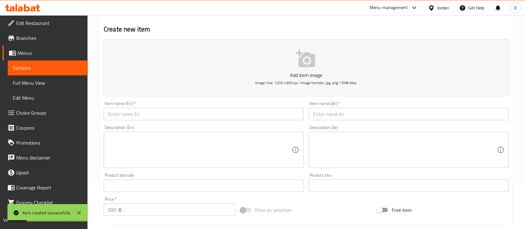
click at [352, 116] on input "text" at bounding box center [409, 114] width 200 height 12
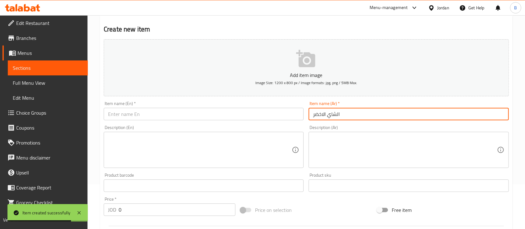
type input "الشاي الاخضر"
click at [184, 116] on input "text" at bounding box center [204, 114] width 200 height 12
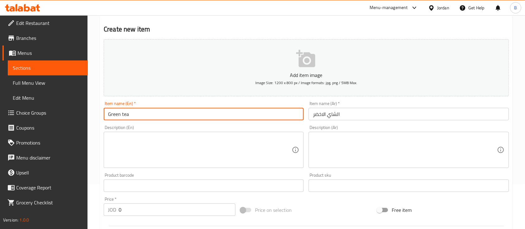
type input "Green tea"
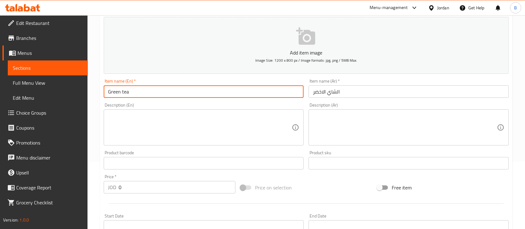
scroll to position [87, 0]
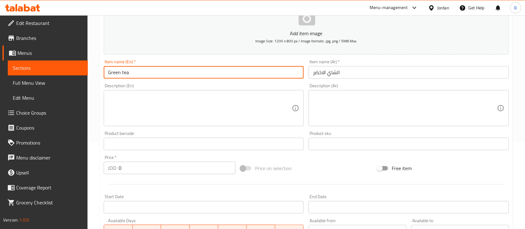
click at [161, 164] on input "0" at bounding box center [177, 168] width 117 height 12
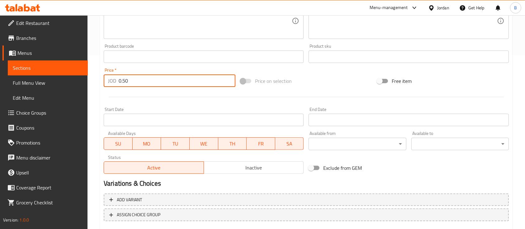
scroll to position [211, 0]
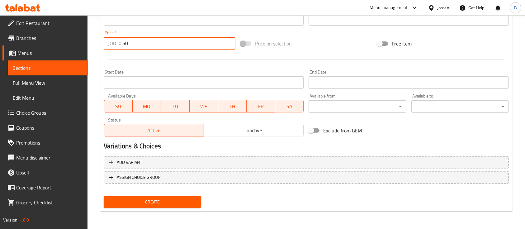
type input "0.50"
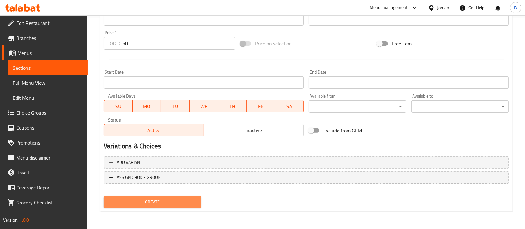
click at [178, 204] on span "Create" at bounding box center [153, 202] width 88 height 8
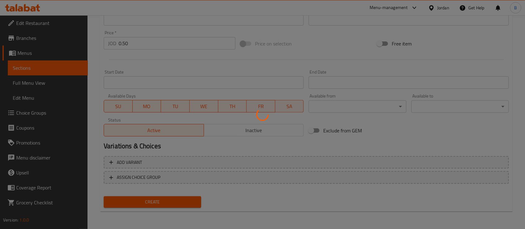
type input "0"
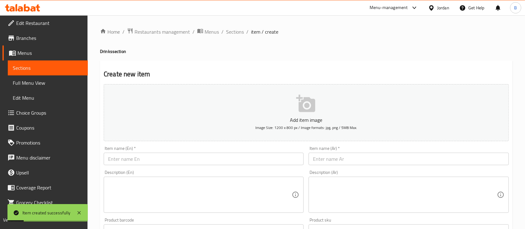
scroll to position [83, 0]
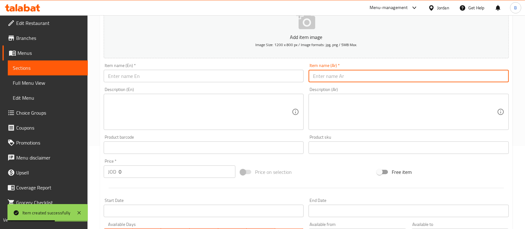
click at [323, 73] on input "text" at bounding box center [409, 76] width 200 height 12
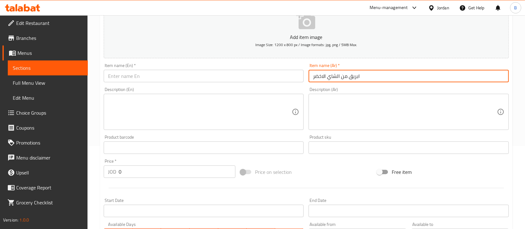
type input "ابريق من الشاي الاخضر"
click at [170, 80] on input "text" at bounding box center [204, 76] width 200 height 12
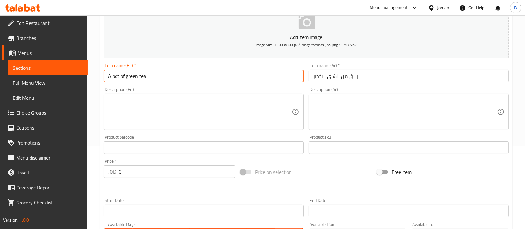
type input "A pot of green tea"
drag, startPoint x: 159, startPoint y: 172, endPoint x: 71, endPoint y: 161, distance: 88.8
click at [80, 163] on div "Edit Restaurant Branches Menus Sections Full Menu View Edit Menu Choice Groups …" at bounding box center [262, 144] width 525 height 425
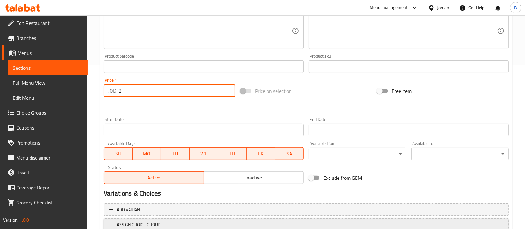
scroll to position [211, 0]
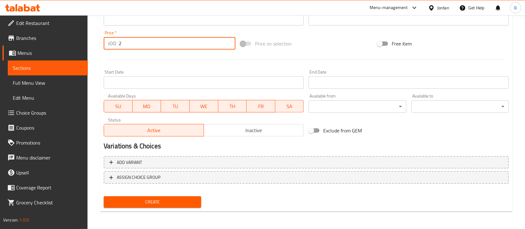
type input "2"
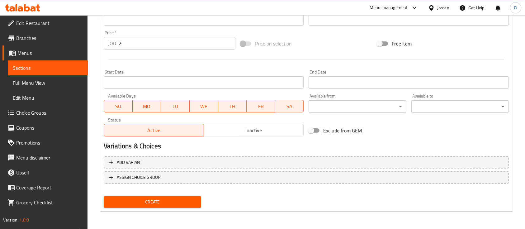
click at [158, 193] on div "Add variant ASSIGN CHOICE GROUP" at bounding box center [306, 174] width 410 height 40
click at [159, 196] on button "Create" at bounding box center [152, 202] width 97 height 12
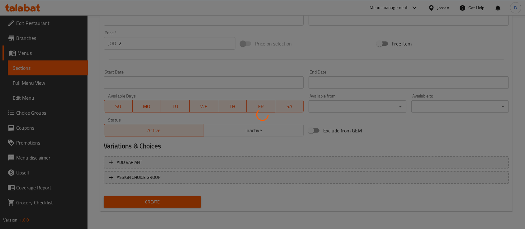
type input "0"
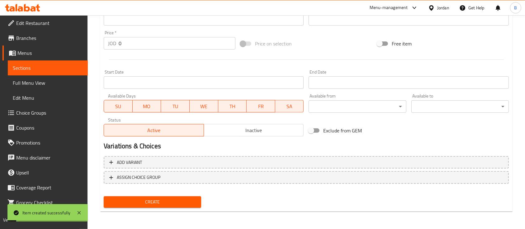
scroll to position [128, 0]
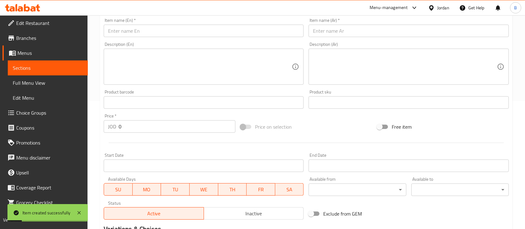
click at [347, 33] on input "text" at bounding box center [409, 31] width 200 height 12
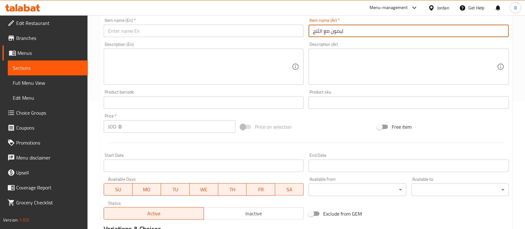
type input "ليمون مع الثلج"
click at [144, 36] on input "text" at bounding box center [204, 31] width 200 height 12
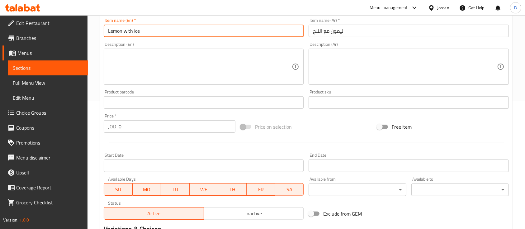
type input "Lemon with ice"
drag, startPoint x: 135, startPoint y: 125, endPoint x: 87, endPoint y: 124, distance: 48.6
click at [92, 124] on div "Home / Restaurants management / Menus / Sections / item / create Drinks section…" at bounding box center [307, 99] width 438 height 425
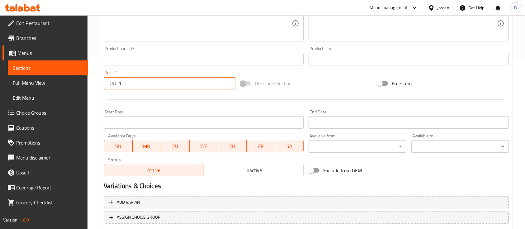
scroll to position [211, 0]
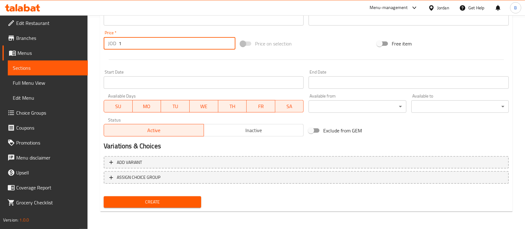
type input "1"
click at [140, 202] on span "Create" at bounding box center [153, 202] width 88 height 8
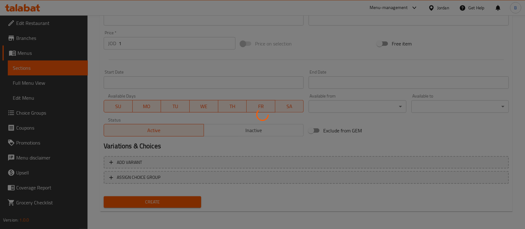
type input "0"
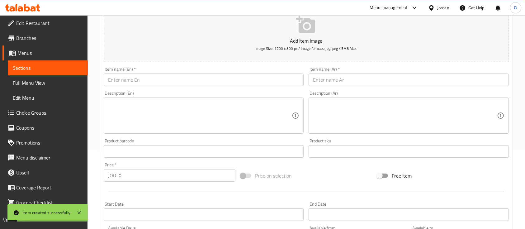
scroll to position [45, 0]
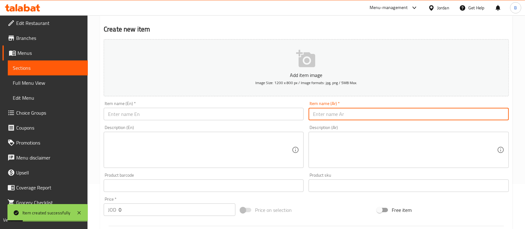
click at [342, 116] on input "text" at bounding box center [409, 114] width 200 height 12
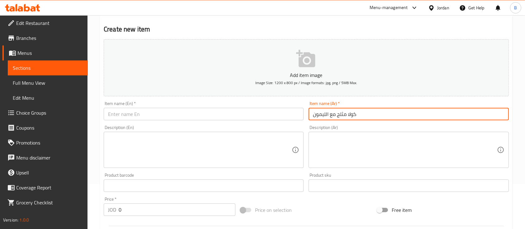
type input "كولا مثلج مع الليمون"
click at [192, 116] on input "text" at bounding box center [204, 114] width 200 height 12
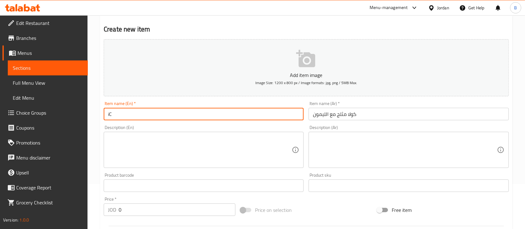
type input "i"
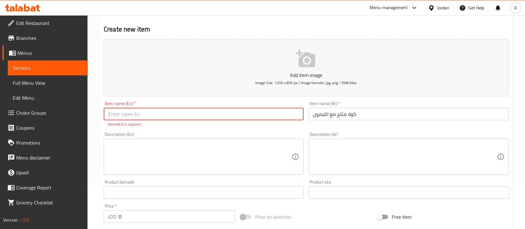
type input "i"
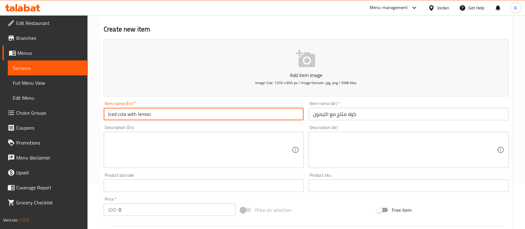
type input "Iced cola with lemon"
drag, startPoint x: 134, startPoint y: 208, endPoint x: 89, endPoint y: 203, distance: 45.7
click at [99, 206] on div "Home / Restaurants management / Menus / Sections / item / create Drinks section…" at bounding box center [307, 182] width 438 height 425
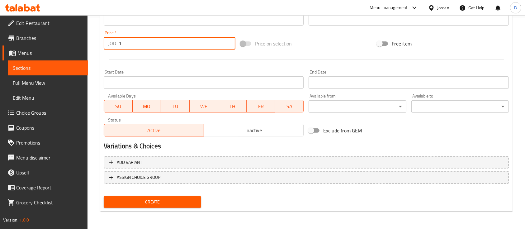
type input "1"
click at [163, 203] on span "Create" at bounding box center [153, 202] width 88 height 8
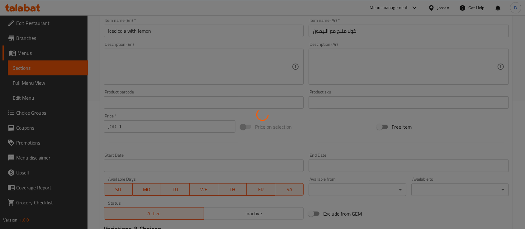
type input "0"
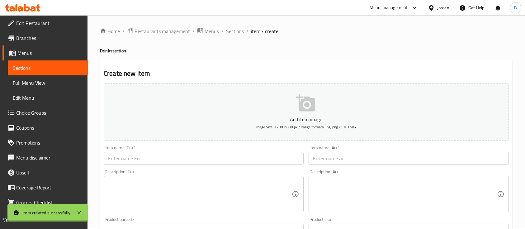
scroll to position [0, 0]
click at [237, 31] on span "Sections" at bounding box center [235, 31] width 18 height 7
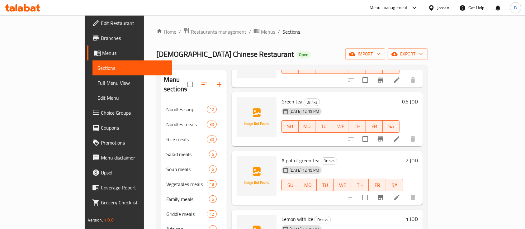
click at [35, 10] on icon at bounding box center [33, 8] width 5 height 5
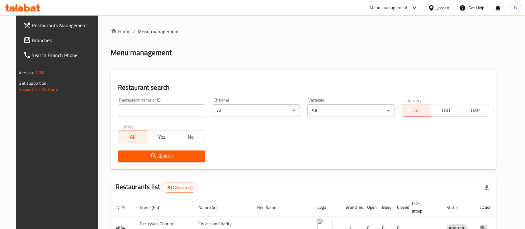
click at [145, 103] on div "Restaurant name or ID Restaurant name or ID" at bounding box center [161, 107] width 87 height 19
click at [159, 117] on div "Restaurant name or ID Restaurant name or ID" at bounding box center [161, 107] width 95 height 26
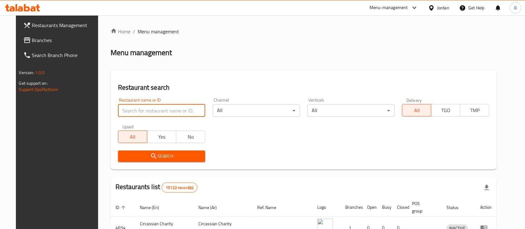
click at [160, 115] on input "search" at bounding box center [161, 110] width 87 height 12
paste input "771215"
type input "771215"
click button "Search" at bounding box center [161, 156] width 87 height 12
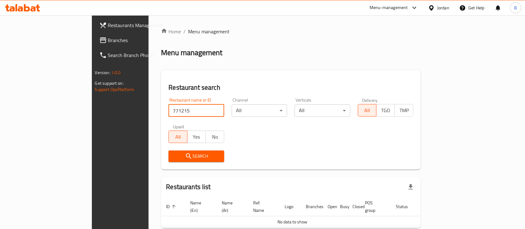
click at [108, 41] on span "Branches" at bounding box center [141, 39] width 67 height 7
